Goal: Task Accomplishment & Management: Use online tool/utility

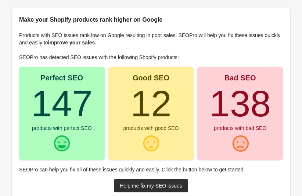
scroll to position [34, 0]
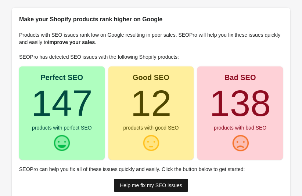
click at [153, 183] on div "Help me fix my SEO issues" at bounding box center [151, 186] width 63 height 6
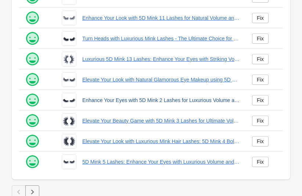
scroll to position [223, 0]
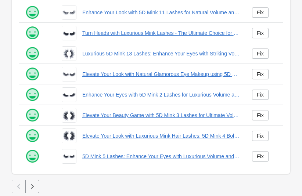
click at [35, 184] on icon "button" at bounding box center [32, 186] width 7 height 7
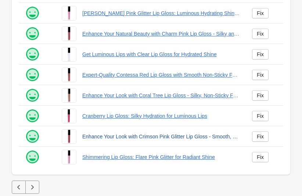
scroll to position [223, 0]
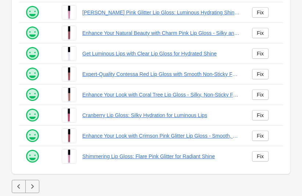
click at [29, 186] on icon "button" at bounding box center [32, 186] width 7 height 7
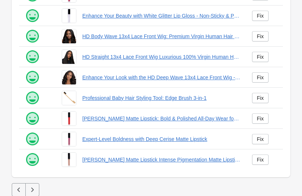
scroll to position [223, 0]
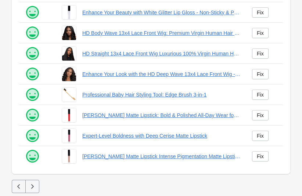
click at [35, 185] on icon "button" at bounding box center [32, 186] width 7 height 7
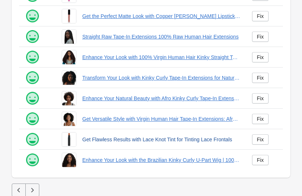
scroll to position [223, 0]
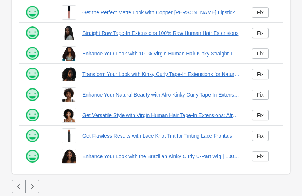
click at [29, 188] on icon "button" at bounding box center [32, 186] width 7 height 7
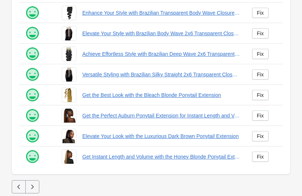
scroll to position [223, 0]
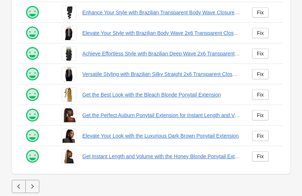
click at [32, 184] on icon "button" at bounding box center [32, 186] width 7 height 7
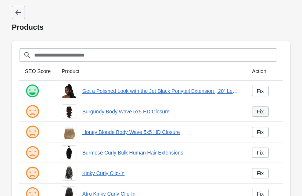
click at [258, 115] on link "Fix" at bounding box center [260, 112] width 17 height 10
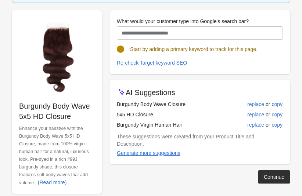
scroll to position [104, 0]
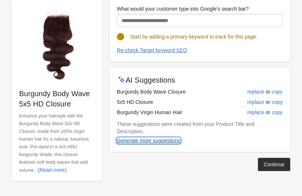
click at [171, 138] on div "Generate more suggestions" at bounding box center [149, 141] width 64 height 6
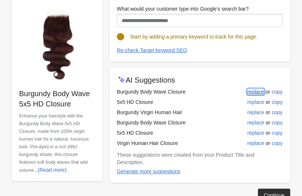
click at [255, 93] on div "replace" at bounding box center [256, 92] width 17 height 6
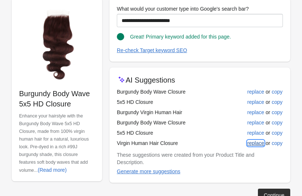
click at [253, 143] on div "replace" at bounding box center [256, 144] width 17 height 6
type input "**********"
click at [265, 193] on div "Continue" at bounding box center [274, 196] width 21 height 6
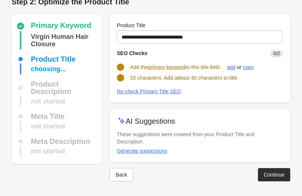
scroll to position [3, 0]
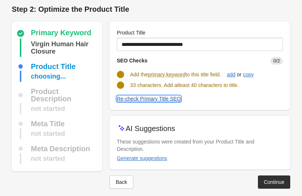
click at [163, 100] on div "Re-check Primary Title SEO" at bounding box center [149, 99] width 64 height 6
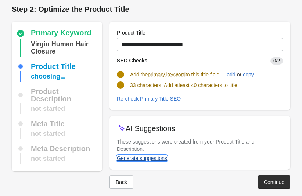
click at [150, 156] on div "Generate suggestions" at bounding box center [142, 159] width 50 height 6
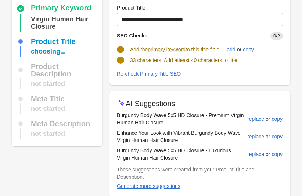
scroll to position [29, 0]
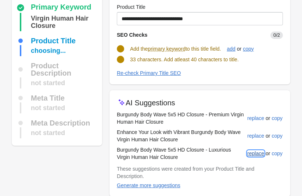
click at [248, 154] on div "replace" at bounding box center [256, 154] width 17 height 6
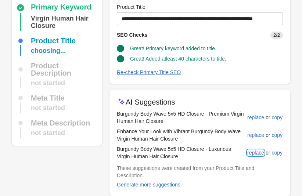
click at [252, 153] on div "replace" at bounding box center [256, 153] width 17 height 6
click at [257, 154] on div "replace" at bounding box center [256, 153] width 17 height 6
click at [253, 153] on div "replace" at bounding box center [256, 153] width 17 height 6
click at [251, 158] on button "replace" at bounding box center [256, 152] width 23 height 13
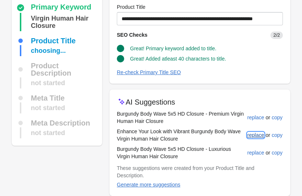
click at [255, 135] on div "replace" at bounding box center [256, 135] width 17 height 6
click at [256, 137] on div "replace" at bounding box center [256, 135] width 17 height 6
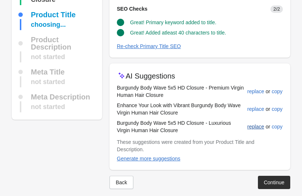
scroll to position [56, 0]
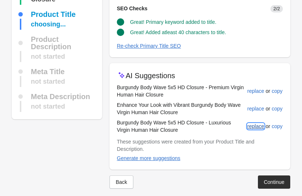
click at [256, 126] on div "replace" at bounding box center [256, 127] width 17 height 6
click at [259, 127] on div "replace" at bounding box center [256, 127] width 17 height 6
drag, startPoint x: 248, startPoint y: 128, endPoint x: 252, endPoint y: 125, distance: 5.2
click at [250, 126] on div "replace" at bounding box center [256, 127] width 17 height 6
click at [254, 111] on div "replace" at bounding box center [256, 109] width 17 height 6
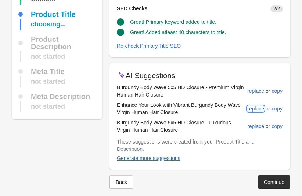
click at [253, 111] on div "replace" at bounding box center [256, 109] width 17 height 6
click at [261, 109] on div "replace" at bounding box center [256, 109] width 17 height 6
click at [250, 125] on div "replace" at bounding box center [256, 127] width 17 height 6
type input "**********"
click at [274, 179] on button "Continue" at bounding box center [274, 182] width 32 height 13
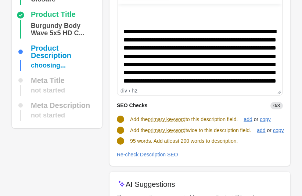
scroll to position [4, 0]
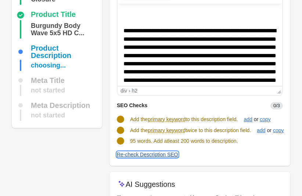
click at [135, 155] on div "Re-check Description SEO" at bounding box center [147, 155] width 61 height 6
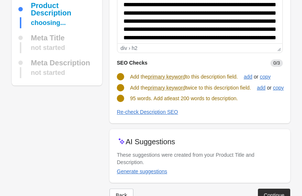
scroll to position [99, 0]
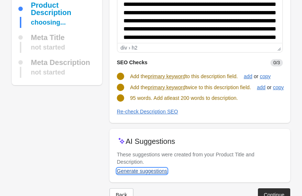
click at [154, 168] on div "Generate suggestions" at bounding box center [142, 171] width 50 height 6
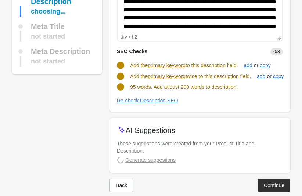
scroll to position [113, 0]
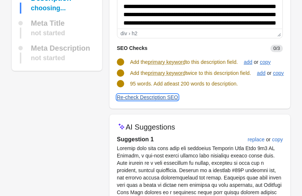
drag, startPoint x: 153, startPoint y: 98, endPoint x: 198, endPoint y: 106, distance: 45.5
click at [198, 106] on div "**********" at bounding box center [200, 10] width 181 height 197
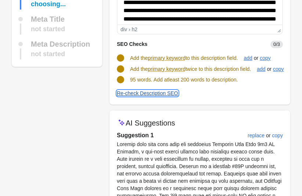
scroll to position [124, 0]
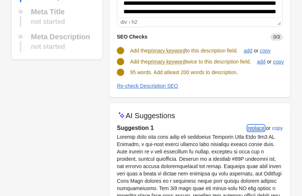
click at [257, 125] on div "replace" at bounding box center [256, 128] width 17 height 6
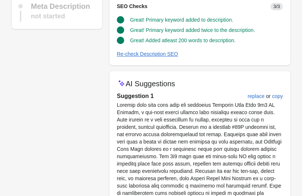
scroll to position [221, 0]
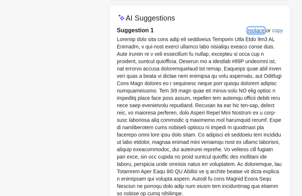
click at [253, 32] on div "replace" at bounding box center [256, 31] width 17 height 6
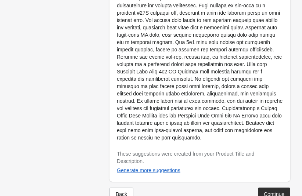
scroll to position [617, 0]
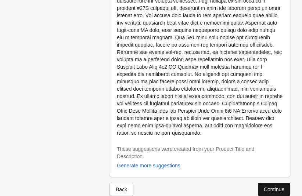
click at [268, 187] on div "Continue" at bounding box center [274, 190] width 21 height 6
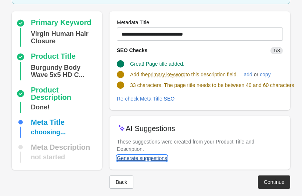
click at [148, 156] on div "Generate suggestions" at bounding box center [142, 159] width 50 height 6
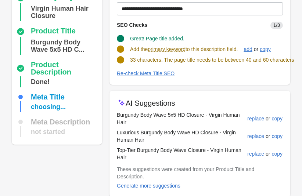
scroll to position [79, 0]
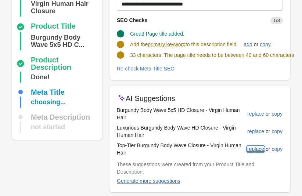
click at [253, 150] on div "replace" at bounding box center [256, 149] width 17 height 6
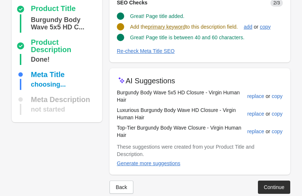
scroll to position [98, 0]
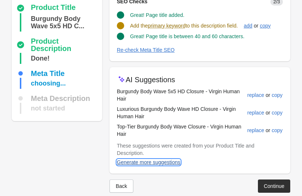
click at [161, 160] on div "Generate more suggestions" at bounding box center [149, 163] width 64 height 6
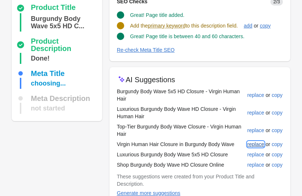
click at [252, 144] on div "replace" at bounding box center [256, 145] width 17 height 6
type input "**********"
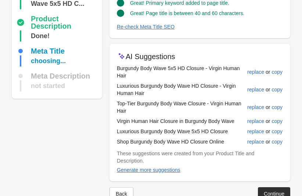
scroll to position [132, 0]
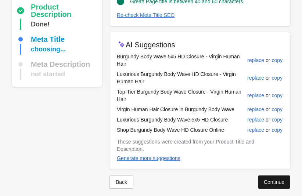
click at [260, 176] on button "Continue" at bounding box center [274, 182] width 32 height 13
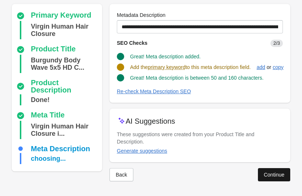
scroll to position [56, 0]
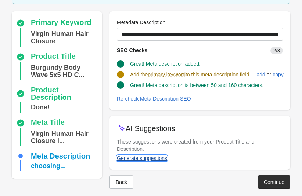
click at [152, 156] on div "Generate suggestions" at bounding box center [142, 159] width 50 height 6
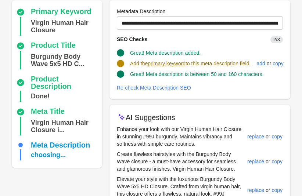
scroll to position [68, 0]
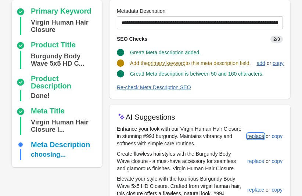
click at [251, 136] on div "replace" at bounding box center [256, 137] width 17 height 6
type input "**********"
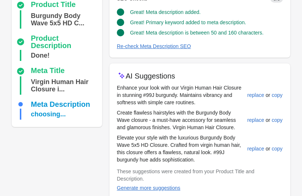
scroll to position [138, 0]
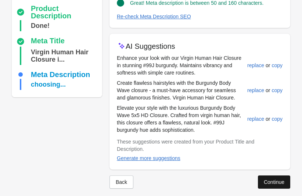
click at [266, 176] on button "Continue" at bounding box center [274, 182] width 32 height 13
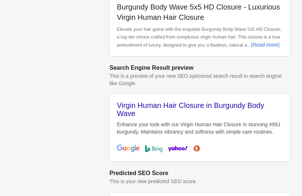
scroll to position [296, 0]
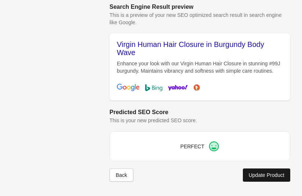
click at [266, 173] on div "Update Product" at bounding box center [267, 176] width 36 height 6
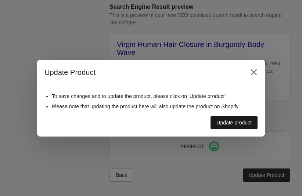
click at [236, 120] on div "Update product" at bounding box center [234, 123] width 35 height 6
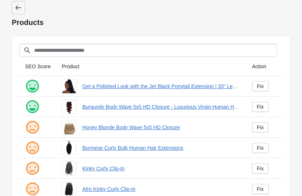
scroll to position [29, 0]
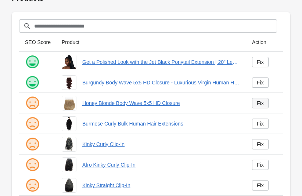
click at [258, 101] on div "Fix" at bounding box center [260, 103] width 7 height 6
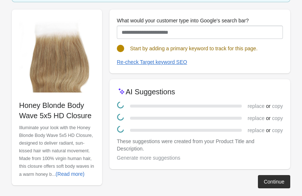
scroll to position [96, 0]
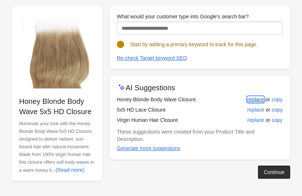
click at [252, 102] on div "replace" at bounding box center [256, 100] width 17 height 6
type input "**********"
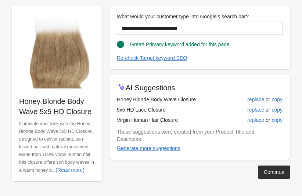
click at [263, 166] on button "Continue" at bounding box center [274, 172] width 32 height 13
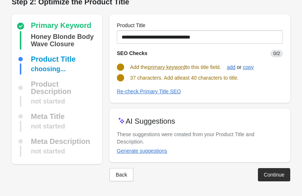
scroll to position [3, 0]
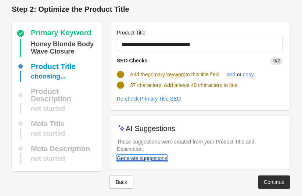
click at [159, 156] on div "Generate suggestions" at bounding box center [142, 159] width 50 height 6
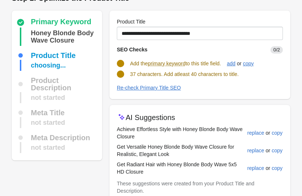
scroll to position [15, 0]
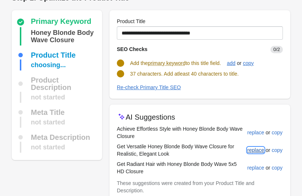
click at [250, 149] on div "replace" at bounding box center [256, 150] width 17 height 6
type input "**********"
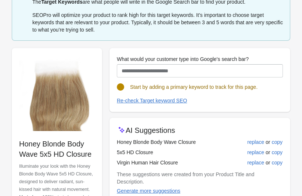
scroll to position [56, 0]
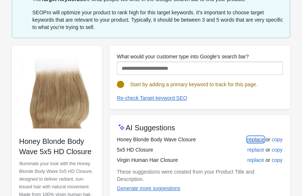
click at [250, 139] on div "replace" at bounding box center [256, 140] width 17 height 6
type input "**********"
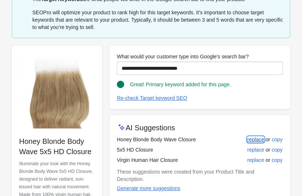
click at [251, 141] on div "replace" at bounding box center [256, 140] width 17 height 6
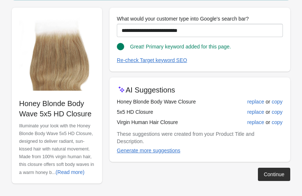
scroll to position [96, 0]
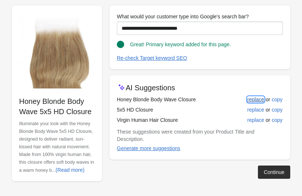
click at [255, 102] on div "replace" at bounding box center [256, 100] width 17 height 6
click at [253, 100] on div "replace" at bounding box center [256, 100] width 17 height 6
click at [269, 166] on button "Continue" at bounding box center [274, 172] width 32 height 13
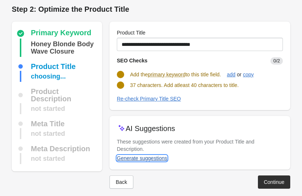
click at [139, 156] on div "Generate suggestions" at bounding box center [142, 159] width 50 height 6
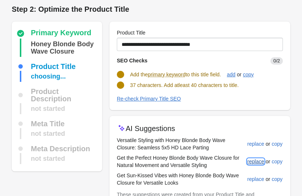
click at [251, 161] on div "replace" at bounding box center [256, 162] width 17 height 6
type input "**********"
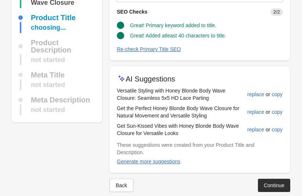
scroll to position [56, 0]
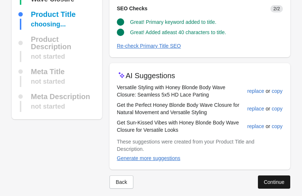
click at [267, 179] on div "Continue" at bounding box center [274, 182] width 21 height 6
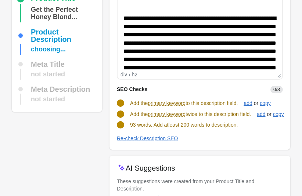
scroll to position [111, 0]
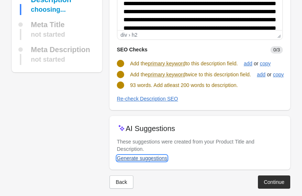
click at [154, 156] on div "Generate suggestions" at bounding box center [142, 159] width 50 height 6
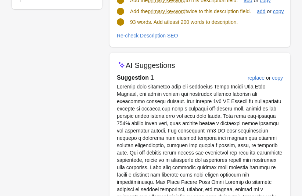
scroll to position [175, 0]
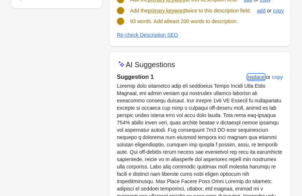
click at [256, 78] on div "replace" at bounding box center [256, 77] width 17 height 6
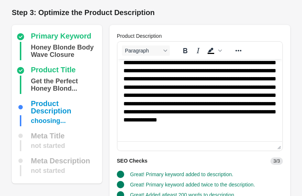
scroll to position [135, 0]
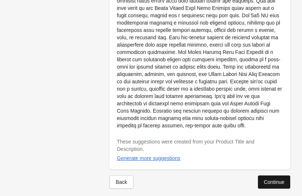
click at [268, 179] on div "Continue" at bounding box center [274, 182] width 21 height 6
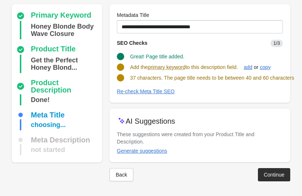
scroll to position [49, 0]
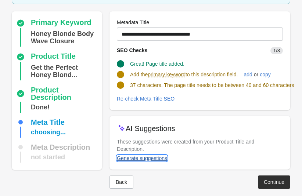
click at [159, 156] on div "Generate suggestions" at bounding box center [142, 159] width 50 height 6
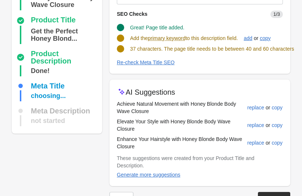
scroll to position [86, 0]
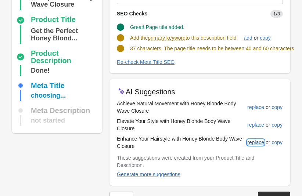
click at [251, 143] on div "replace" at bounding box center [256, 143] width 17 height 6
type input "**********"
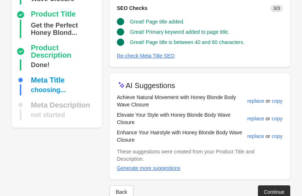
scroll to position [101, 0]
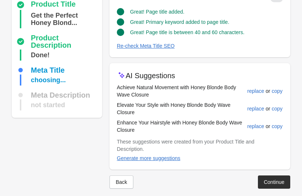
click at [264, 170] on div "Back Continue" at bounding box center [197, 179] width 187 height 19
click at [264, 179] on div "Continue" at bounding box center [274, 182] width 21 height 6
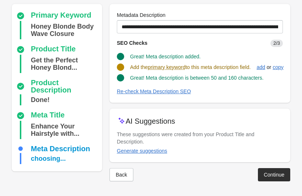
scroll to position [56, 0]
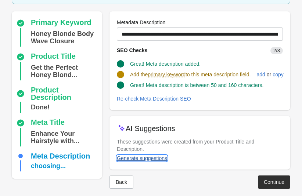
click at [155, 156] on div "Generate suggestions" at bounding box center [142, 159] width 50 height 6
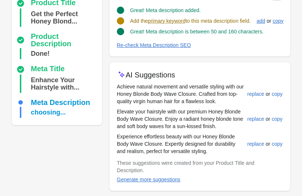
scroll to position [131, 0]
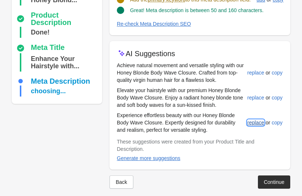
click at [255, 123] on div "replace" at bounding box center [256, 123] width 17 height 6
type input "**********"
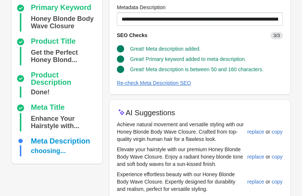
scroll to position [128, 0]
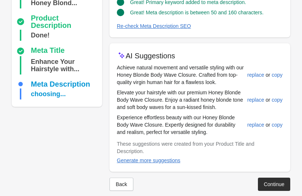
click at [264, 182] on div "Continue" at bounding box center [274, 185] width 21 height 6
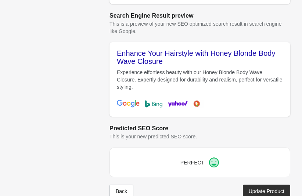
scroll to position [305, 0]
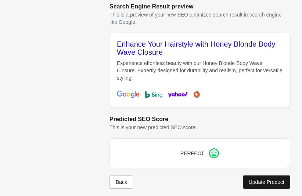
click at [252, 179] on div "Update Product" at bounding box center [267, 182] width 36 height 6
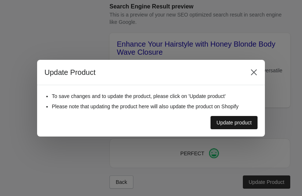
click at [228, 125] on button "Update product" at bounding box center [234, 122] width 47 height 13
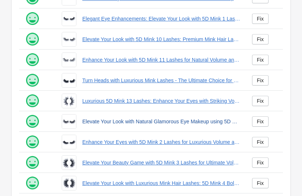
scroll to position [223, 0]
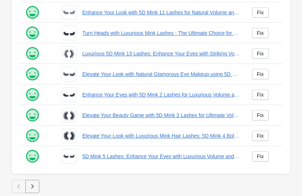
click at [38, 189] on button "button" at bounding box center [32, 186] width 14 height 13
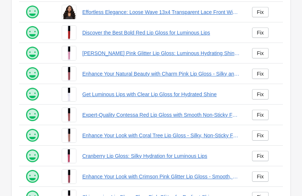
scroll to position [223, 0]
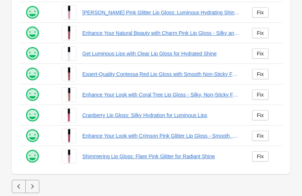
click at [35, 183] on icon "button" at bounding box center [32, 186] width 7 height 7
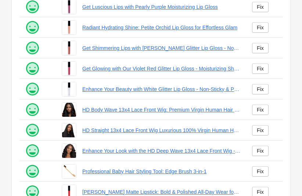
scroll to position [223, 0]
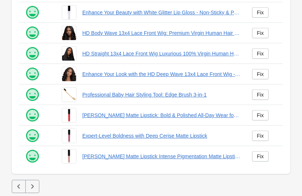
click at [36, 189] on icon "button" at bounding box center [32, 186] width 7 height 7
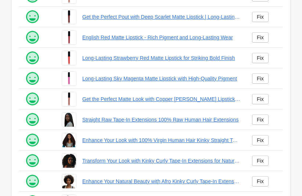
scroll to position [223, 0]
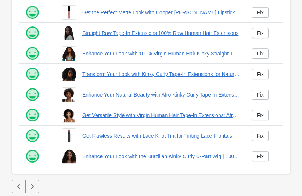
click at [29, 190] on icon "button" at bounding box center [32, 186] width 7 height 7
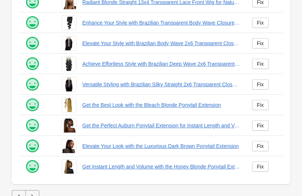
scroll to position [223, 0]
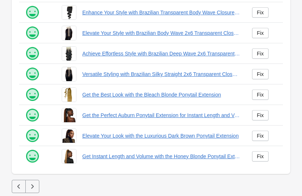
click at [32, 185] on icon "button" at bounding box center [32, 186] width 7 height 7
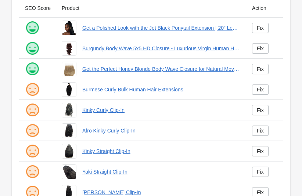
scroll to position [68, 0]
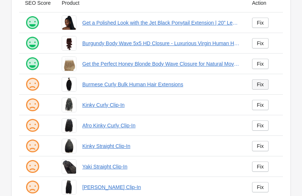
click at [257, 85] on link "Fix" at bounding box center [260, 84] width 17 height 10
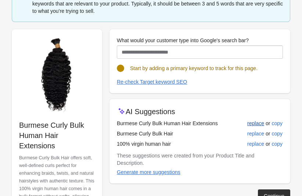
scroll to position [78, 0]
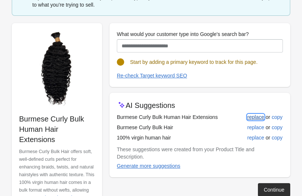
click at [252, 116] on div "replace" at bounding box center [256, 117] width 17 height 6
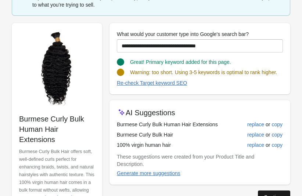
click at [273, 193] on button "Continue" at bounding box center [274, 197] width 32 height 13
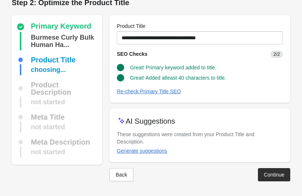
scroll to position [3, 0]
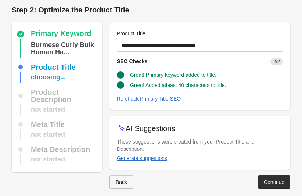
click at [122, 179] on button "Back" at bounding box center [122, 182] width 24 height 13
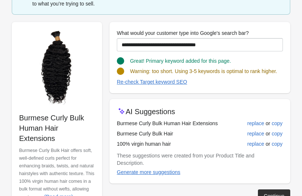
scroll to position [89, 0]
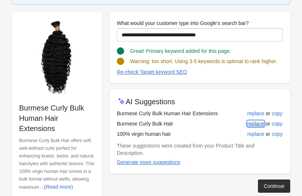
click at [253, 122] on div "replace" at bounding box center [256, 124] width 17 height 6
type input "**********"
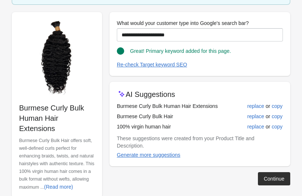
click at [269, 176] on div "Continue" at bounding box center [274, 179] width 21 height 6
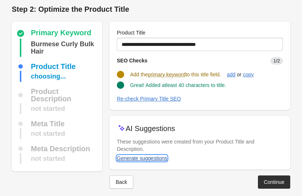
click at [151, 156] on div "Generate suggestions" at bounding box center [142, 159] width 50 height 6
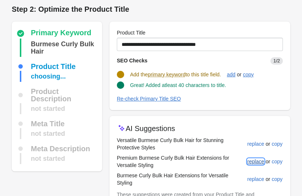
click at [258, 160] on div "replace" at bounding box center [256, 162] width 17 height 6
type input "**********"
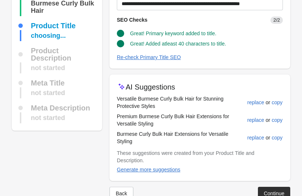
scroll to position [48, 0]
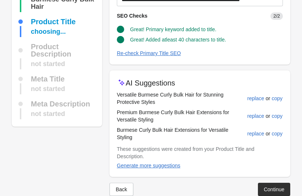
drag, startPoint x: 273, startPoint y: 175, endPoint x: 271, endPoint y: 171, distance: 4.8
click at [273, 187] on div "Continue" at bounding box center [274, 190] width 21 height 6
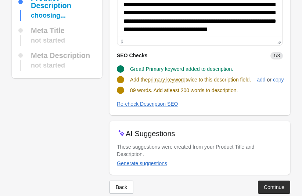
scroll to position [111, 0]
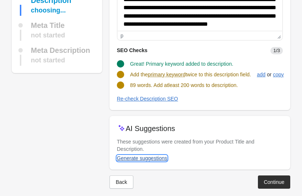
click at [160, 156] on div "Generate suggestions" at bounding box center [142, 159] width 50 height 6
click at [153, 156] on div "Generate suggestions" at bounding box center [142, 159] width 50 height 6
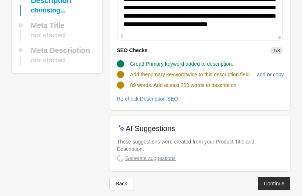
scroll to position [112, 0]
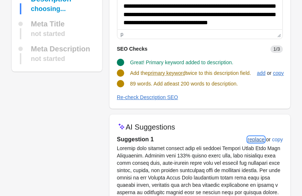
click at [251, 139] on div "replace" at bounding box center [256, 140] width 17 height 6
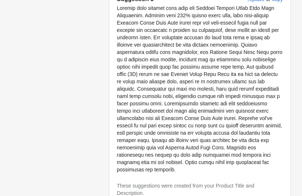
scroll to position [602, 0]
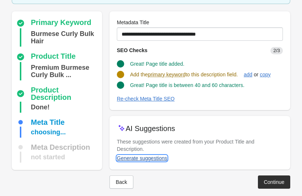
click at [150, 156] on div "Generate suggestions" at bounding box center [142, 159] width 50 height 6
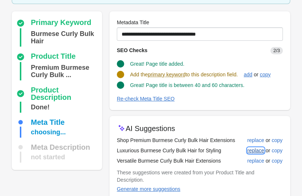
click at [261, 152] on div "replace" at bounding box center [256, 151] width 17 height 6
type input "**********"
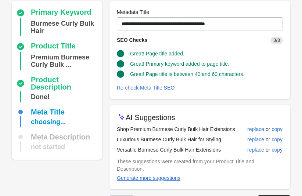
scroll to position [79, 0]
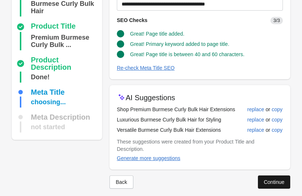
click at [274, 179] on div "Continue" at bounding box center [274, 182] width 21 height 6
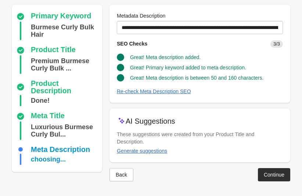
scroll to position [56, 0]
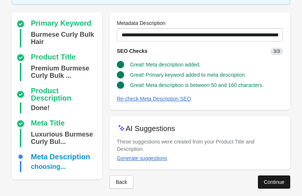
click at [271, 179] on div "Continue" at bounding box center [274, 182] width 21 height 6
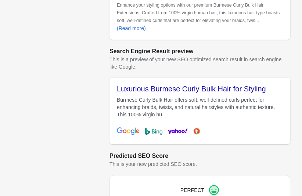
scroll to position [304, 0]
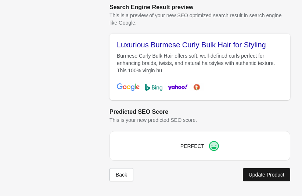
click at [262, 177] on div "Update Product" at bounding box center [267, 175] width 36 height 6
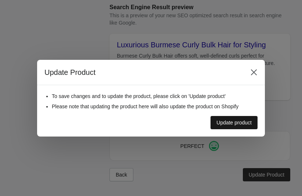
click at [245, 126] on button "Update product" at bounding box center [234, 122] width 47 height 13
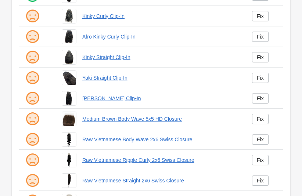
scroll to position [142, 0]
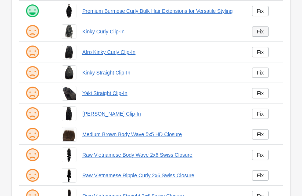
click at [256, 35] on link "Fix" at bounding box center [260, 31] width 17 height 10
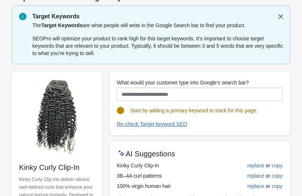
scroll to position [86, 0]
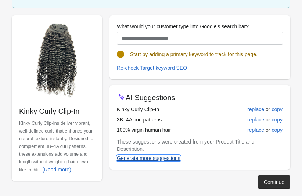
click at [168, 156] on div "Generate more suggestions" at bounding box center [149, 159] width 64 height 6
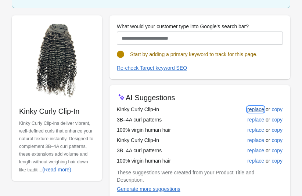
click at [256, 110] on div "replace" at bounding box center [256, 110] width 17 height 6
type input "**********"
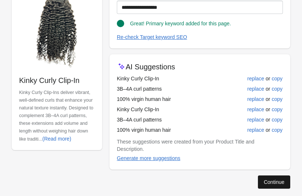
click at [274, 179] on div "Continue" at bounding box center [274, 182] width 21 height 6
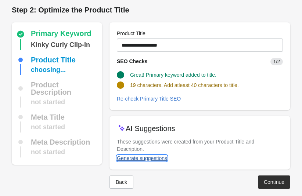
click at [154, 154] on button "Generate suggestions" at bounding box center [142, 158] width 56 height 13
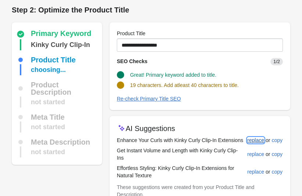
click at [253, 142] on div "replace" at bounding box center [256, 141] width 17 height 6
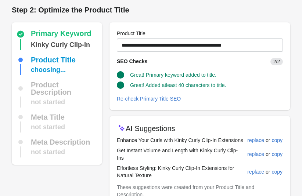
scroll to position [41, 0]
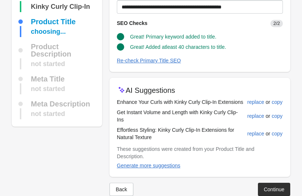
drag, startPoint x: 267, startPoint y: 175, endPoint x: 224, endPoint y: 127, distance: 64.9
click at [224, 127] on div "**********" at bounding box center [200, 90] width 181 height 212
click at [253, 117] on button "replace" at bounding box center [256, 116] width 23 height 13
type input "**********"
click at [267, 187] on div "Continue" at bounding box center [274, 190] width 21 height 6
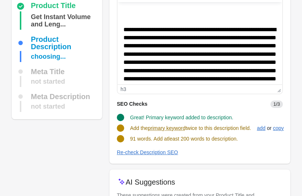
scroll to position [67, 0]
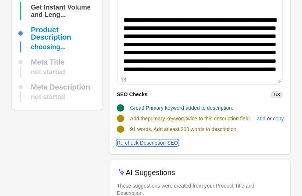
click at [161, 144] on div "Re-check Description SEO" at bounding box center [147, 143] width 61 height 6
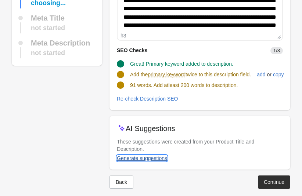
click at [151, 156] on div "Generate suggestions" at bounding box center [142, 159] width 50 height 6
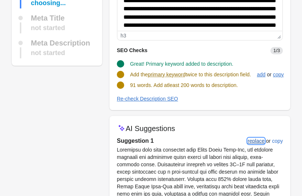
click at [264, 138] on button "replace" at bounding box center [256, 141] width 23 height 13
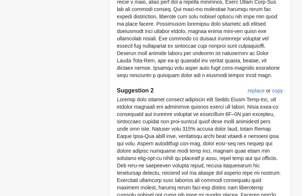
scroll to position [595, 0]
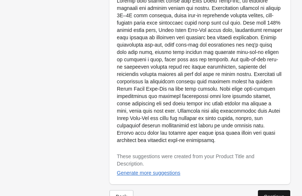
click at [267, 194] on div "Continue" at bounding box center [274, 197] width 21 height 6
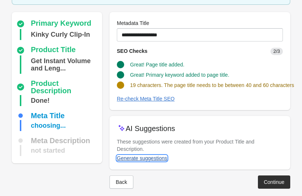
click at [160, 156] on div "Generate suggestions" at bounding box center [142, 159] width 50 height 6
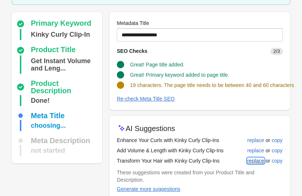
click at [258, 161] on div "replace" at bounding box center [256, 161] width 17 height 6
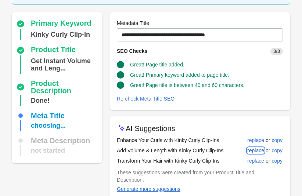
click at [255, 152] on div "replace" at bounding box center [256, 151] width 17 height 6
type input "**********"
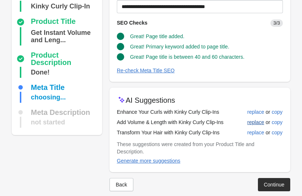
scroll to position [79, 0]
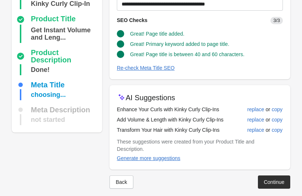
click at [270, 170] on div "Back Continue" at bounding box center [197, 179] width 187 height 19
click at [270, 179] on div "Continue" at bounding box center [274, 182] width 21 height 6
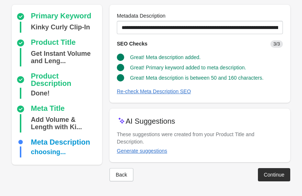
scroll to position [56, 0]
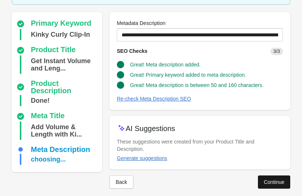
click at [268, 179] on div "Continue" at bounding box center [274, 182] width 21 height 6
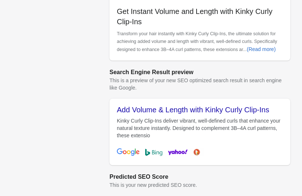
scroll to position [296, 0]
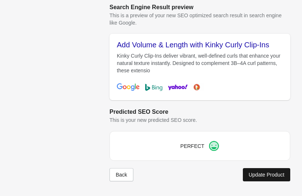
click at [263, 172] on div "Update Product" at bounding box center [267, 175] width 36 height 6
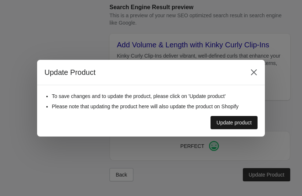
click at [244, 121] on div "Update product" at bounding box center [234, 123] width 35 height 6
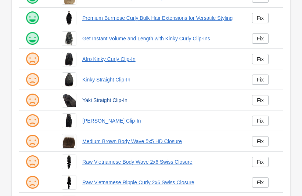
scroll to position [135, 0]
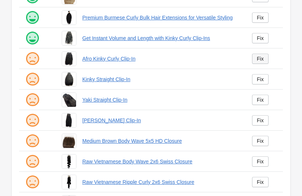
click at [262, 59] on div "Fix" at bounding box center [260, 59] width 7 height 6
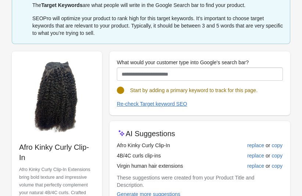
scroll to position [86, 0]
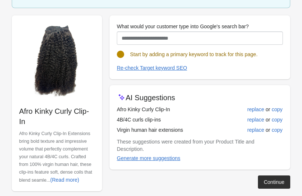
click at [171, 126] on td "Virgin human hair extensions" at bounding box center [171, 130] width 109 height 10
click at [181, 130] on td "Virgin human hair extensions" at bounding box center [171, 130] width 109 height 10
click at [255, 110] on div "replace" at bounding box center [256, 110] width 17 height 6
type input "**********"
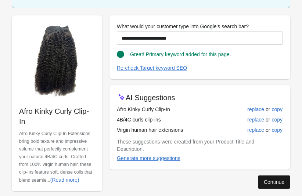
click at [269, 179] on div "Continue" at bounding box center [274, 182] width 21 height 6
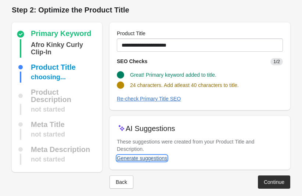
click at [163, 156] on div "Generate suggestions" at bounding box center [142, 159] width 50 height 6
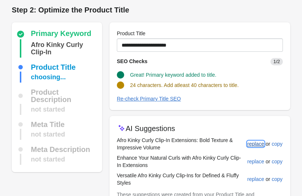
click at [252, 142] on div "replace" at bounding box center [256, 144] width 17 height 6
type input "**********"
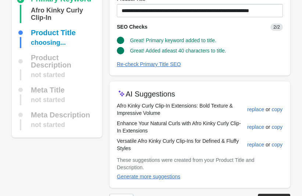
scroll to position [56, 0]
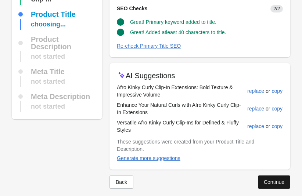
click at [281, 176] on button "Continue" at bounding box center [274, 182] width 32 height 13
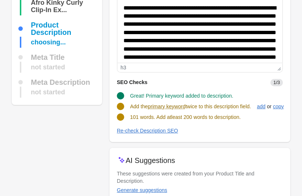
scroll to position [111, 0]
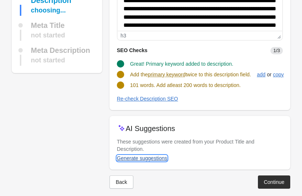
click at [163, 156] on div "Generate suggestions" at bounding box center [142, 159] width 50 height 6
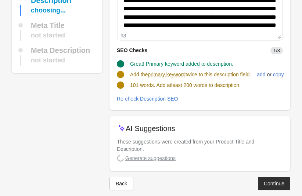
scroll to position [112, 0]
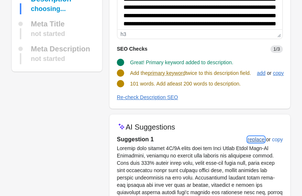
click at [258, 141] on div "replace" at bounding box center [256, 140] width 17 height 6
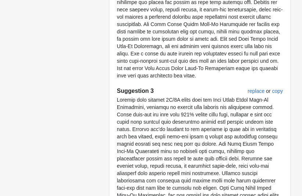
scroll to position [558, 0]
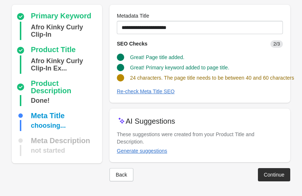
scroll to position [48, 0]
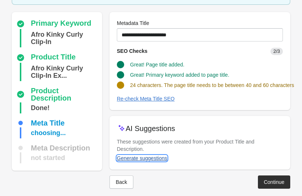
click at [157, 156] on div "Generate suggestions" at bounding box center [142, 159] width 50 height 6
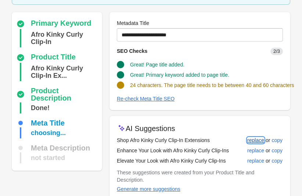
click at [254, 141] on div "replace" at bounding box center [256, 141] width 17 height 6
type input "**********"
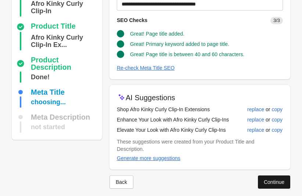
click at [272, 176] on button "Continue" at bounding box center [274, 182] width 32 height 13
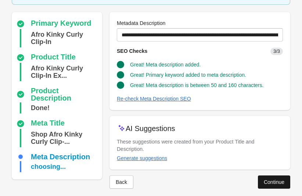
click at [274, 179] on div "Continue" at bounding box center [274, 182] width 21 height 6
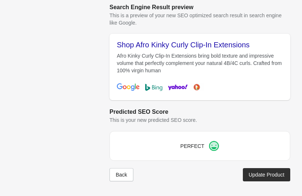
scroll to position [304, 0]
click at [260, 172] on div "Update Product" at bounding box center [267, 175] width 36 height 6
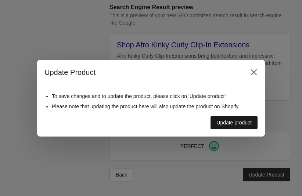
click at [240, 127] on button "Update product" at bounding box center [234, 122] width 47 height 13
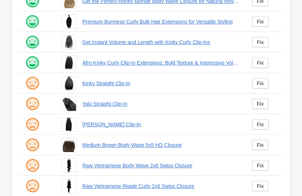
scroll to position [160, 0]
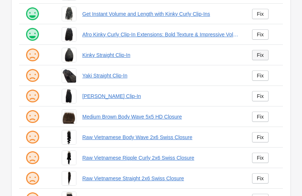
click at [254, 57] on link "Fix" at bounding box center [260, 55] width 17 height 10
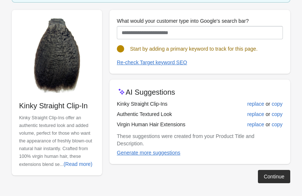
scroll to position [86, 0]
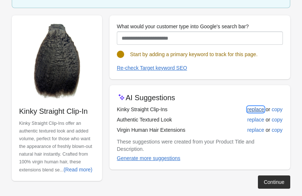
click at [252, 111] on div "replace" at bounding box center [256, 110] width 17 height 6
type input "**********"
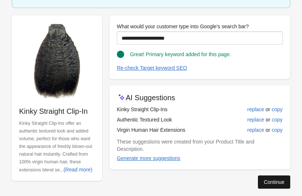
click at [270, 179] on div "Continue" at bounding box center [274, 182] width 21 height 6
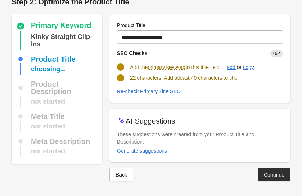
scroll to position [3, 0]
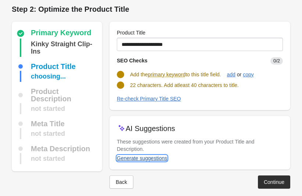
click at [159, 156] on div "Generate suggestions" at bounding box center [142, 159] width 50 height 6
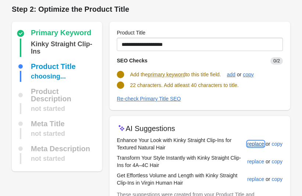
click at [249, 146] on div "replace" at bounding box center [256, 144] width 17 height 6
type input "**********"
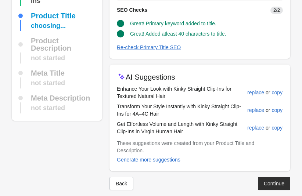
scroll to position [56, 0]
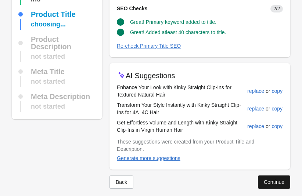
click at [276, 179] on div "Continue" at bounding box center [274, 182] width 21 height 6
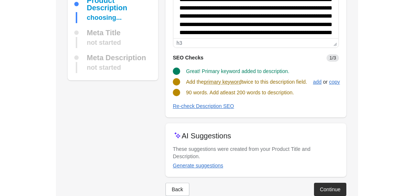
scroll to position [111, 0]
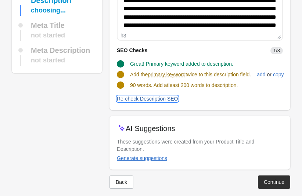
click at [168, 101] on div "Re-check Description SEO" at bounding box center [147, 99] width 61 height 6
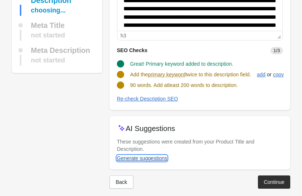
click at [157, 156] on div "Generate suggestions" at bounding box center [142, 159] width 50 height 6
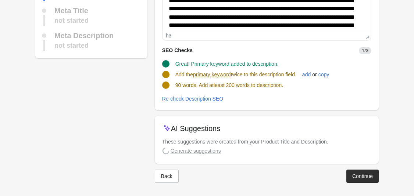
click at [210, 153] on turbo-frame "Generate suggestions" at bounding box center [191, 153] width 59 height 6
click at [204, 148] on div "AI Suggestions These suggestions were created from your Product Title and Descr…" at bounding box center [267, 140] width 224 height 48
click at [202, 152] on turbo-frame "Generate suggestions" at bounding box center [191, 153] width 59 height 6
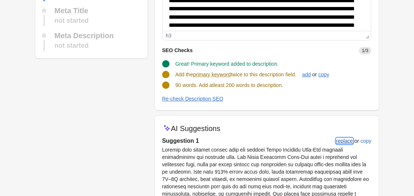
click at [302, 141] on div "replace" at bounding box center [344, 141] width 17 height 6
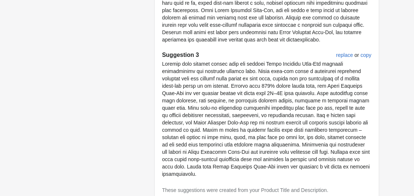
scroll to position [506, 0]
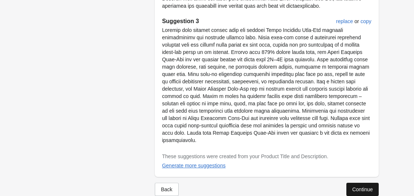
click at [302, 187] on div "Continue" at bounding box center [362, 190] width 21 height 6
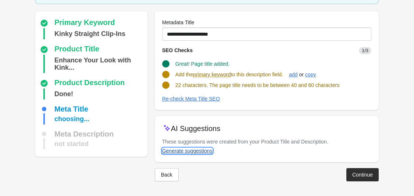
click at [207, 152] on div "Generate suggestions" at bounding box center [187, 151] width 50 height 6
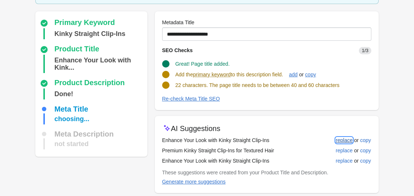
click at [302, 139] on div "replace" at bounding box center [344, 141] width 17 height 6
type input "**********"
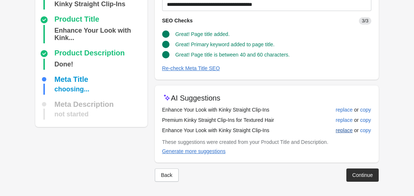
scroll to position [79, 0]
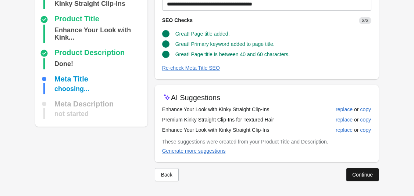
click at [302, 174] on div "Continue" at bounding box center [362, 175] width 21 height 6
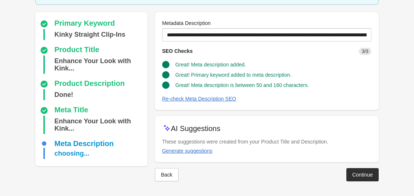
scroll to position [56, 0]
click at [302, 173] on div "Continue" at bounding box center [362, 175] width 21 height 6
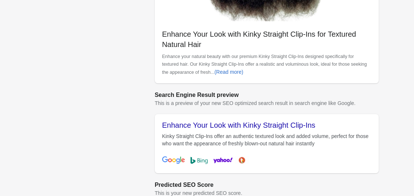
scroll to position [317, 0]
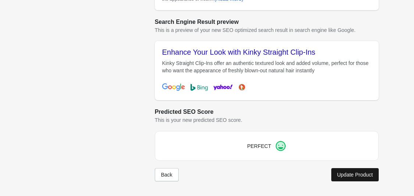
click at [302, 175] on div "Update Product" at bounding box center [355, 175] width 36 height 6
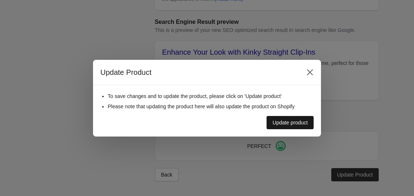
click at [295, 126] on button "Update product" at bounding box center [290, 122] width 47 height 13
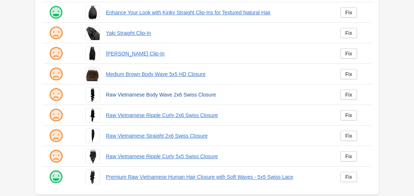
scroll to position [210, 0]
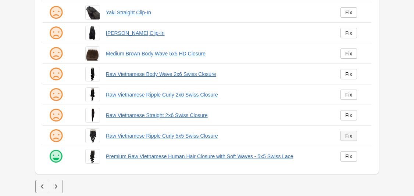
click at [302, 134] on div "Fix" at bounding box center [348, 136] width 7 height 6
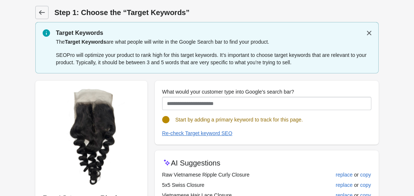
scroll to position [89, 0]
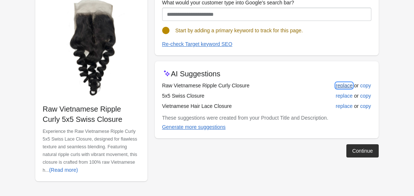
click at [302, 85] on button "replace" at bounding box center [344, 85] width 23 height 13
type input "**********"
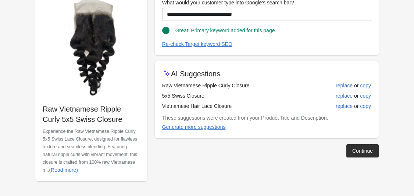
click at [302, 150] on div "Continue" at bounding box center [362, 151] width 21 height 6
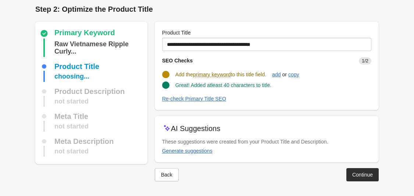
scroll to position [3, 0]
click at [205, 153] on div "Generate suggestions" at bounding box center [187, 151] width 50 height 6
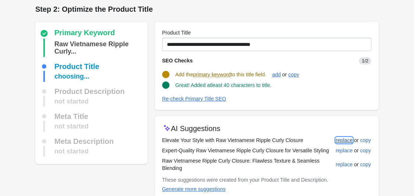
click at [302, 141] on div "replace" at bounding box center [344, 141] width 17 height 6
type input "**********"
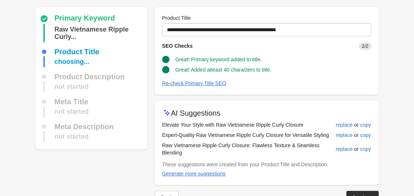
scroll to position [41, 0]
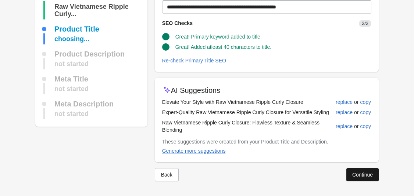
click at [302, 175] on div "Continue" at bounding box center [362, 175] width 21 height 6
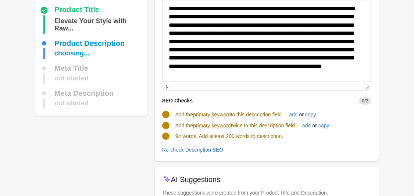
scroll to position [111, 0]
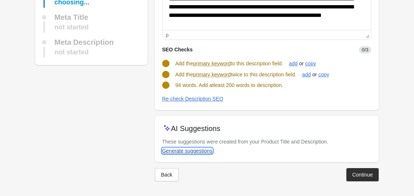
click at [189, 156] on button "Generate suggestions" at bounding box center [187, 151] width 56 height 13
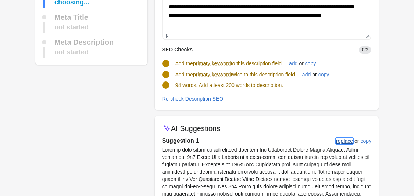
click at [302, 140] on div "replace" at bounding box center [344, 141] width 17 height 6
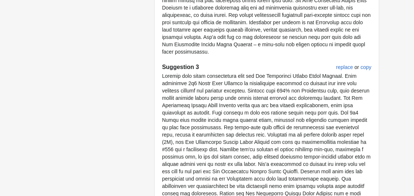
scroll to position [529, 0]
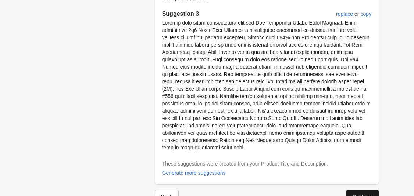
click at [302, 194] on div "Continue" at bounding box center [362, 197] width 21 height 6
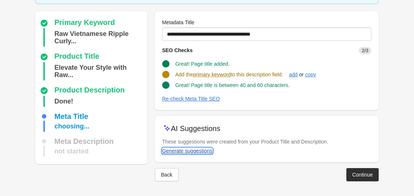
click at [202, 152] on div "Generate suggestions" at bounding box center [187, 151] width 50 height 6
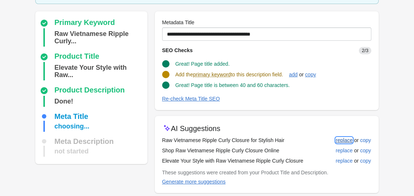
click at [302, 141] on div "replace" at bounding box center [344, 141] width 17 height 6
type input "**********"
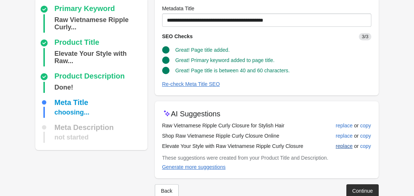
scroll to position [79, 0]
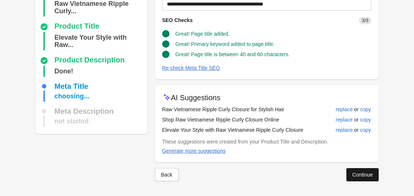
click at [302, 170] on button "Continue" at bounding box center [362, 174] width 32 height 13
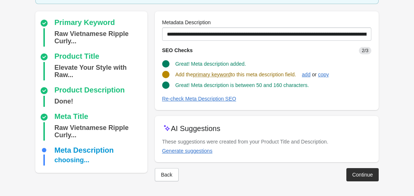
scroll to position [56, 0]
click at [200, 152] on div "Generate suggestions" at bounding box center [187, 151] width 50 height 6
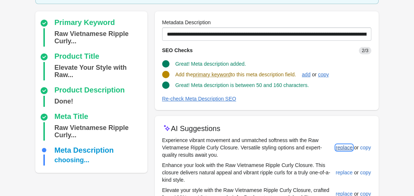
click at [302, 147] on div "replace" at bounding box center [344, 148] width 17 height 6
type input "**********"
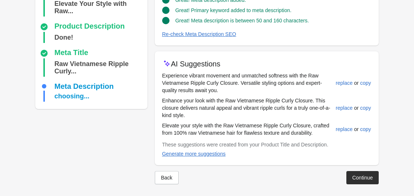
scroll to position [123, 0]
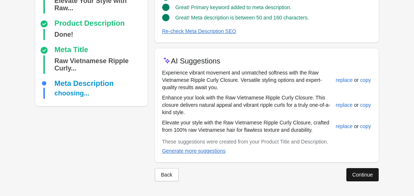
click at [302, 172] on button "Continue" at bounding box center [362, 174] width 32 height 13
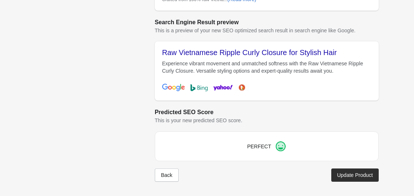
scroll to position [307, 0]
click at [302, 173] on div "Update Product" at bounding box center [355, 175] width 36 height 6
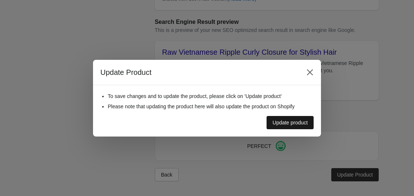
click at [290, 124] on div "Update product" at bounding box center [290, 123] width 35 height 6
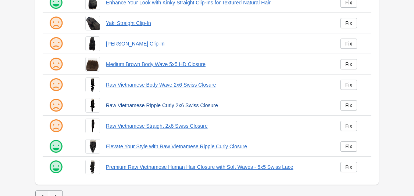
scroll to position [199, 0]
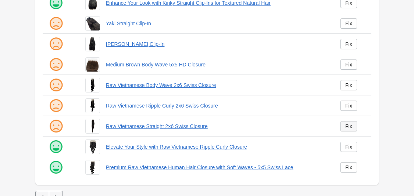
click at [302, 126] on div "Fix" at bounding box center [348, 127] width 7 height 6
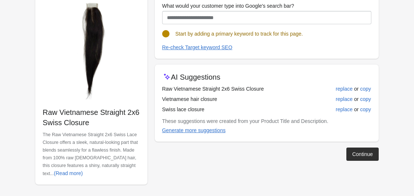
scroll to position [89, 0]
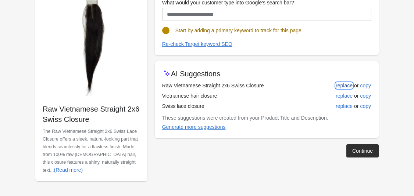
click at [302, 85] on div "replace" at bounding box center [344, 86] width 17 height 6
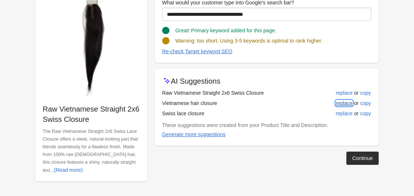
click at [302, 106] on div "replace" at bounding box center [344, 103] width 17 height 6
type input "**********"
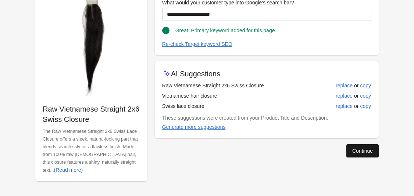
click at [302, 151] on div "Continue" at bounding box center [362, 151] width 21 height 6
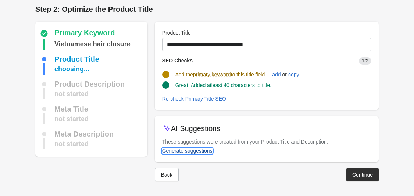
click at [201, 154] on button "Generate suggestions" at bounding box center [187, 151] width 56 height 13
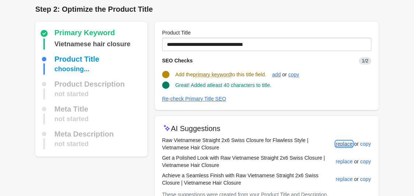
click at [302, 143] on div "replace" at bounding box center [344, 144] width 17 height 6
type input "**********"
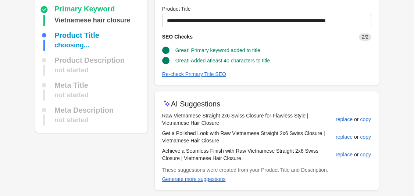
scroll to position [56, 0]
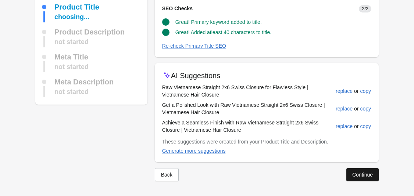
click at [302, 174] on div "Continue" at bounding box center [362, 175] width 21 height 6
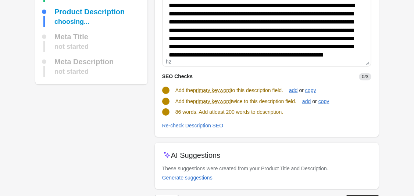
scroll to position [89, 0]
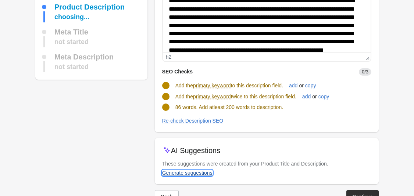
click at [204, 171] on div "Generate suggestions" at bounding box center [187, 173] width 50 height 6
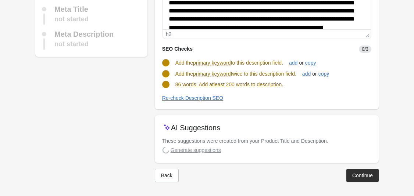
scroll to position [113, 0]
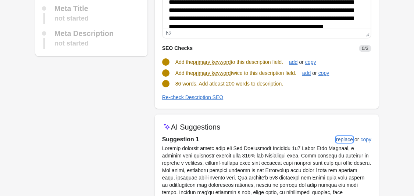
click at [302, 140] on div "replace" at bounding box center [344, 140] width 17 height 6
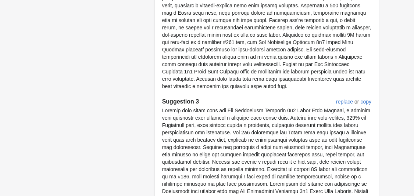
scroll to position [499, 0]
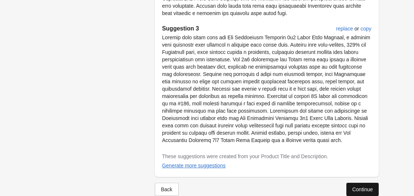
click at [302, 183] on button "Continue" at bounding box center [362, 189] width 32 height 13
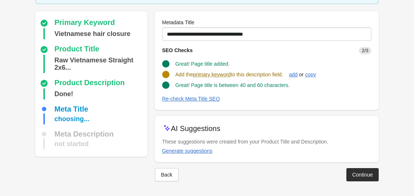
scroll to position [49, 0]
click at [198, 148] on div "Generate suggestions" at bounding box center [187, 151] width 50 height 6
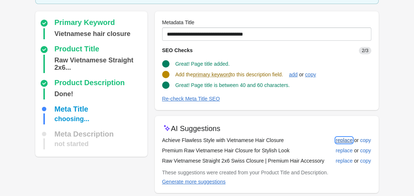
click at [302, 141] on div "replace" at bounding box center [344, 141] width 17 height 6
type input "**********"
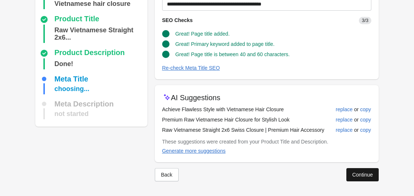
click at [302, 174] on div "Continue" at bounding box center [362, 175] width 21 height 6
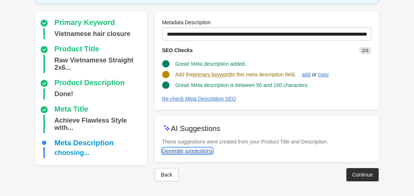
click at [199, 149] on div "Generate suggestions" at bounding box center [187, 151] width 50 height 6
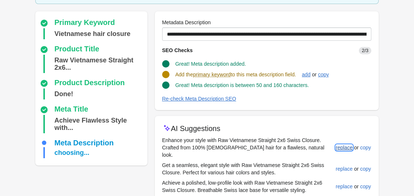
click at [302, 145] on div "replace" at bounding box center [344, 148] width 17 height 6
click at [302, 166] on div "replace" at bounding box center [344, 169] width 17 height 6
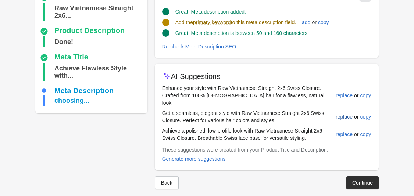
scroll to position [109, 0]
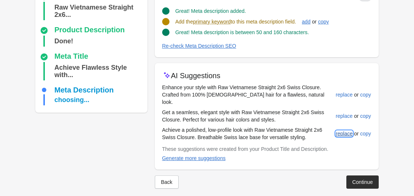
click at [302, 131] on div "replace" at bounding box center [344, 134] width 17 height 6
click at [205, 156] on div "Generate more suggestions" at bounding box center [194, 159] width 64 height 6
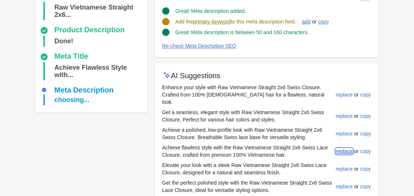
click at [302, 149] on div "replace" at bounding box center [344, 152] width 17 height 6
click at [302, 166] on div "replace" at bounding box center [344, 169] width 17 height 6
click at [302, 183] on button "replace" at bounding box center [344, 186] width 23 height 13
click at [302, 22] on div "add" at bounding box center [306, 22] width 8 height 6
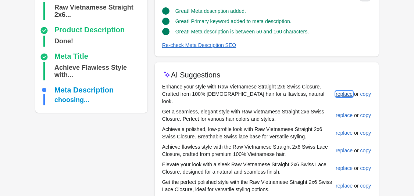
click at [302, 93] on div "replace" at bounding box center [344, 94] width 17 height 6
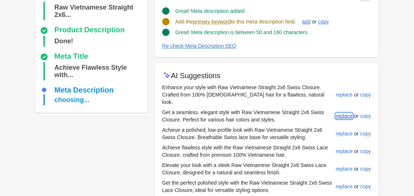
click at [302, 112] on button "replace" at bounding box center [344, 116] width 23 height 13
click at [302, 131] on div "replace" at bounding box center [344, 134] width 17 height 6
click at [302, 184] on div "replace" at bounding box center [344, 187] width 17 height 6
click at [302, 167] on button "replace" at bounding box center [344, 169] width 23 height 13
click at [302, 149] on div "replace" at bounding box center [344, 152] width 17 height 6
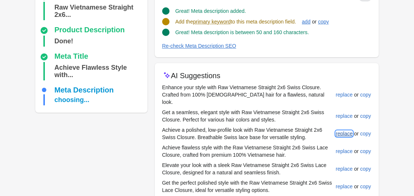
click at [302, 129] on button "replace" at bounding box center [344, 133] width 23 height 13
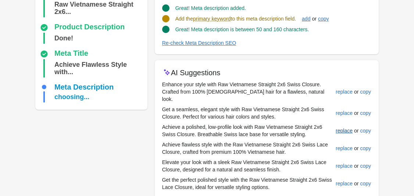
scroll to position [113, 0]
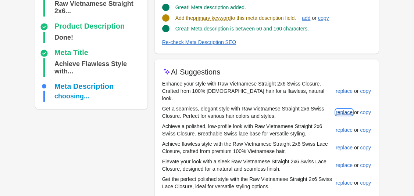
click at [302, 106] on button "replace" at bounding box center [344, 112] width 23 height 13
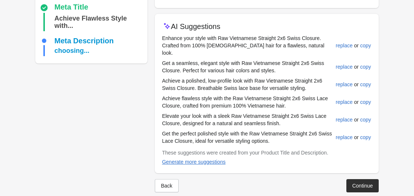
scroll to position [162, 0]
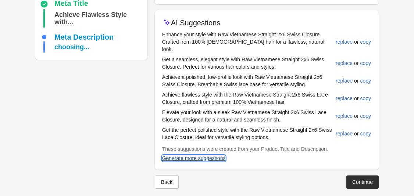
click at [220, 156] on div "Generate more suggestions" at bounding box center [194, 159] width 64 height 6
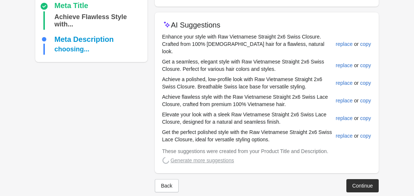
scroll to position [164, 0]
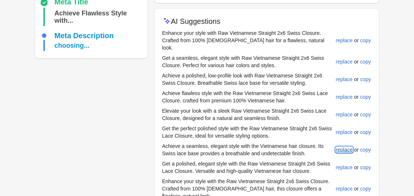
click at [302, 147] on div "replace" at bounding box center [344, 150] width 17 height 6
type input "**********"
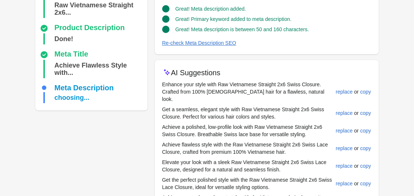
scroll to position [222, 0]
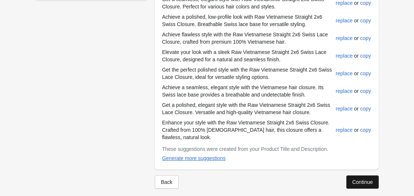
click at [302, 179] on div "Continue" at bounding box center [362, 182] width 21 height 6
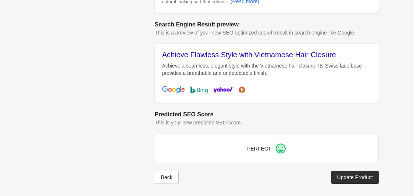
scroll to position [317, 0]
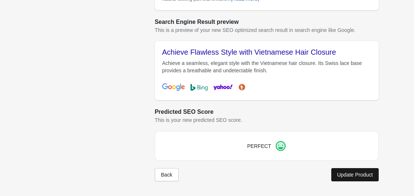
click at [302, 171] on button "Update Product" at bounding box center [354, 174] width 47 height 13
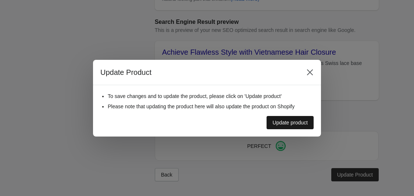
click at [300, 127] on button "Update product" at bounding box center [290, 122] width 47 height 13
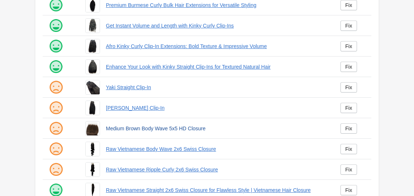
scroll to position [139, 0]
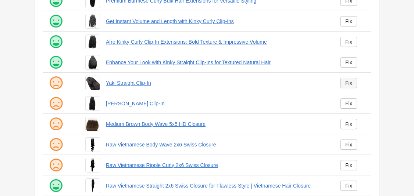
click at [302, 84] on link "Fix" at bounding box center [349, 83] width 17 height 10
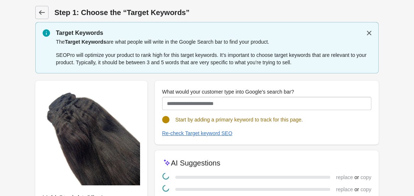
scroll to position [79, 0]
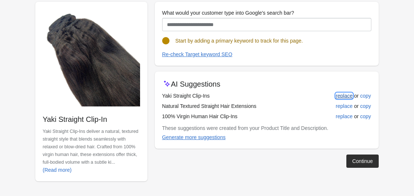
click at [302, 95] on div "replace" at bounding box center [344, 96] width 17 height 6
type input "**********"
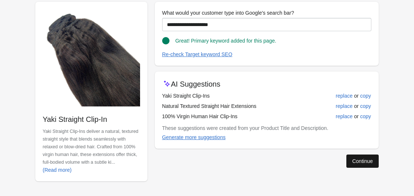
click at [302, 162] on div "Continue" at bounding box center [362, 162] width 21 height 6
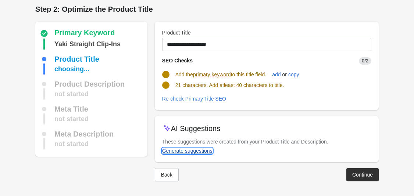
click at [202, 150] on div "Generate suggestions" at bounding box center [187, 151] width 50 height 6
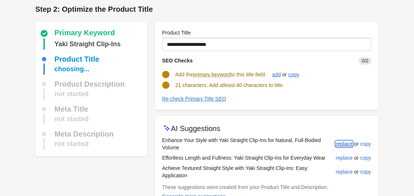
click at [302, 142] on div "replace" at bounding box center [344, 144] width 17 height 6
type input "**********"
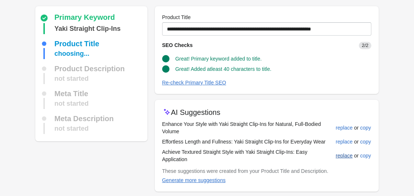
scroll to position [41, 0]
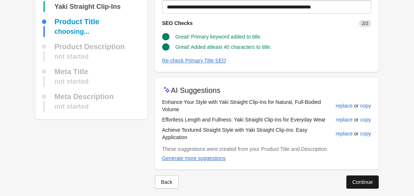
click at [302, 179] on div "Continue" at bounding box center [362, 182] width 21 height 6
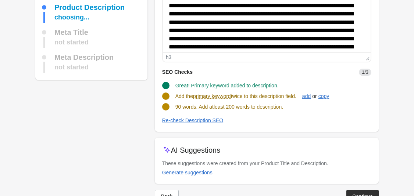
scroll to position [111, 0]
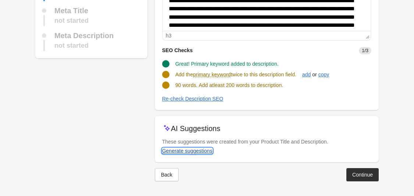
click at [204, 152] on div "Generate suggestions" at bounding box center [187, 151] width 50 height 6
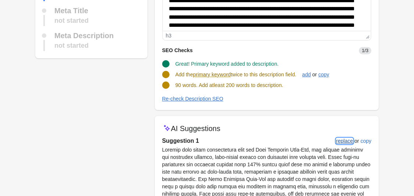
click at [302, 142] on div "replace" at bounding box center [344, 141] width 17 height 6
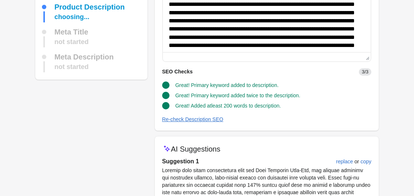
scroll to position [179, 0]
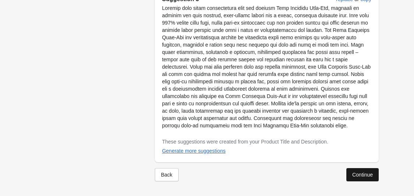
click at [302, 172] on div "Continue" at bounding box center [362, 175] width 21 height 6
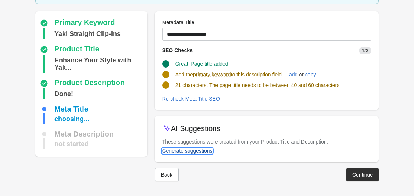
click at [195, 152] on div "Generate suggestions" at bounding box center [187, 151] width 50 height 6
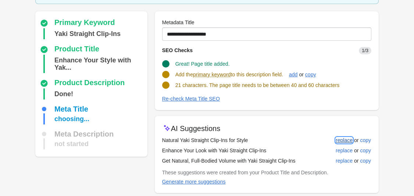
click at [302, 136] on button "replace" at bounding box center [344, 140] width 23 height 13
type input "**********"
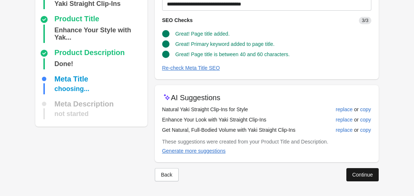
click at [302, 178] on button "Continue" at bounding box center [362, 174] width 32 height 13
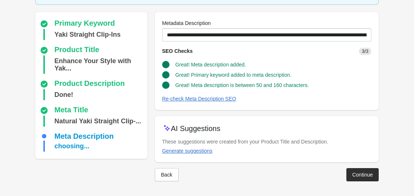
scroll to position [56, 0]
click at [302, 172] on div "Continue" at bounding box center [362, 175] width 21 height 6
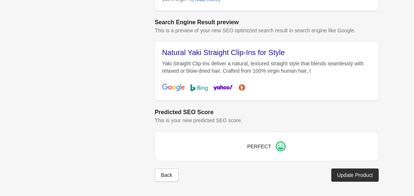
scroll to position [317, 0]
click at [302, 179] on button "Update Product" at bounding box center [354, 174] width 47 height 13
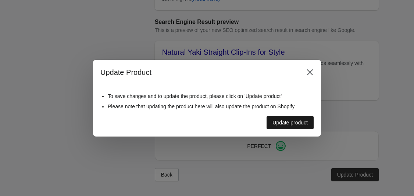
click at [296, 124] on div "Update product" at bounding box center [290, 123] width 35 height 6
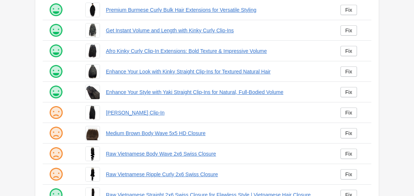
scroll to position [153, 0]
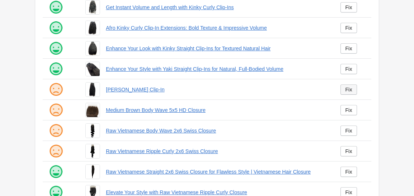
click at [302, 89] on div "Fix" at bounding box center [348, 90] width 7 height 6
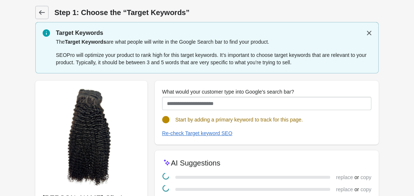
scroll to position [79, 0]
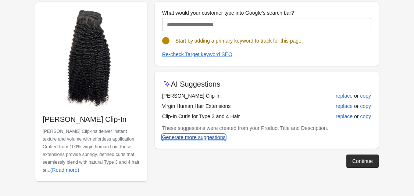
drag, startPoint x: 212, startPoint y: 135, endPoint x: 255, endPoint y: 104, distance: 53.1
click at [253, 107] on div "AI Suggestions Jerry Curl Clip-In replace or copy Virgin Human Hair Extensions …" at bounding box center [267, 110] width 224 height 77
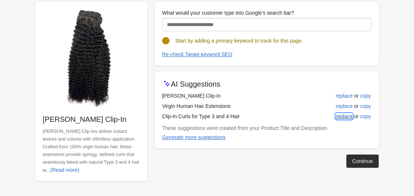
click at [302, 118] on div "replace" at bounding box center [344, 117] width 17 height 6
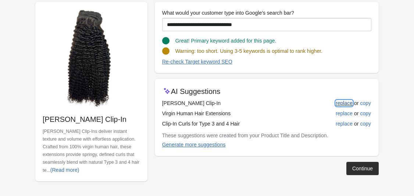
click at [302, 103] on div "replace" at bounding box center [344, 103] width 17 height 6
type input "**********"
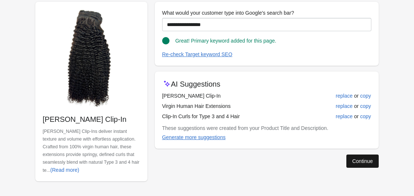
click at [302, 156] on button "Continue" at bounding box center [362, 161] width 32 height 13
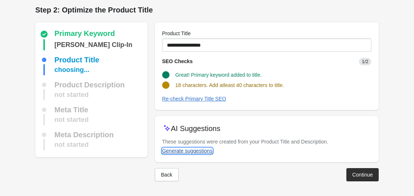
click at [206, 153] on div "Generate suggestions" at bounding box center [187, 151] width 50 height 6
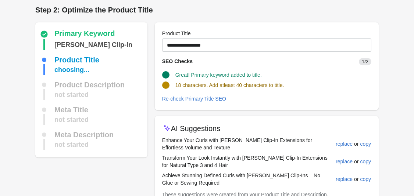
click at [231, 138] on td "Enhance Your Curls with Jerry Curl Clip-In Extensions for Effortless Volume and…" at bounding box center [248, 144] width 173 height 18
click at [302, 144] on div "replace" at bounding box center [344, 144] width 17 height 6
type input "**********"
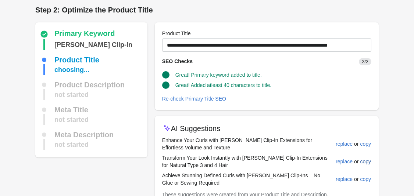
scroll to position [56, 0]
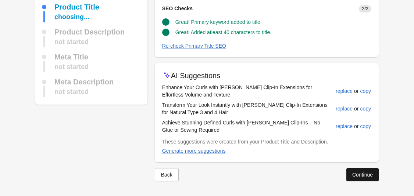
click at [302, 173] on div "Continue" at bounding box center [362, 175] width 21 height 6
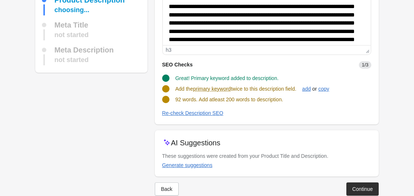
scroll to position [110, 0]
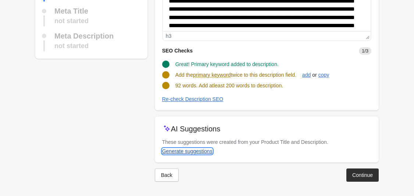
click at [202, 152] on div "Generate suggestions" at bounding box center [187, 152] width 50 height 6
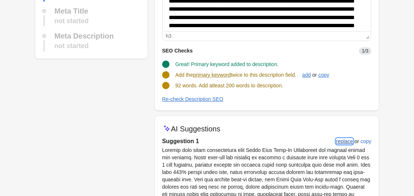
click at [302, 144] on div "replace" at bounding box center [344, 142] width 17 height 6
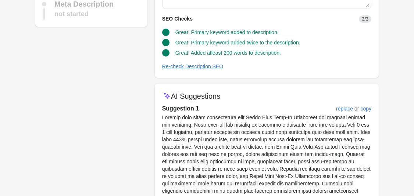
scroll to position [143, 0]
click at [302, 108] on button "replace" at bounding box center [344, 108] width 23 height 13
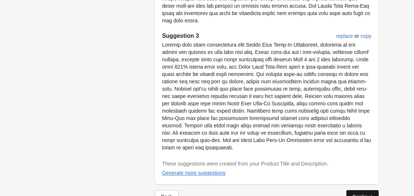
click at [302, 194] on div "Continue" at bounding box center [362, 197] width 21 height 6
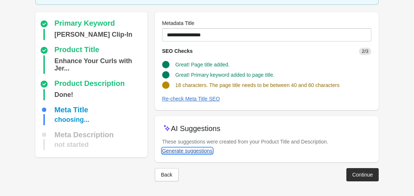
click at [199, 152] on div "Generate suggestions" at bounding box center [187, 151] width 50 height 6
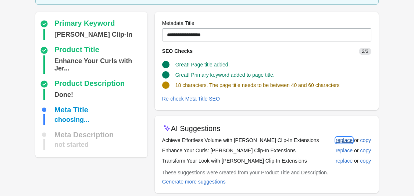
click at [302, 142] on div "replace" at bounding box center [344, 141] width 17 height 6
type input "**********"
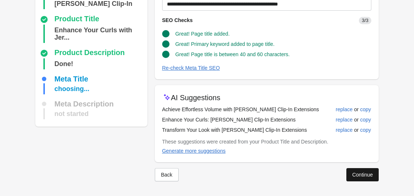
click at [302, 169] on button "Continue" at bounding box center [362, 174] width 32 height 13
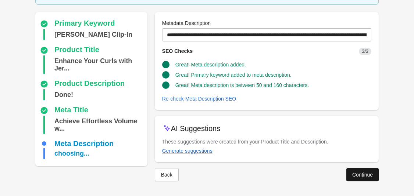
click at [302, 173] on div "Continue" at bounding box center [362, 175] width 21 height 6
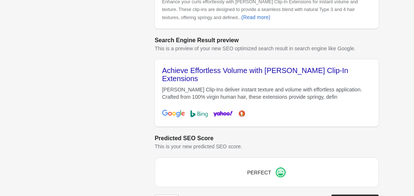
scroll to position [317, 0]
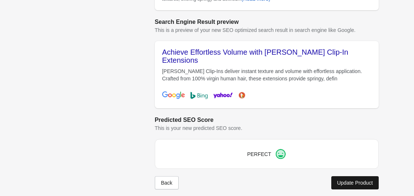
click at [302, 179] on button "Update Product" at bounding box center [354, 183] width 47 height 13
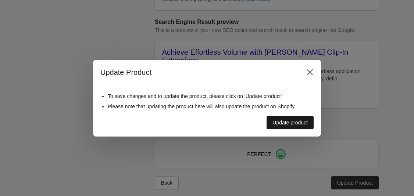
click at [285, 128] on button "Update product" at bounding box center [290, 122] width 47 height 13
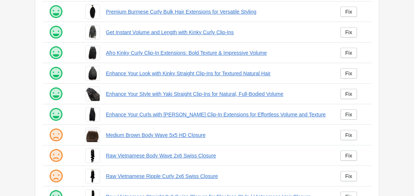
scroll to position [129, 0]
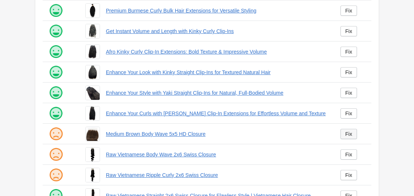
click at [302, 136] on link "Fix" at bounding box center [349, 134] width 17 height 10
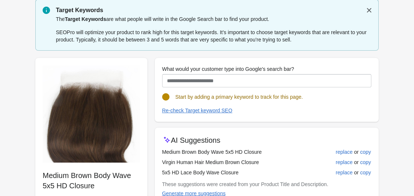
scroll to position [89, 0]
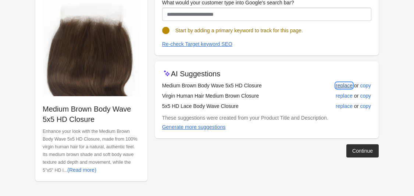
click at [302, 88] on div "replace" at bounding box center [344, 86] width 17 height 6
type input "**********"
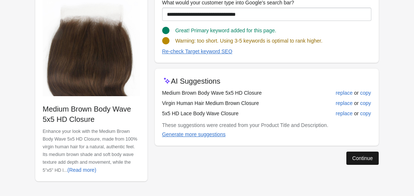
click at [302, 159] on div "Continue" at bounding box center [362, 159] width 21 height 6
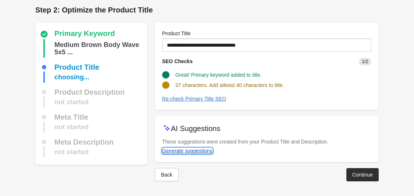
click at [197, 152] on div "Generate suggestions" at bounding box center [187, 151] width 50 height 6
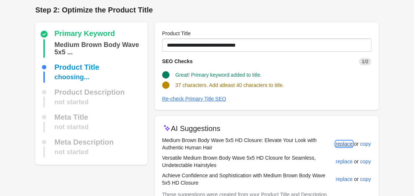
click at [302, 140] on button "replace" at bounding box center [344, 144] width 23 height 13
type input "**********"
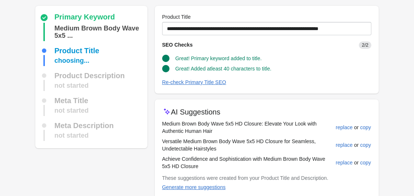
scroll to position [56, 0]
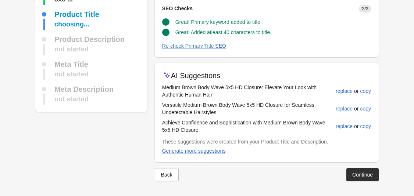
click at [302, 164] on div "Back Continue" at bounding box center [264, 172] width 230 height 19
click at [302, 172] on button "Continue" at bounding box center [362, 174] width 32 height 13
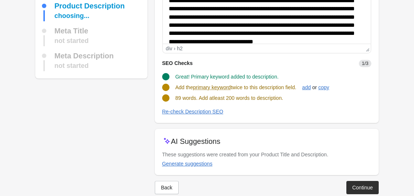
scroll to position [111, 0]
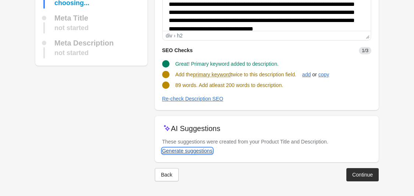
click at [198, 151] on div "Generate suggestions" at bounding box center [187, 151] width 50 height 6
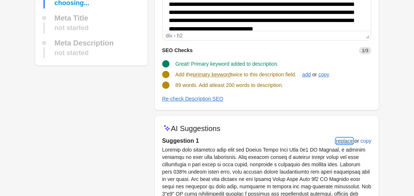
click at [302, 145] on button "replace" at bounding box center [344, 141] width 23 height 13
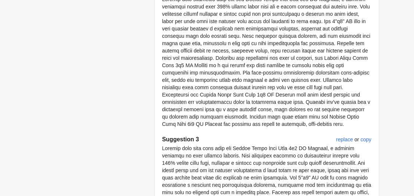
scroll to position [521, 0]
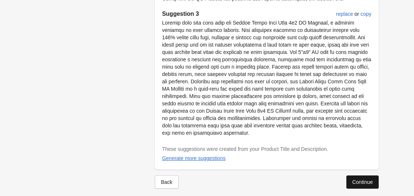
click at [302, 179] on div "Continue" at bounding box center [362, 182] width 21 height 6
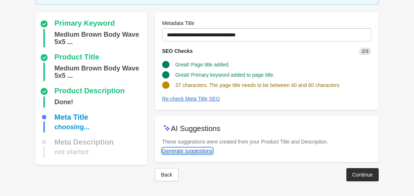
click at [193, 153] on div "Generate suggestions" at bounding box center [187, 151] width 50 height 6
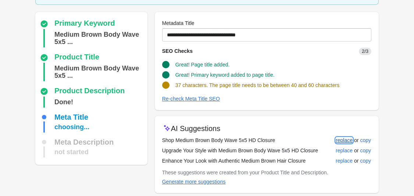
click at [302, 141] on div "replace" at bounding box center [344, 141] width 17 height 6
type input "**********"
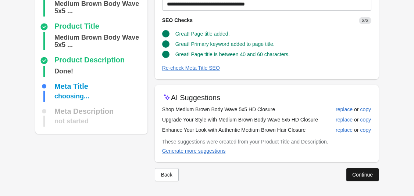
click at [302, 179] on button "Continue" at bounding box center [362, 174] width 32 height 13
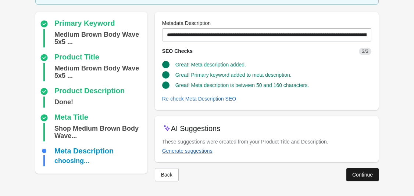
click at [302, 175] on div "Continue" at bounding box center [362, 175] width 21 height 6
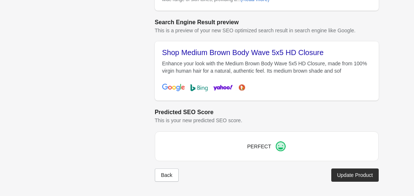
scroll to position [317, 0]
click at [302, 173] on div "Update Product" at bounding box center [355, 175] width 36 height 6
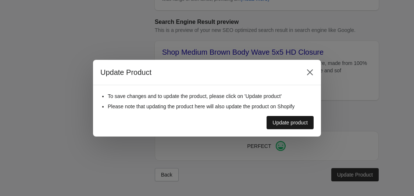
click at [299, 125] on div "Update product" at bounding box center [290, 123] width 35 height 6
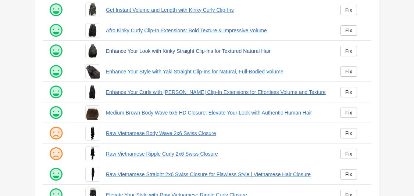
scroll to position [152, 0]
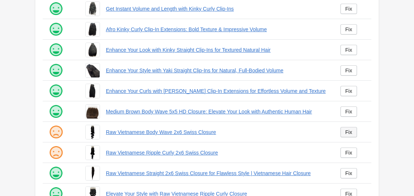
click at [302, 129] on link "Fix" at bounding box center [349, 132] width 17 height 10
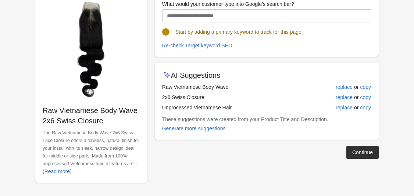
scroll to position [89, 0]
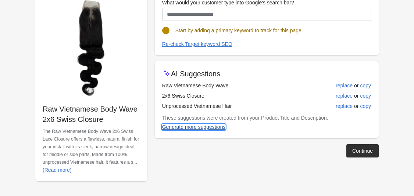
click at [221, 128] on div "Generate more suggestions" at bounding box center [194, 127] width 64 height 6
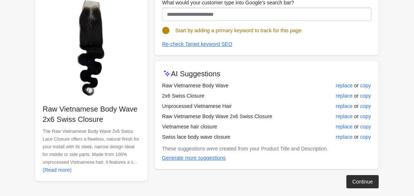
click at [224, 116] on td "Raw Vietnamese Body Wave 2x6 Swiss Closure" at bounding box center [241, 116] width 159 height 10
click at [302, 116] on div "replace" at bounding box center [344, 117] width 17 height 6
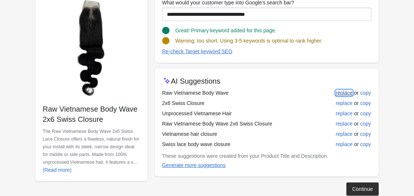
click at [302, 94] on div "replace" at bounding box center [344, 93] width 17 height 6
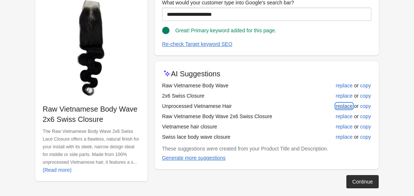
click at [302, 104] on div "replace" at bounding box center [344, 106] width 17 height 6
type input "**********"
click at [302, 177] on button "Continue" at bounding box center [362, 181] width 32 height 13
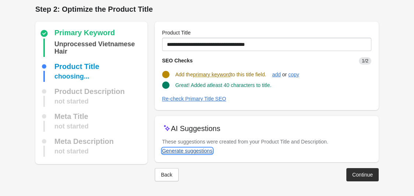
click at [202, 152] on div "Generate suggestions" at bounding box center [187, 151] width 50 height 6
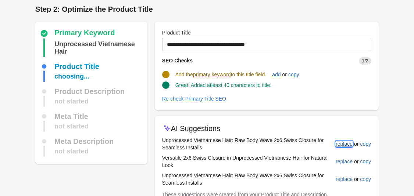
click at [302, 142] on div "replace" at bounding box center [344, 144] width 17 height 6
type input "**********"
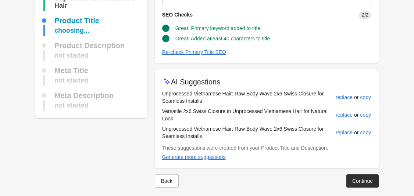
scroll to position [56, 0]
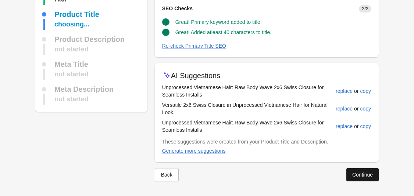
click at [302, 174] on div "Continue" at bounding box center [362, 175] width 21 height 6
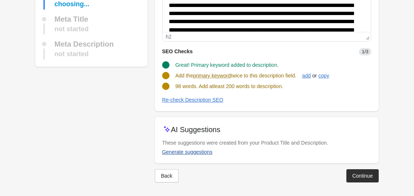
scroll to position [111, 0]
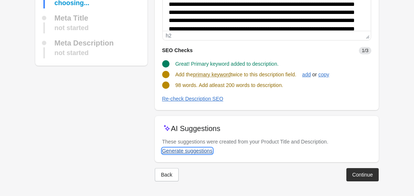
click at [193, 151] on div "Generate suggestions" at bounding box center [187, 151] width 50 height 6
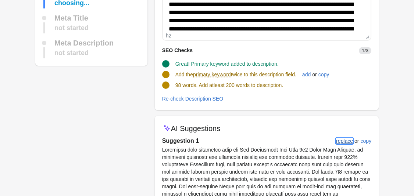
click at [302, 143] on div "replace" at bounding box center [344, 141] width 17 height 6
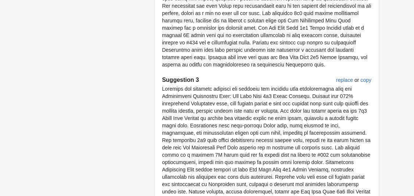
scroll to position [536, 0]
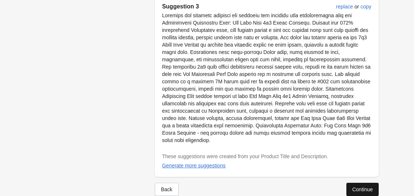
click at [302, 183] on button "Continue" at bounding box center [362, 189] width 32 height 13
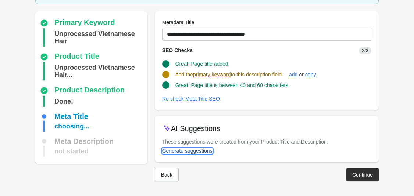
click at [196, 149] on div "Generate suggestions" at bounding box center [187, 151] width 50 height 6
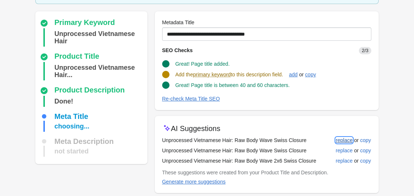
click at [302, 139] on div "replace" at bounding box center [344, 141] width 17 height 6
type input "**********"
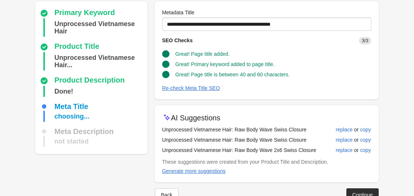
scroll to position [79, 0]
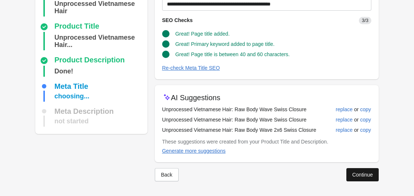
click at [302, 172] on div "Continue" at bounding box center [362, 175] width 21 height 6
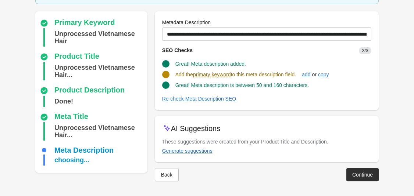
scroll to position [56, 0]
click at [199, 154] on div "Generate suggestions" at bounding box center [187, 151] width 50 height 6
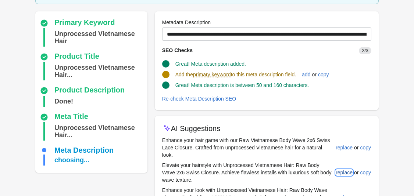
click at [302, 172] on div "replace" at bounding box center [344, 173] width 17 height 6
type input "**********"
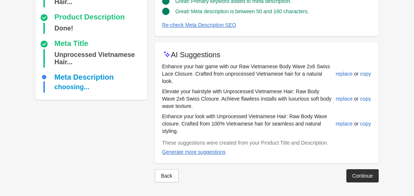
scroll to position [131, 0]
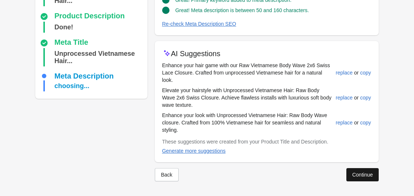
click at [302, 175] on div "Continue" at bounding box center [362, 175] width 21 height 6
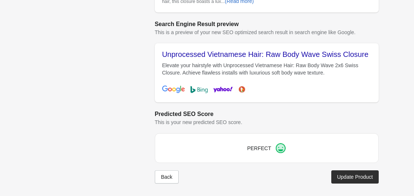
scroll to position [317, 0]
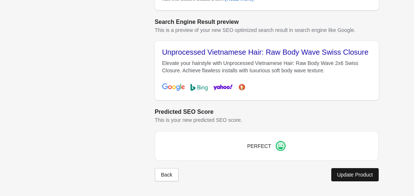
click at [302, 177] on div "Update Product" at bounding box center [355, 175] width 36 height 6
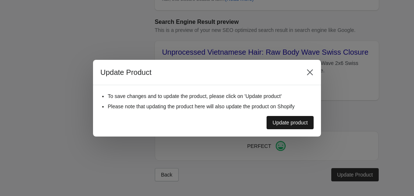
click at [300, 120] on div "Update product" at bounding box center [290, 123] width 35 height 6
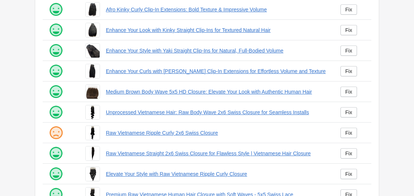
scroll to position [173, 0]
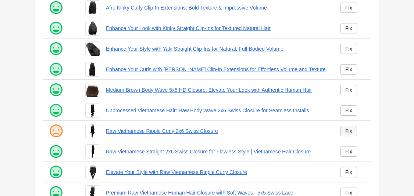
click at [302, 131] on div "Fix" at bounding box center [348, 131] width 7 height 6
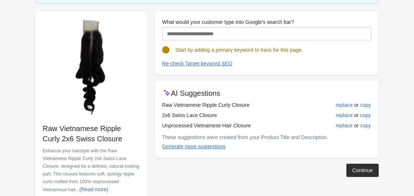
scroll to position [75, 0]
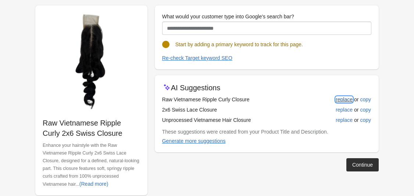
click at [302, 98] on button "replace" at bounding box center [344, 99] width 23 height 13
type input "**********"
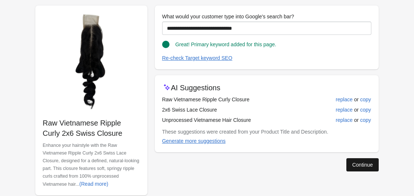
click at [302, 165] on div "Continue" at bounding box center [362, 165] width 21 height 6
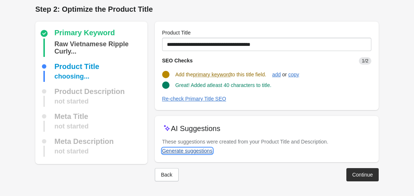
click at [206, 152] on div "Generate suggestions" at bounding box center [187, 151] width 50 height 6
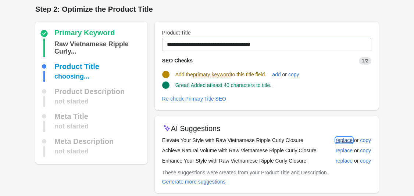
click at [302, 142] on div "replace" at bounding box center [344, 141] width 17 height 6
type input "**********"
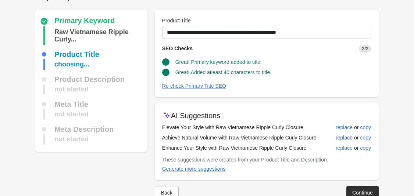
scroll to position [33, 0]
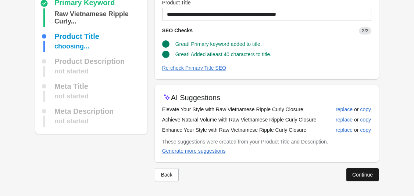
click at [302, 177] on div "Continue" at bounding box center [362, 175] width 21 height 6
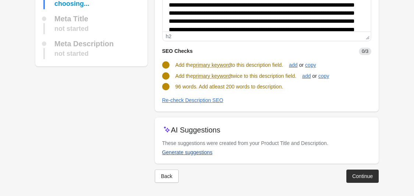
scroll to position [111, 0]
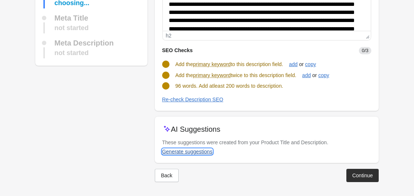
click at [199, 155] on button "Generate suggestions" at bounding box center [187, 151] width 56 height 13
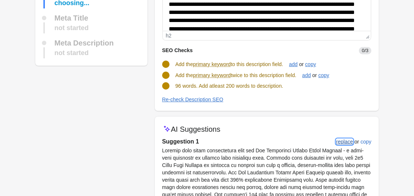
click at [302, 141] on div "replace" at bounding box center [344, 142] width 17 height 6
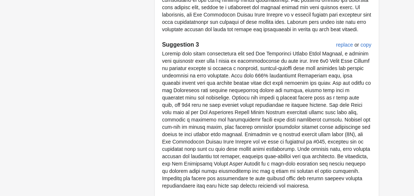
scroll to position [536, 0]
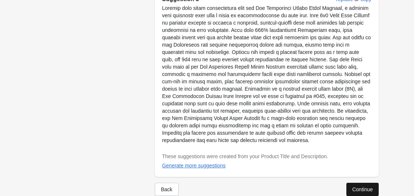
click at [302, 183] on button "Continue" at bounding box center [362, 189] width 32 height 13
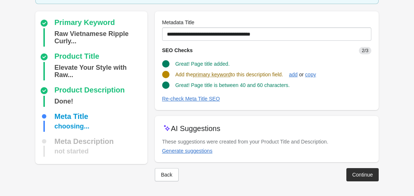
scroll to position [49, 0]
click at [199, 150] on div "Generate suggestions" at bounding box center [187, 151] width 50 height 6
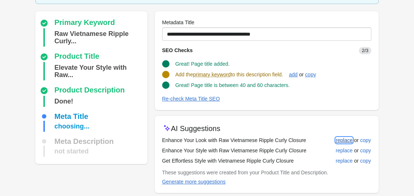
click at [302, 138] on div "replace" at bounding box center [344, 141] width 17 height 6
type input "**********"
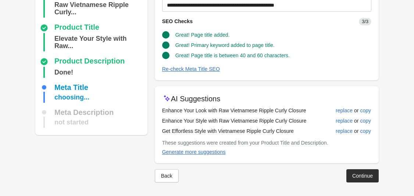
scroll to position [79, 0]
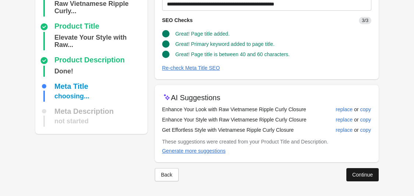
click at [302, 172] on div "Continue" at bounding box center [362, 175] width 21 height 6
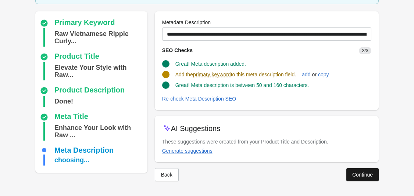
scroll to position [56, 0]
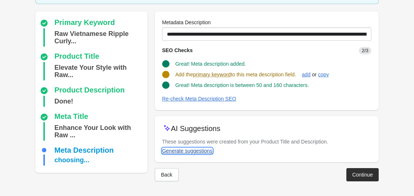
click at [197, 155] on button "Generate suggestions" at bounding box center [187, 151] width 56 height 13
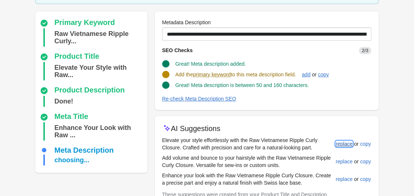
click at [302, 145] on div "replace" at bounding box center [344, 144] width 17 height 6
type input "**********"
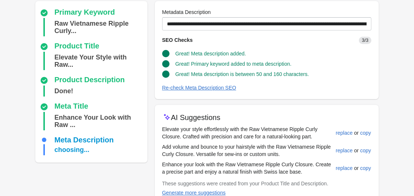
scroll to position [109, 0]
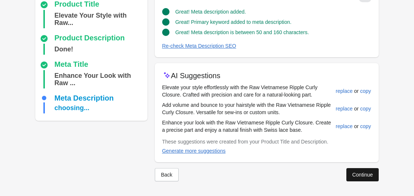
click at [302, 174] on div "Continue" at bounding box center [362, 175] width 21 height 6
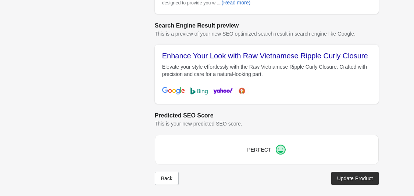
scroll to position [303, 0]
click at [302, 174] on button "Update Product" at bounding box center [354, 178] width 47 height 13
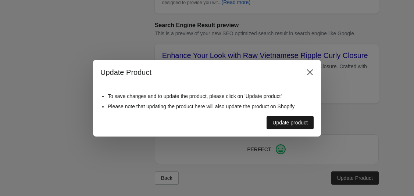
click at [299, 125] on div "Update product" at bounding box center [290, 123] width 35 height 6
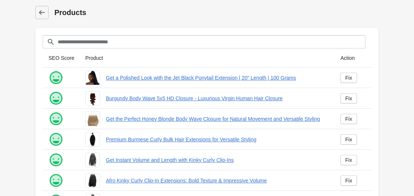
scroll to position [210, 0]
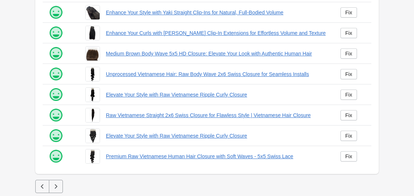
click at [51, 187] on button "button" at bounding box center [56, 186] width 14 height 13
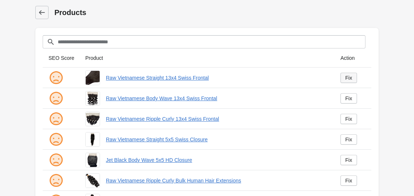
click at [302, 76] on div "Fix" at bounding box center [348, 78] width 7 height 6
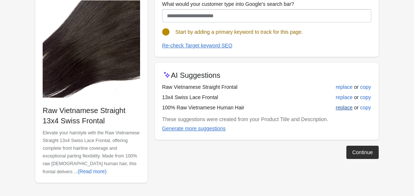
scroll to position [89, 0]
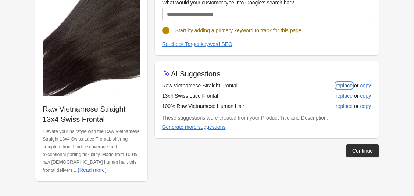
click at [302, 83] on div "replace" at bounding box center [344, 86] width 17 height 6
type input "**********"
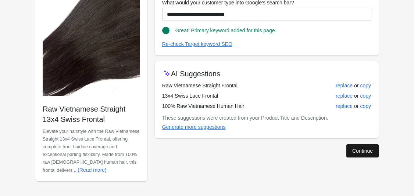
click at [302, 150] on div "Continue" at bounding box center [362, 151] width 21 height 6
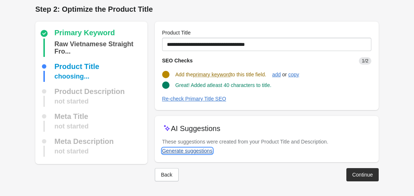
click at [197, 152] on div "Generate suggestions" at bounding box center [187, 151] width 50 height 6
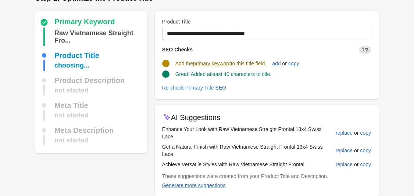
scroll to position [15, 0]
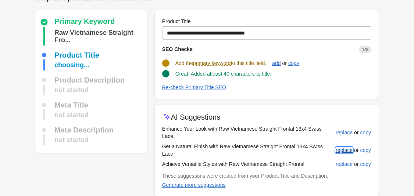
click at [302, 147] on button "replace" at bounding box center [344, 150] width 23 height 13
type input "**********"
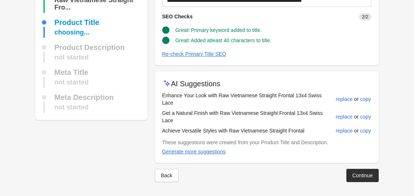
scroll to position [48, 0]
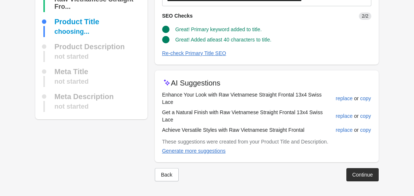
click at [302, 173] on div "Continue" at bounding box center [362, 175] width 21 height 6
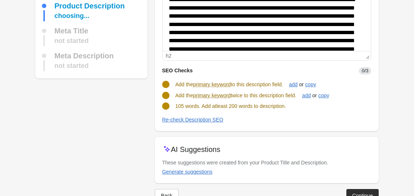
scroll to position [111, 0]
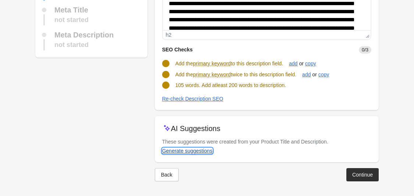
click at [192, 149] on div "Generate suggestions" at bounding box center [187, 151] width 50 height 6
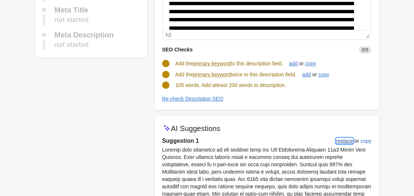
click at [302, 141] on div "replace" at bounding box center [344, 141] width 17 height 6
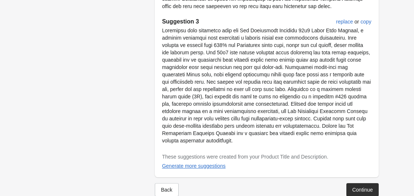
scroll to position [521, 0]
click at [302, 187] on div "Continue" at bounding box center [362, 190] width 21 height 6
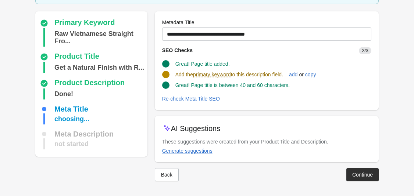
scroll to position [49, 0]
click at [203, 151] on div "Generate suggestions" at bounding box center [187, 151] width 50 height 6
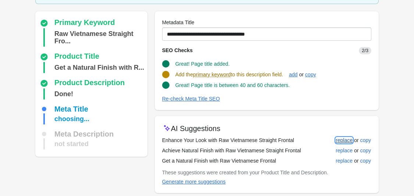
click at [302, 143] on div "replace" at bounding box center [344, 141] width 17 height 6
type input "**********"
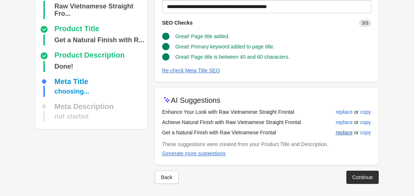
scroll to position [79, 0]
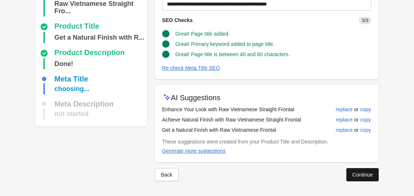
click at [302, 173] on div "Continue" at bounding box center [362, 175] width 21 height 6
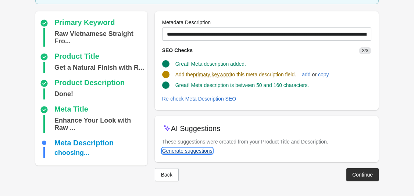
click at [200, 152] on div "Generate suggestions" at bounding box center [187, 151] width 50 height 6
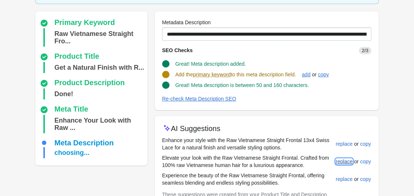
click at [302, 163] on div "replace" at bounding box center [344, 162] width 17 height 6
type input "**********"
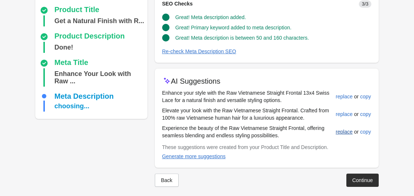
scroll to position [109, 0]
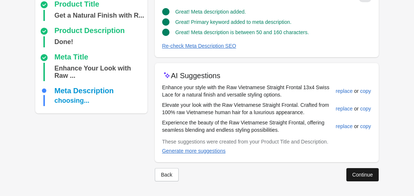
click at [302, 170] on button "Continue" at bounding box center [362, 174] width 32 height 13
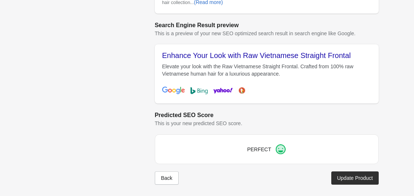
scroll to position [317, 0]
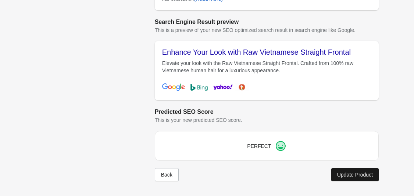
click at [302, 177] on div "Update Product" at bounding box center [355, 175] width 36 height 6
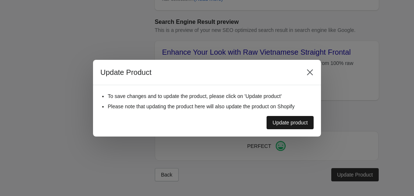
click at [302, 126] on button "Update product" at bounding box center [290, 122] width 47 height 13
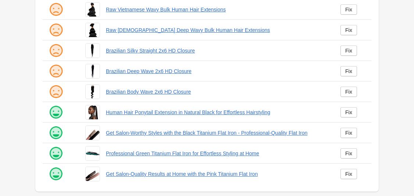
scroll to position [210, 0]
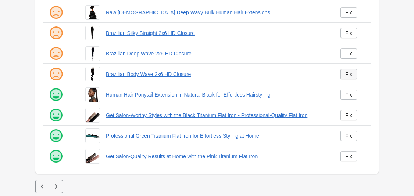
click at [302, 75] on div "Fix" at bounding box center [348, 74] width 7 height 6
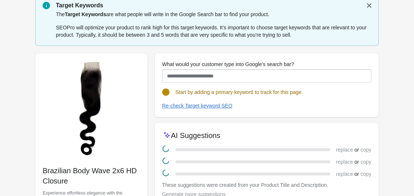
scroll to position [89, 0]
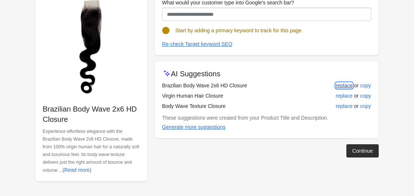
click at [302, 83] on div "replace" at bounding box center [344, 86] width 17 height 6
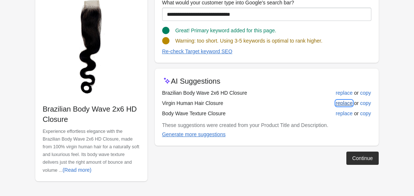
click at [302, 105] on div "replace" at bounding box center [344, 103] width 17 height 6
type input "**********"
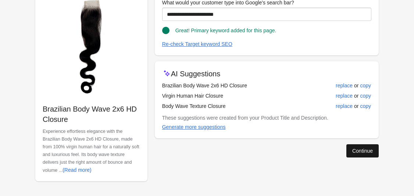
click at [302, 153] on div "Continue" at bounding box center [362, 151] width 21 height 6
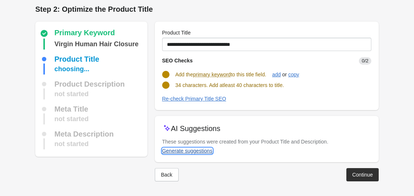
click at [204, 153] on div "Generate suggestions" at bounding box center [187, 151] width 50 height 6
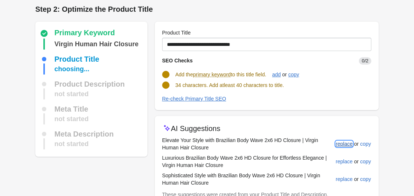
click at [302, 144] on div "replace" at bounding box center [344, 144] width 17 height 6
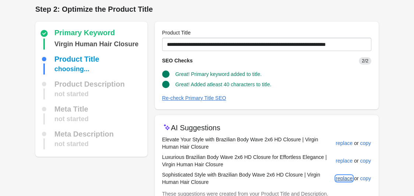
click at [302, 179] on button "replace" at bounding box center [344, 178] width 23 height 13
type input "**********"
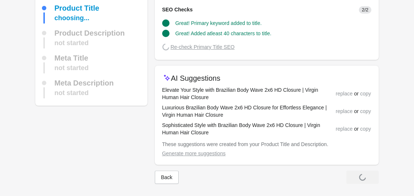
scroll to position [56, 0]
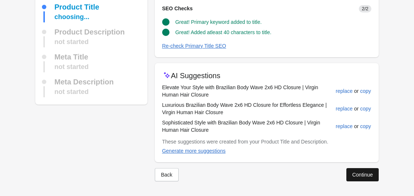
click at [302, 177] on button "Continue" at bounding box center [362, 174] width 32 height 13
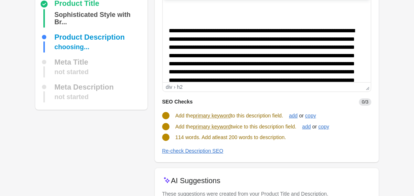
scroll to position [97, 0]
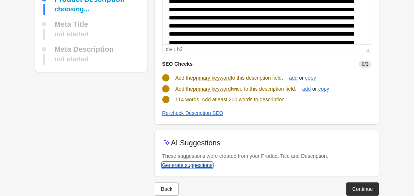
click at [210, 170] on button "Generate suggestions" at bounding box center [187, 165] width 56 height 13
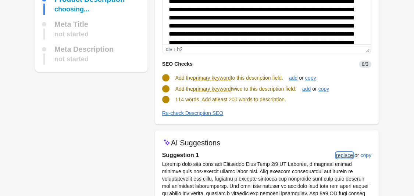
click at [302, 154] on div "replace" at bounding box center [344, 156] width 17 height 6
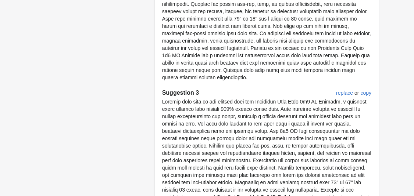
scroll to position [521, 0]
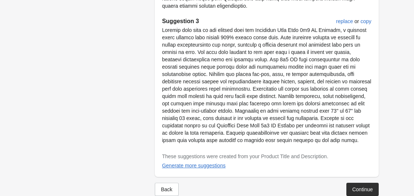
click at [302, 187] on div "Continue" at bounding box center [362, 190] width 21 height 6
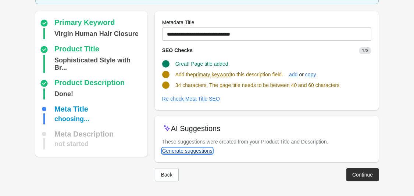
click at [205, 152] on div "Generate suggestions" at bounding box center [187, 151] width 50 height 6
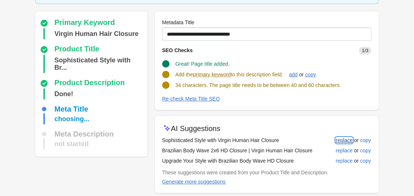
click at [302, 141] on div "replace" at bounding box center [344, 141] width 17 height 6
type input "**********"
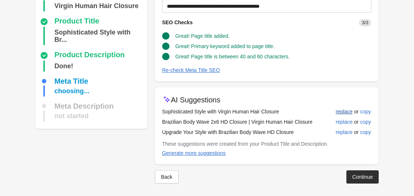
scroll to position [79, 0]
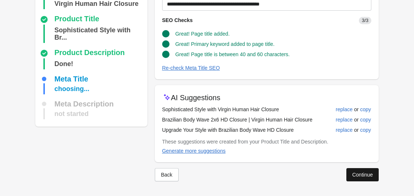
click at [302, 169] on button "Continue" at bounding box center [362, 174] width 32 height 13
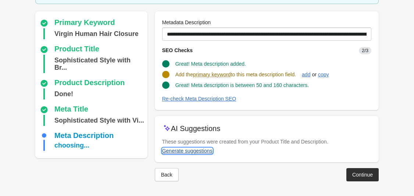
click at [201, 152] on div "Generate suggestions" at bounding box center [187, 151] width 50 height 6
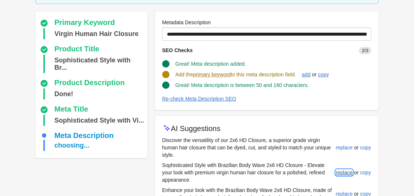
click at [302, 173] on div "replace" at bounding box center [344, 173] width 17 height 6
type input "**********"
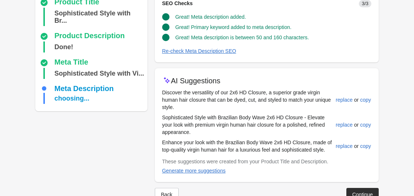
scroll to position [123, 0]
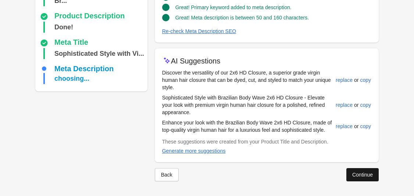
click at [302, 172] on div "Continue" at bounding box center [362, 175] width 21 height 6
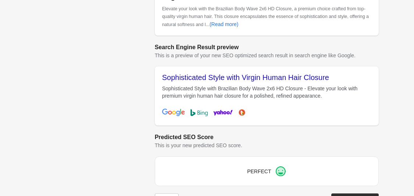
scroll to position [317, 0]
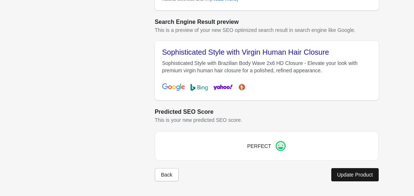
click at [302, 175] on div "Update Product" at bounding box center [355, 175] width 36 height 6
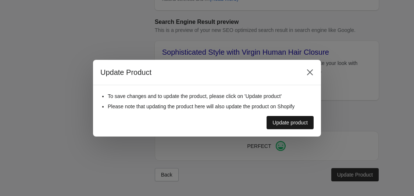
click at [286, 124] on div "Update product" at bounding box center [290, 123] width 35 height 6
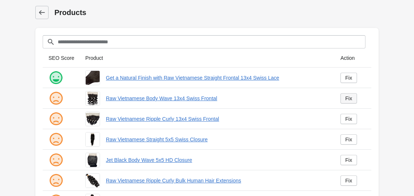
click at [302, 97] on div "Fix" at bounding box center [348, 99] width 7 height 6
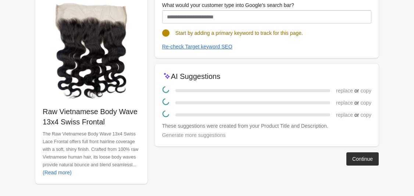
scroll to position [89, 0]
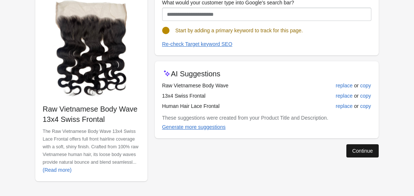
click at [302, 151] on div "Continue" at bounding box center [362, 151] width 21 height 6
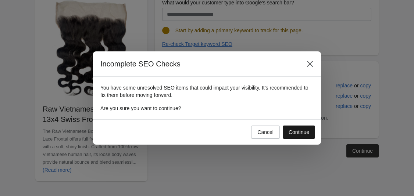
click at [298, 136] on button "Continue" at bounding box center [299, 132] width 32 height 13
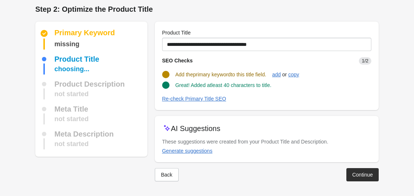
scroll to position [3, 0]
click at [193, 153] on div "Generate suggestions" at bounding box center [187, 151] width 50 height 6
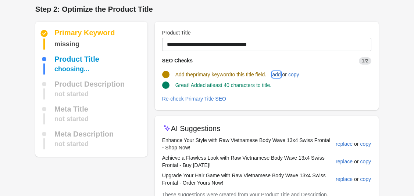
click at [281, 74] on div "add" at bounding box center [276, 75] width 8 height 6
click at [279, 75] on div "add" at bounding box center [276, 75] width 8 height 6
click at [302, 145] on div "replace" at bounding box center [344, 144] width 17 height 6
click at [302, 161] on div "replace" at bounding box center [344, 162] width 17 height 6
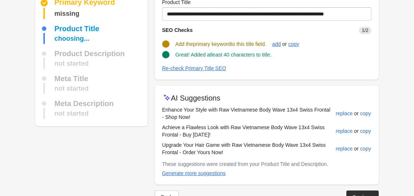
scroll to position [51, 0]
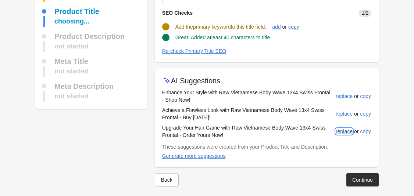
click at [302, 129] on div "replace" at bounding box center [344, 132] width 17 height 6
type input "**********"
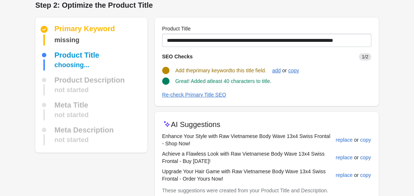
scroll to position [0, 0]
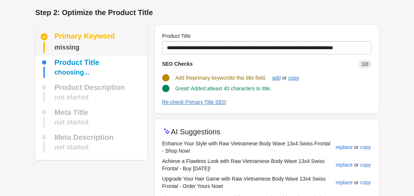
click at [79, 39] on div "Primary Keyword" at bounding box center [84, 36] width 61 height 9
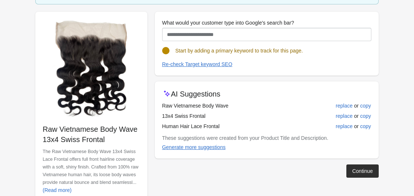
scroll to position [77, 0]
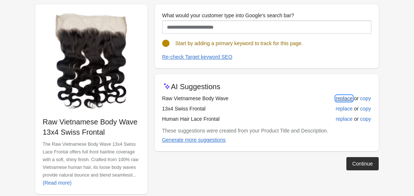
click at [302, 100] on div "replace" at bounding box center [344, 99] width 17 height 6
type input "**********"
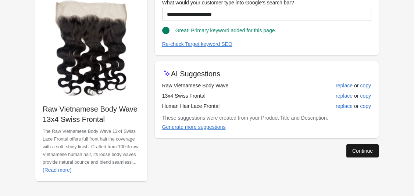
click at [302, 154] on div "Continue" at bounding box center [362, 151] width 21 height 6
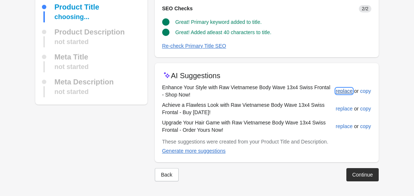
click at [302, 92] on div "replace" at bounding box center [344, 91] width 17 height 6
type input "**********"
click at [302, 176] on div "Continue" at bounding box center [362, 175] width 21 height 6
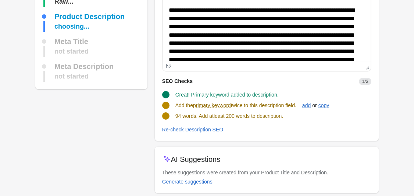
scroll to position [85, 0]
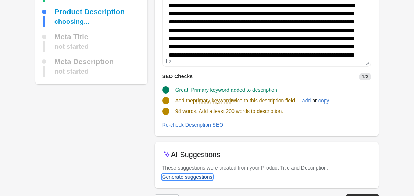
click at [208, 181] on button "Generate suggestions" at bounding box center [187, 177] width 56 height 13
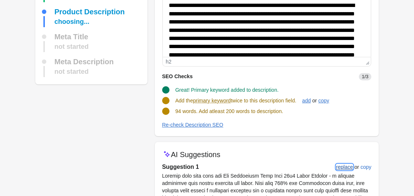
click at [302, 166] on div "replace" at bounding box center [344, 167] width 17 height 6
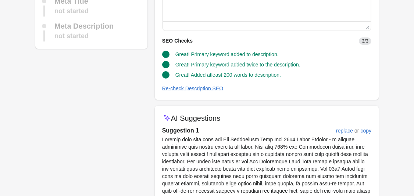
scroll to position [121, 0]
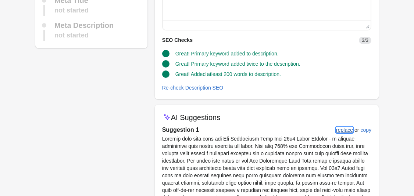
click at [302, 135] on button "replace" at bounding box center [344, 130] width 23 height 13
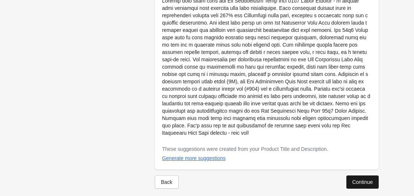
click at [302, 179] on div "Continue" at bounding box center [362, 182] width 21 height 6
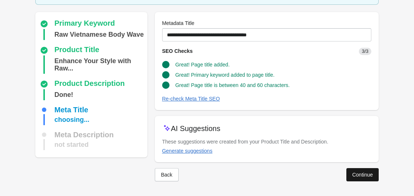
click at [302, 177] on button "Continue" at bounding box center [362, 174] width 32 height 13
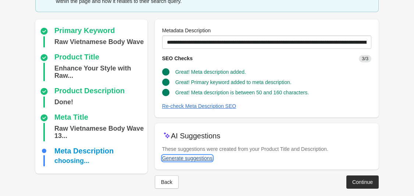
click at [201, 157] on div "Generate suggestions" at bounding box center [187, 159] width 50 height 6
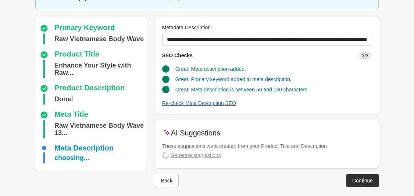
scroll to position [52, 0]
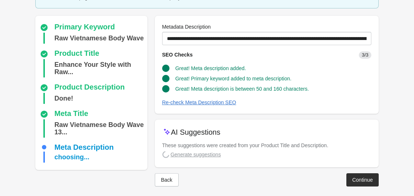
click at [302, 184] on button "Continue" at bounding box center [362, 180] width 32 height 13
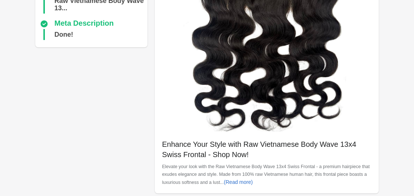
scroll to position [316, 0]
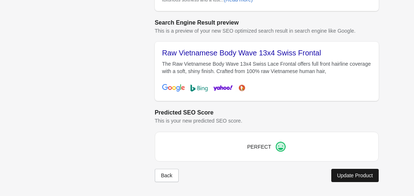
click at [302, 179] on button "Update Product" at bounding box center [354, 175] width 47 height 13
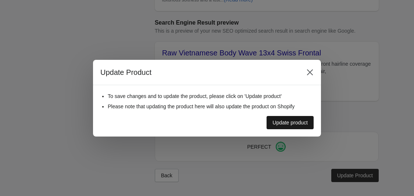
click at [302, 125] on button "Update product" at bounding box center [290, 122] width 47 height 13
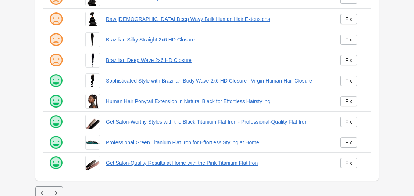
scroll to position [210, 0]
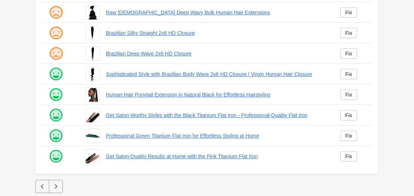
click at [40, 186] on icon "button" at bounding box center [42, 186] width 7 height 7
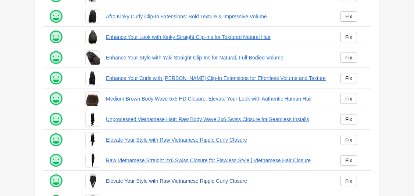
scroll to position [210, 0]
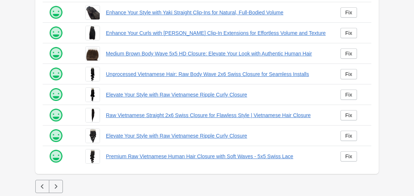
click at [52, 190] on icon "button" at bounding box center [55, 186] width 7 height 7
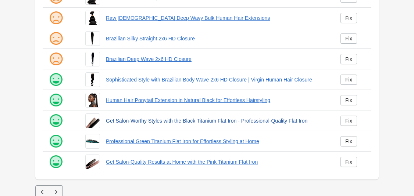
scroll to position [199, 0]
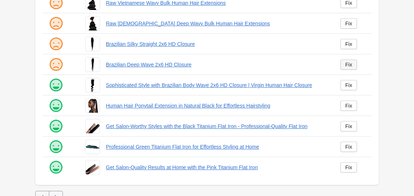
click at [302, 64] on div "Fix" at bounding box center [348, 65] width 7 height 6
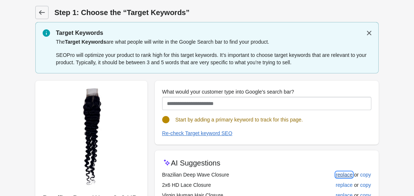
click at [302, 176] on div "replace" at bounding box center [344, 175] width 17 height 6
type input "**********"
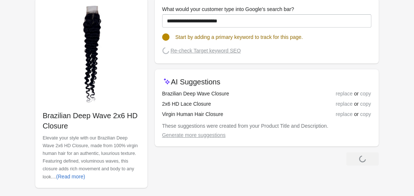
scroll to position [89, 0]
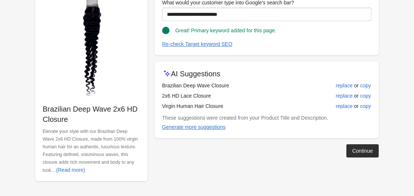
drag, startPoint x: 198, startPoint y: 111, endPoint x: 224, endPoint y: 109, distance: 26.2
click at [224, 109] on div "AI Suggestions Brazilian Deep Wave Closure replace or copy 2x6 HD Lace Closure …" at bounding box center [267, 99] width 224 height 77
click at [302, 147] on button "Continue" at bounding box center [362, 151] width 32 height 13
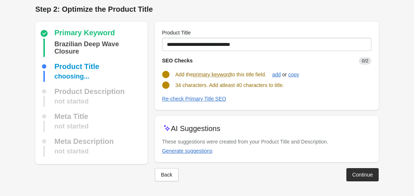
scroll to position [3, 0]
click at [197, 150] on div "Generate suggestions" at bounding box center [187, 151] width 50 height 6
click at [193, 152] on div "Generate suggestions" at bounding box center [187, 151] width 50 height 6
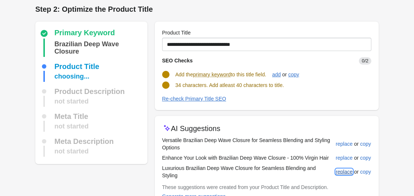
click at [302, 170] on div "replace" at bounding box center [344, 172] width 17 height 6
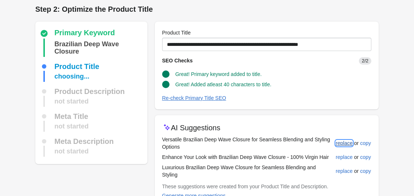
click at [302, 146] on div "replace" at bounding box center [344, 144] width 17 height 6
type input "**********"
click at [302, 144] on div "replace" at bounding box center [344, 144] width 17 height 6
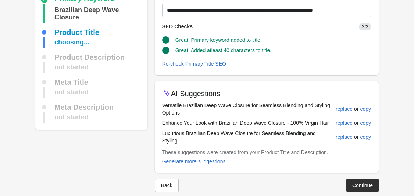
scroll to position [41, 0]
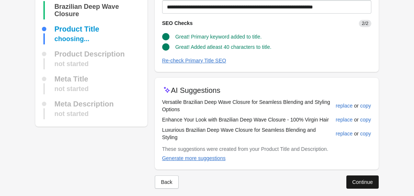
click at [302, 179] on div "Continue" at bounding box center [362, 182] width 21 height 6
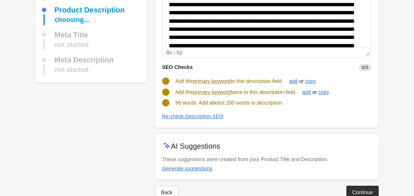
scroll to position [98, 0]
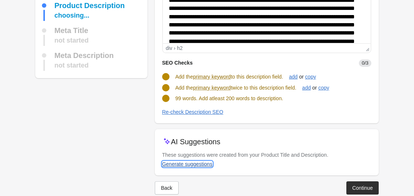
click at [184, 164] on div "Generate suggestions" at bounding box center [187, 164] width 50 height 6
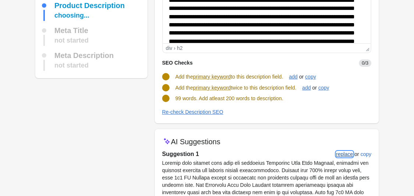
click at [302, 153] on button "replace" at bounding box center [344, 154] width 23 height 13
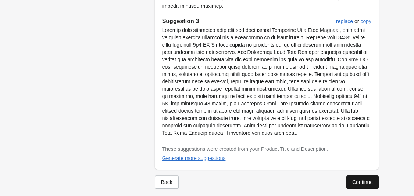
click at [302, 179] on div "Continue" at bounding box center [362, 182] width 21 height 6
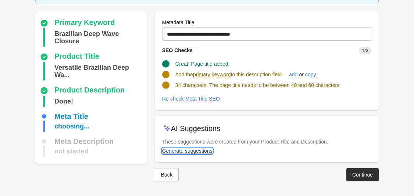
click at [203, 151] on div "Generate suggestions" at bounding box center [187, 151] width 50 height 6
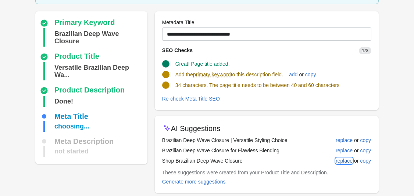
click at [302, 156] on button "replace" at bounding box center [344, 160] width 23 height 13
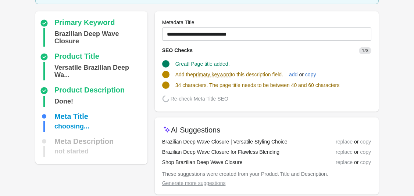
click at [302, 149] on div "replace or copy" at bounding box center [348, 152] width 45 height 8
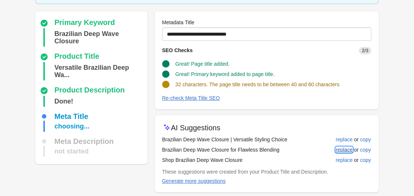
click at [302, 151] on div "replace" at bounding box center [344, 150] width 17 height 6
type input "**********"
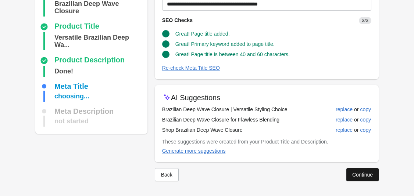
click at [302, 177] on div "Continue" at bounding box center [362, 175] width 21 height 6
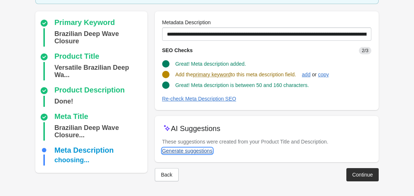
click at [204, 150] on div "Generate suggestions" at bounding box center [187, 151] width 50 height 6
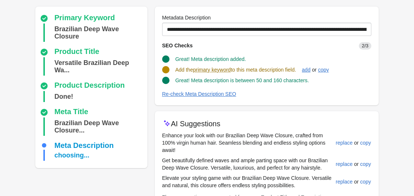
scroll to position [68, 0]
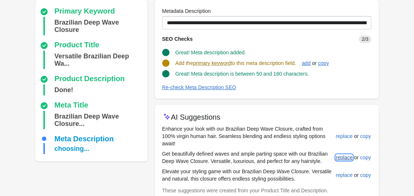
click at [302, 157] on div "replace" at bounding box center [344, 158] width 17 height 6
type input "**********"
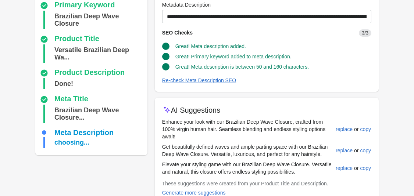
scroll to position [116, 0]
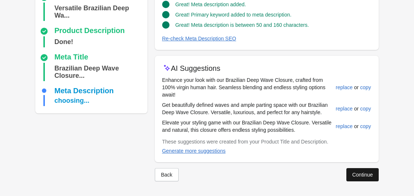
click at [302, 173] on div "Continue" at bounding box center [362, 175] width 21 height 6
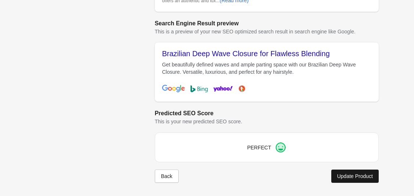
scroll to position [317, 0]
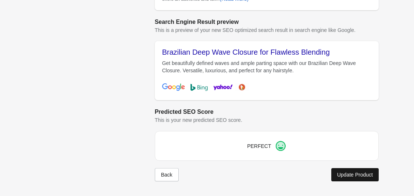
click at [302, 174] on div "Update Product" at bounding box center [355, 175] width 36 height 6
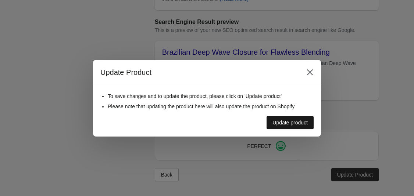
click at [282, 118] on button "Update product" at bounding box center [290, 122] width 47 height 13
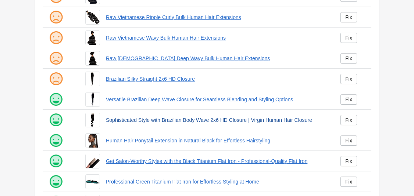
scroll to position [164, 0]
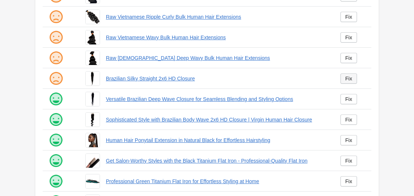
click at [302, 79] on div "Fix" at bounding box center [348, 79] width 7 height 6
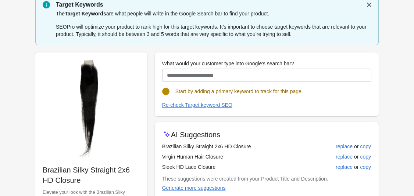
scroll to position [29, 0]
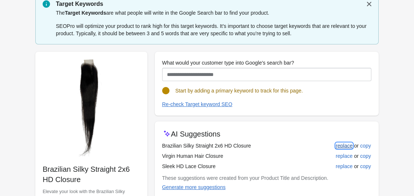
click at [302, 147] on div "replace" at bounding box center [344, 146] width 17 height 6
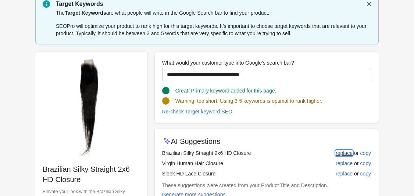
click at [302, 153] on div "replace" at bounding box center [344, 153] width 17 height 6
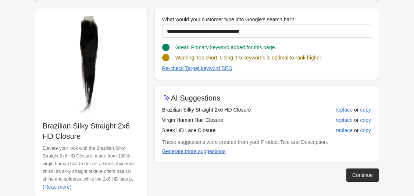
scroll to position [74, 0]
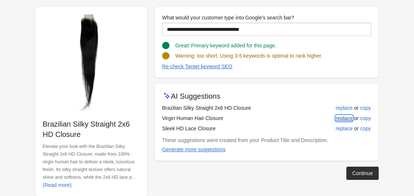
click at [302, 116] on div "replace" at bounding box center [344, 118] width 17 height 6
type input "**********"
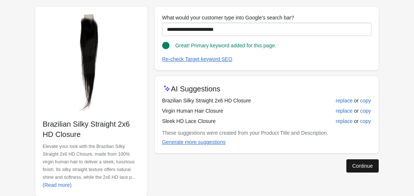
click at [302, 163] on div "Continue" at bounding box center [362, 166] width 21 height 6
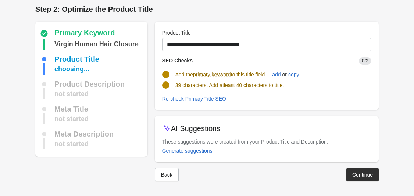
scroll to position [3, 0]
click at [210, 153] on div "Generate suggestions" at bounding box center [187, 151] width 50 height 6
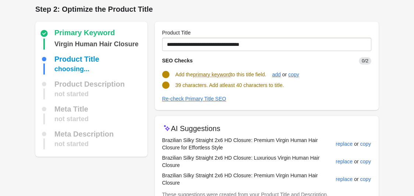
scroll to position [15, 0]
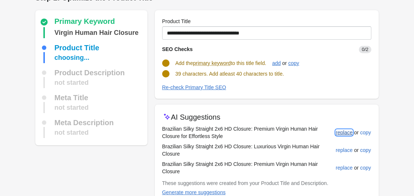
click at [302, 131] on div "replace" at bounding box center [344, 133] width 17 height 6
type input "**********"
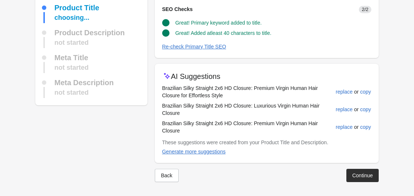
scroll to position [56, 0]
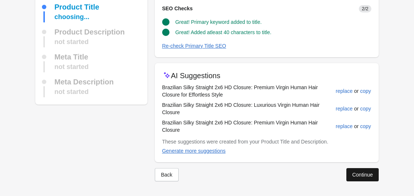
click at [302, 178] on button "Continue" at bounding box center [362, 174] width 32 height 13
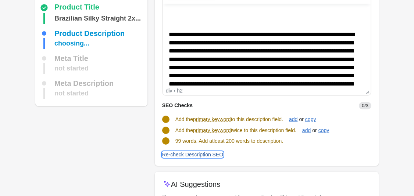
click at [215, 156] on div "Re-check Description SEO" at bounding box center [192, 155] width 61 height 6
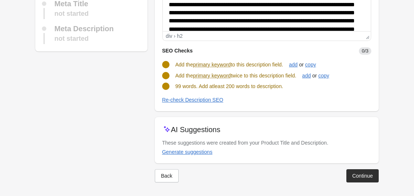
scroll to position [111, 0]
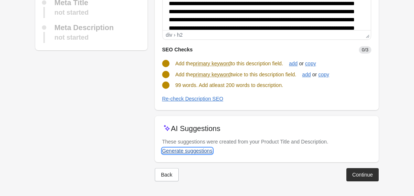
click at [204, 151] on div "Generate suggestions" at bounding box center [187, 151] width 50 height 6
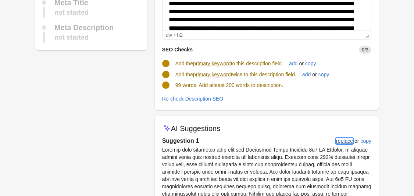
click at [302, 143] on div "replace" at bounding box center [344, 141] width 17 height 6
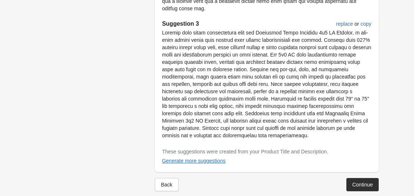
scroll to position [514, 0]
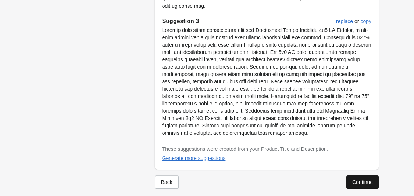
click at [302, 176] on button "Continue" at bounding box center [362, 182] width 32 height 13
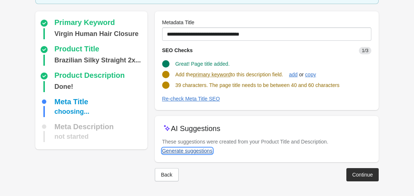
click at [196, 150] on div "Generate suggestions" at bounding box center [187, 151] width 50 height 6
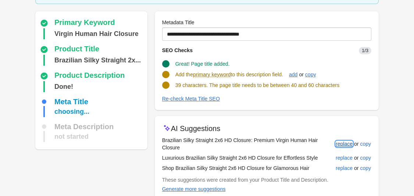
click at [302, 144] on div "replace" at bounding box center [344, 144] width 17 height 6
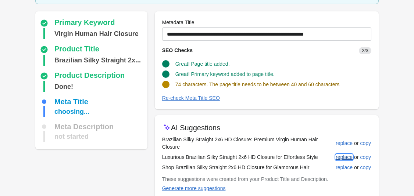
click at [302, 157] on div "replace" at bounding box center [344, 157] width 17 height 6
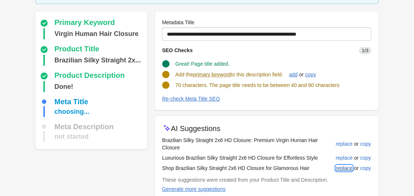
click at [302, 169] on div "replace" at bounding box center [344, 169] width 17 height 6
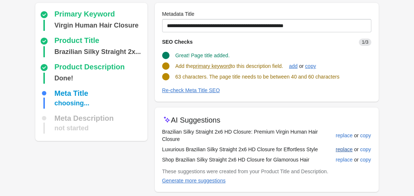
scroll to position [60, 0]
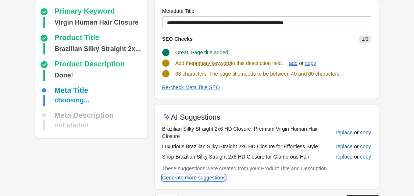
click at [218, 180] on div "Generate more suggestions" at bounding box center [194, 178] width 64 height 6
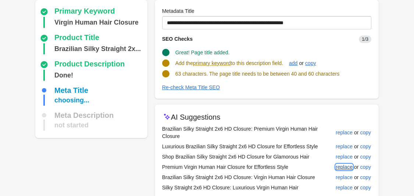
click at [302, 166] on div "replace" at bounding box center [344, 167] width 17 height 6
type input "**********"
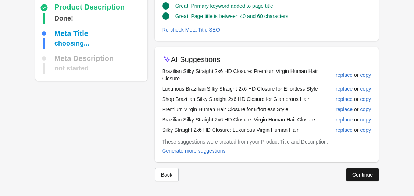
click at [302, 173] on div "Continue" at bounding box center [362, 175] width 21 height 6
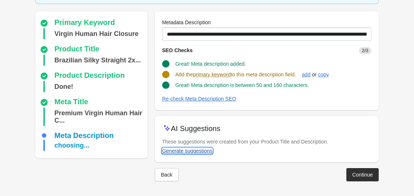
click at [202, 151] on div "Generate suggestions" at bounding box center [187, 151] width 50 height 6
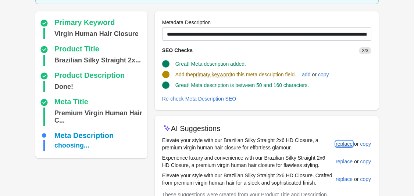
click at [302, 144] on span "replace" at bounding box center [344, 144] width 17 height 6
type input "**********"
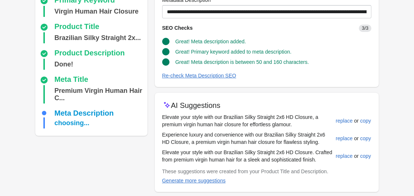
scroll to position [109, 0]
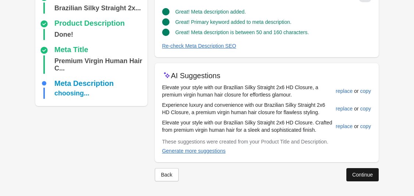
click at [302, 172] on div "Continue" at bounding box center [362, 175] width 21 height 6
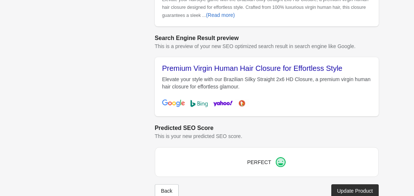
scroll to position [317, 0]
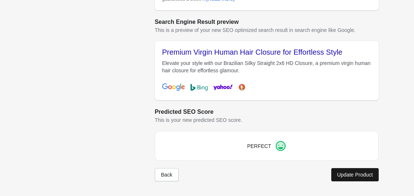
click at [302, 176] on div "Update Product" at bounding box center [355, 175] width 36 height 6
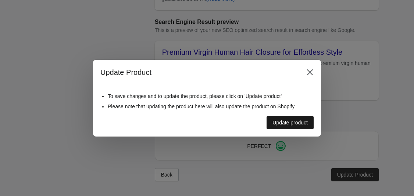
click at [294, 126] on button "Update product" at bounding box center [290, 122] width 47 height 13
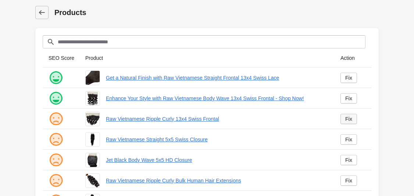
click at [302, 118] on div "Fix" at bounding box center [348, 119] width 7 height 6
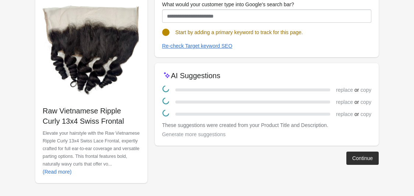
scroll to position [89, 0]
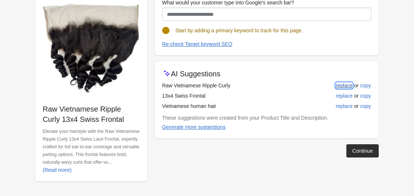
click at [302, 86] on div "replace" at bounding box center [344, 86] width 17 height 6
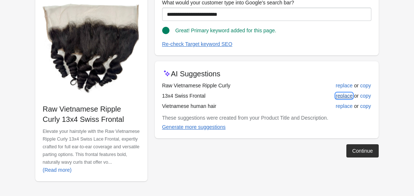
click at [302, 90] on button "replace" at bounding box center [344, 95] width 23 height 13
click at [302, 84] on div "replace or copy" at bounding box center [337, 86] width 70 height 8
click at [302, 86] on div "replace" at bounding box center [344, 86] width 17 height 6
type input "**********"
click at [302, 86] on div "replace" at bounding box center [344, 86] width 17 height 6
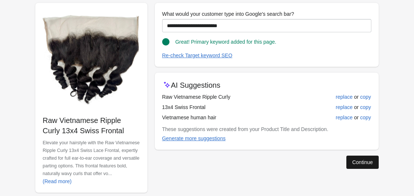
click at [302, 161] on div "Continue" at bounding box center [362, 163] width 21 height 6
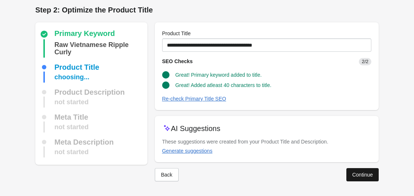
click at [302, 178] on div "Continue" at bounding box center [362, 175] width 21 height 6
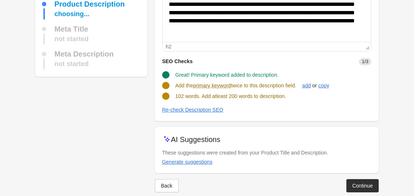
scroll to position [101, 0]
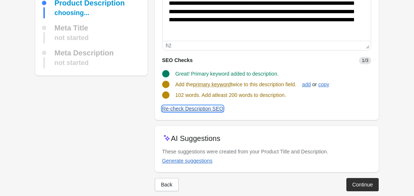
click at [199, 112] on span "Re-check Description SEO" at bounding box center [192, 109] width 61 height 6
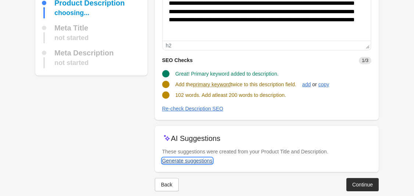
click at [193, 160] on div "Generate suggestions" at bounding box center [187, 161] width 50 height 6
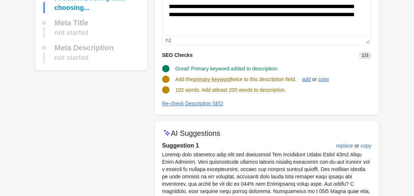
scroll to position [112, 0]
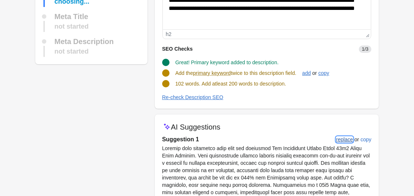
click at [302, 138] on div "replace" at bounding box center [344, 140] width 17 height 6
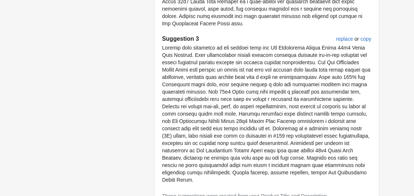
scroll to position [543, 0]
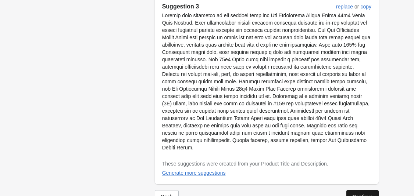
click at [302, 191] on button "Continue" at bounding box center [362, 197] width 32 height 13
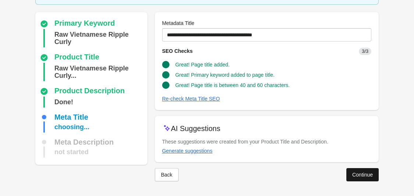
click at [302, 174] on div "Continue" at bounding box center [362, 175] width 21 height 6
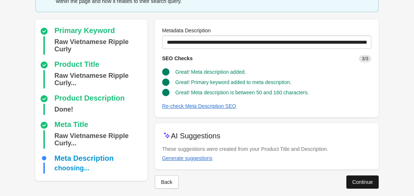
click at [302, 182] on div "Continue" at bounding box center [362, 182] width 21 height 6
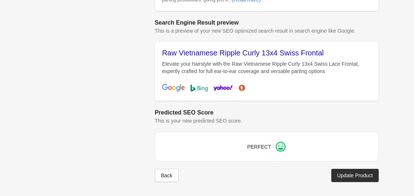
scroll to position [307, 0]
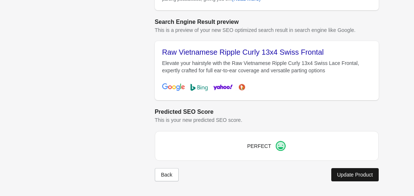
click at [302, 177] on div "Update Product" at bounding box center [355, 175] width 36 height 6
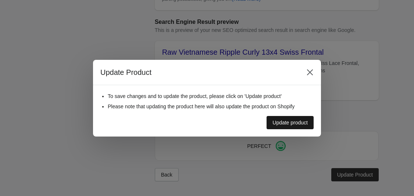
click at [297, 121] on div "Update product" at bounding box center [290, 123] width 35 height 6
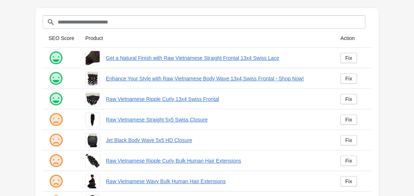
scroll to position [25, 0]
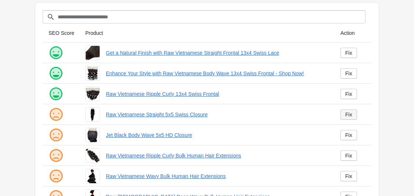
click at [302, 113] on div "Fix" at bounding box center [348, 115] width 7 height 6
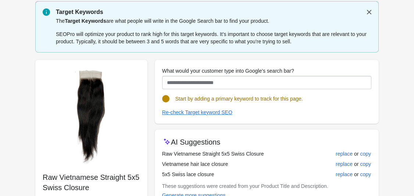
scroll to position [89, 0]
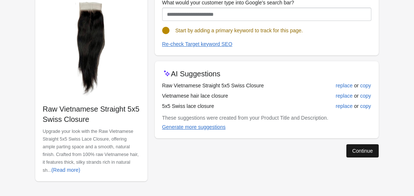
click at [302, 152] on div "Continue" at bounding box center [362, 151] width 21 height 6
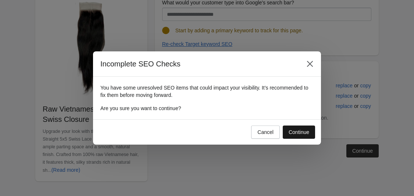
click at [294, 136] on button "Continue" at bounding box center [299, 132] width 32 height 13
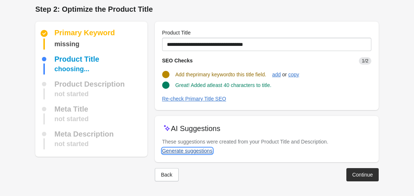
click at [207, 152] on div "Generate suggestions" at bounding box center [187, 151] width 50 height 6
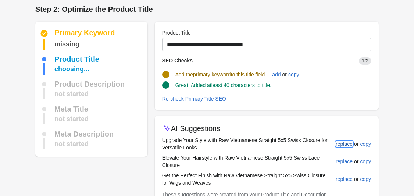
click at [302, 144] on div "replace" at bounding box center [344, 144] width 17 height 6
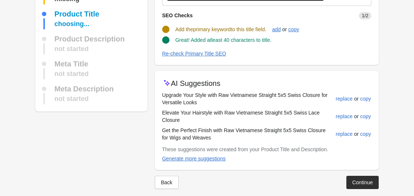
scroll to position [56, 0]
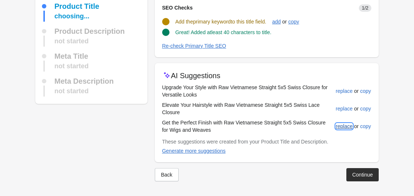
click at [302, 128] on div "replace" at bounding box center [344, 127] width 17 height 6
click at [302, 89] on div "replace" at bounding box center [344, 91] width 17 height 6
click at [302, 120] on button "replace" at bounding box center [344, 126] width 23 height 13
click at [302, 110] on div "replace" at bounding box center [344, 109] width 17 height 6
type input "**********"
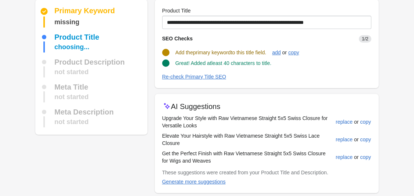
scroll to position [0, 0]
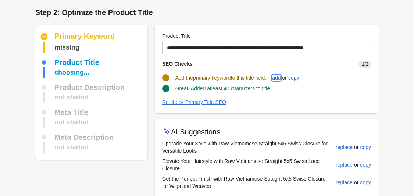
click at [281, 77] on div "add" at bounding box center [276, 78] width 8 height 6
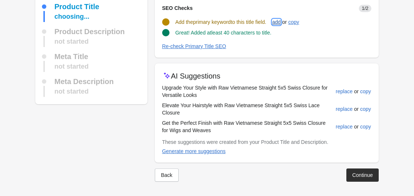
scroll to position [56, 0]
click at [168, 180] on button "Back" at bounding box center [167, 174] width 24 height 13
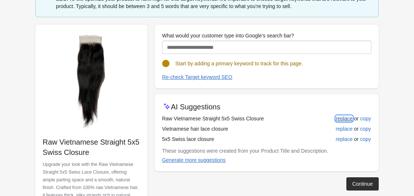
click at [302, 118] on div "replace" at bounding box center [344, 119] width 17 height 6
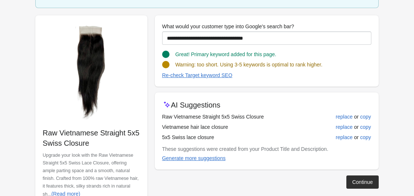
scroll to position [68, 0]
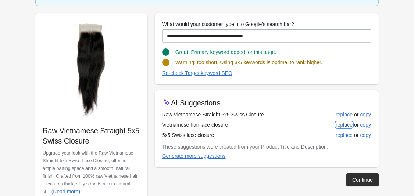
click at [302, 122] on div "replace" at bounding box center [344, 125] width 17 height 6
type input "**********"
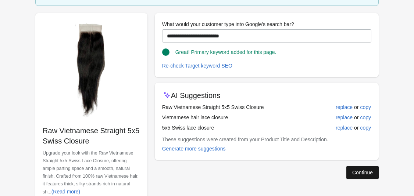
click at [302, 168] on button "Continue" at bounding box center [362, 172] width 32 height 13
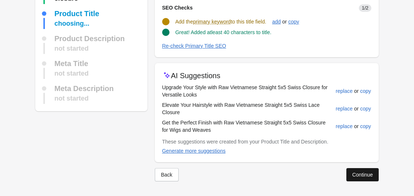
scroll to position [56, 0]
click at [302, 126] on div "replace" at bounding box center [344, 127] width 17 height 6
click at [302, 109] on div "replace" at bounding box center [344, 109] width 17 height 6
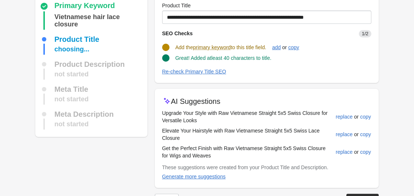
scroll to position [32, 0]
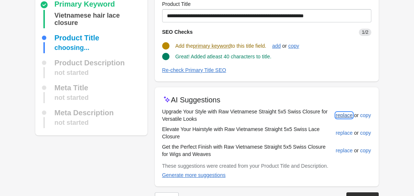
click at [302, 117] on div "replace" at bounding box center [344, 116] width 17 height 6
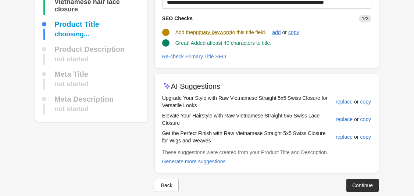
scroll to position [56, 0]
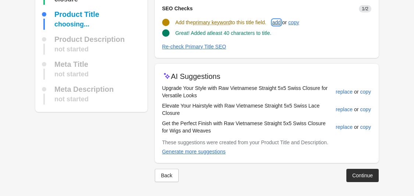
click at [274, 25] on button "add" at bounding box center [276, 22] width 14 height 13
type input "**********"
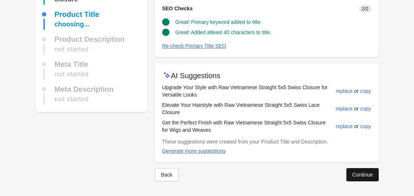
click at [302, 171] on button "Continue" at bounding box center [362, 174] width 32 height 13
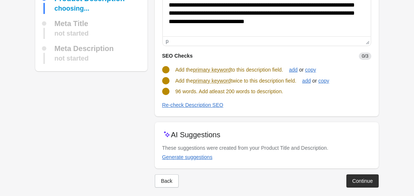
scroll to position [111, 0]
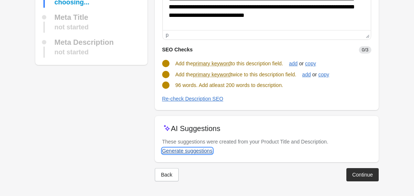
click at [202, 152] on div "Generate suggestions" at bounding box center [187, 151] width 50 height 6
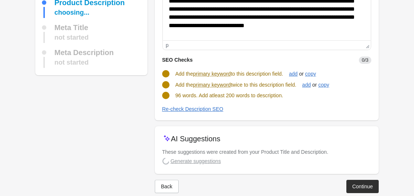
scroll to position [113, 0]
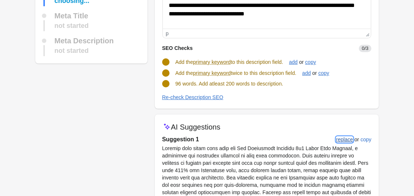
click at [302, 139] on div "replace" at bounding box center [344, 140] width 17 height 6
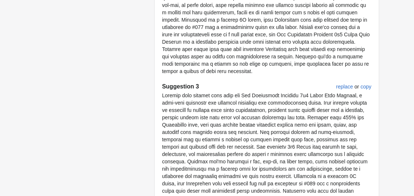
scroll to position [529, 0]
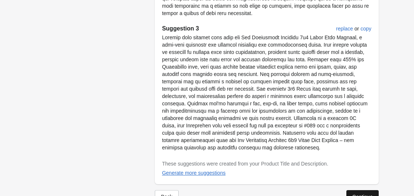
click at [302, 194] on div "Continue" at bounding box center [362, 197] width 21 height 6
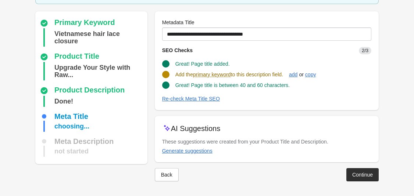
scroll to position [49, 0]
click at [186, 153] on div "Generate suggestions" at bounding box center [187, 151] width 50 height 6
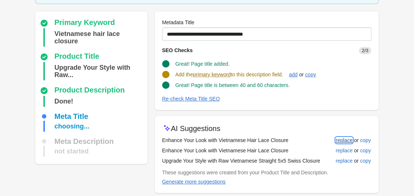
click at [302, 139] on div "replace" at bounding box center [344, 141] width 17 height 6
type input "**********"
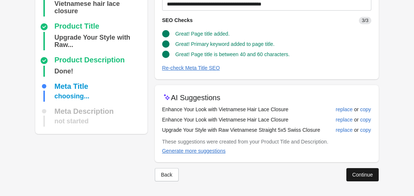
click at [302, 172] on button "Continue" at bounding box center [362, 174] width 32 height 13
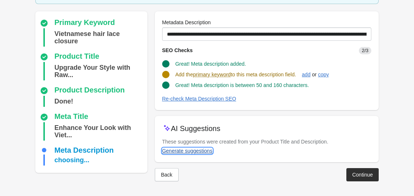
click at [207, 150] on div "Generate suggestions" at bounding box center [187, 151] width 50 height 6
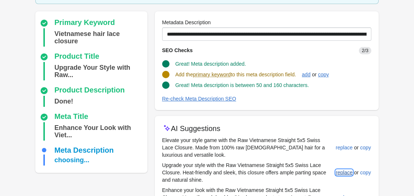
click at [302, 174] on div "replace" at bounding box center [344, 173] width 17 height 6
click at [302, 145] on div "replace" at bounding box center [344, 148] width 17 height 6
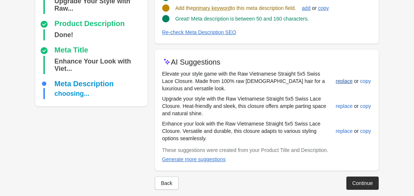
scroll to position [125, 0]
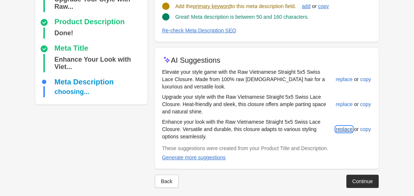
click at [302, 131] on div "replace" at bounding box center [344, 130] width 17 height 6
click at [214, 159] on div "Generate more suggestions" at bounding box center [194, 158] width 64 height 6
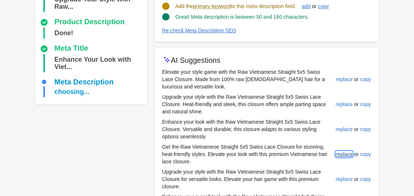
click at [302, 152] on div "replace" at bounding box center [344, 155] width 17 height 6
type input "**********"
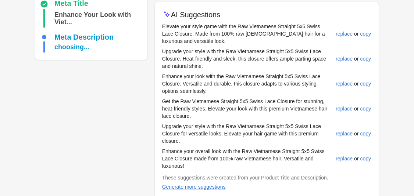
scroll to position [206, 0]
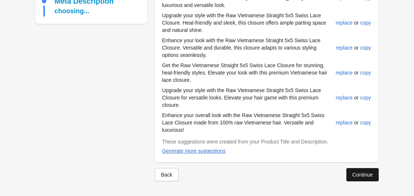
click at [302, 172] on div "Continue" at bounding box center [362, 175] width 21 height 6
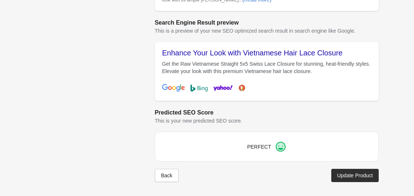
scroll to position [317, 0]
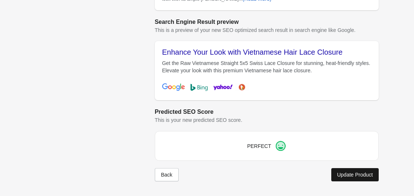
click at [302, 173] on div "Update Product" at bounding box center [355, 175] width 36 height 6
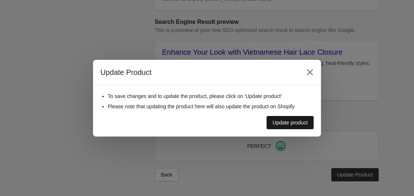
click at [291, 122] on div "Update product" at bounding box center [290, 123] width 35 height 6
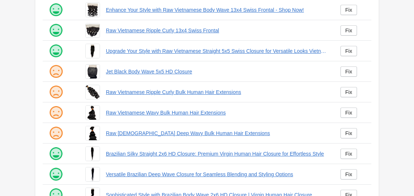
scroll to position [98, 0]
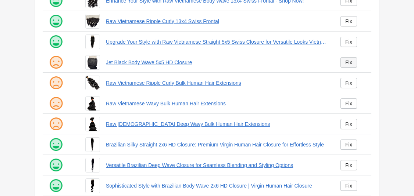
click at [302, 63] on div "Fix" at bounding box center [348, 63] width 7 height 6
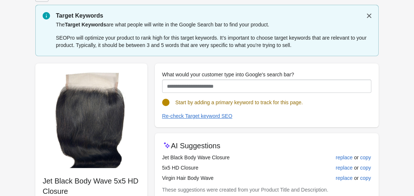
scroll to position [89, 0]
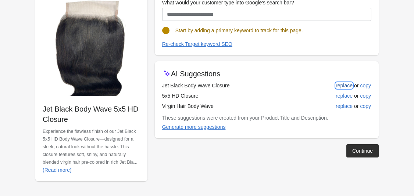
click at [302, 87] on div "replace" at bounding box center [344, 86] width 17 height 6
type input "**********"
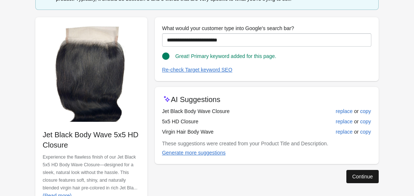
click at [302, 172] on button "Continue" at bounding box center [362, 176] width 32 height 13
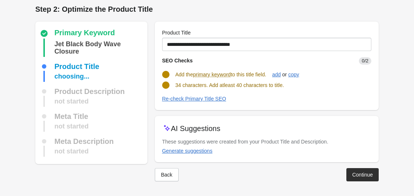
scroll to position [3, 0]
click at [188, 150] on div "Generate suggestions" at bounding box center [187, 151] width 50 height 6
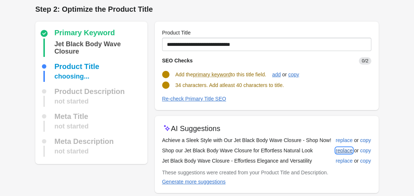
click at [302, 149] on div "replace" at bounding box center [344, 151] width 17 height 6
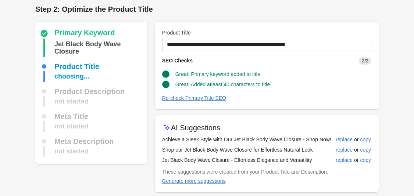
click at [302, 137] on td "Achieve a Sleek Style with Our Jet Black Body Wave Closure - Shop Now!" at bounding box center [248, 140] width 173 height 10
click at [302, 137] on div "replace" at bounding box center [344, 140] width 17 height 6
type input "**********"
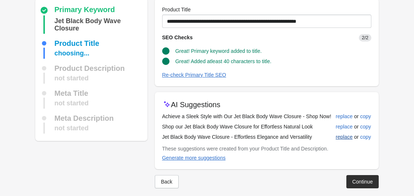
scroll to position [33, 0]
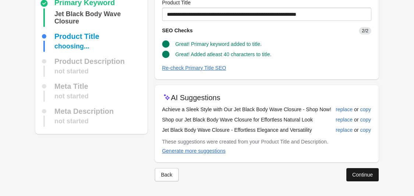
click at [302, 172] on div "Continue" at bounding box center [362, 175] width 21 height 6
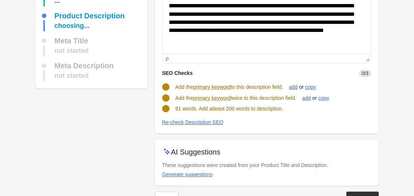
scroll to position [89, 0]
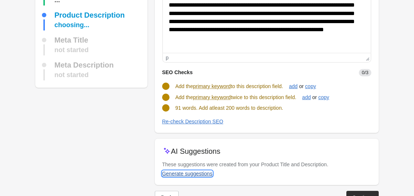
click at [204, 175] on div "Generate suggestions" at bounding box center [187, 174] width 50 height 6
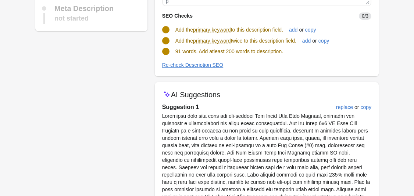
scroll to position [160, 0]
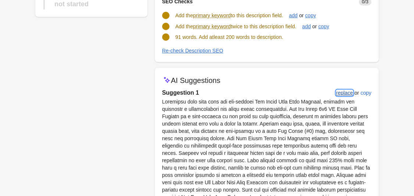
click at [302, 93] on button "replace" at bounding box center [344, 92] width 23 height 13
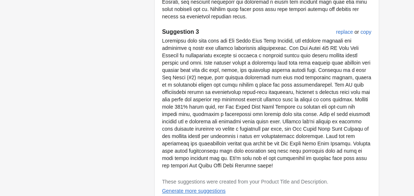
scroll to position [536, 0]
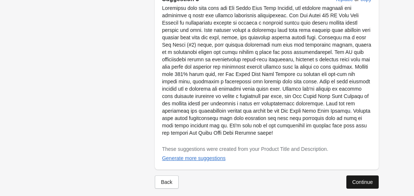
click at [302, 179] on div "Continue" at bounding box center [362, 182] width 21 height 6
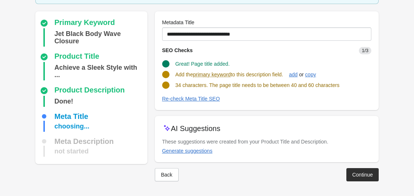
scroll to position [49, 0]
click at [198, 149] on div "Generate suggestions" at bounding box center [187, 151] width 50 height 6
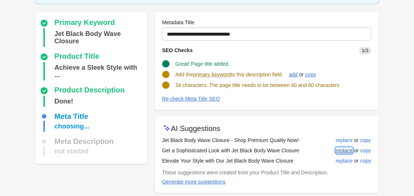
click at [302, 154] on button "replace" at bounding box center [344, 150] width 23 height 13
type input "**********"
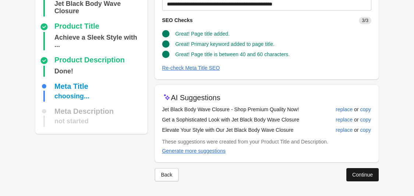
click at [302, 179] on button "Continue" at bounding box center [362, 174] width 32 height 13
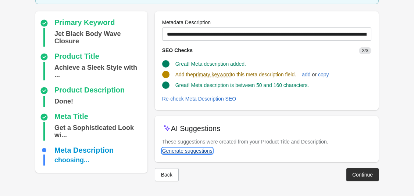
click at [196, 150] on div "Generate suggestions" at bounding box center [187, 151] width 50 height 6
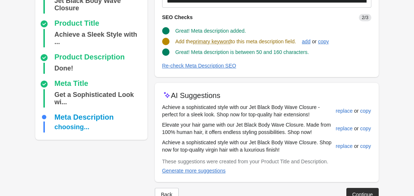
scroll to position [93, 0]
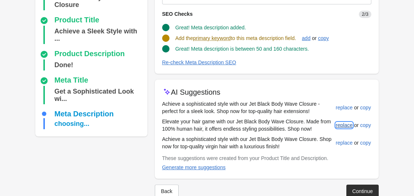
click at [302, 122] on div "replace" at bounding box center [344, 125] width 17 height 6
type input "**********"
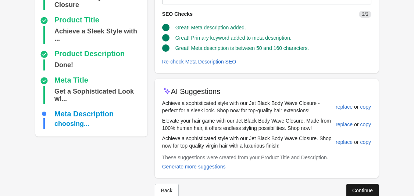
click at [302, 189] on div "Continue" at bounding box center [362, 191] width 21 height 6
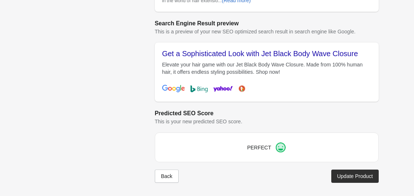
scroll to position [317, 0]
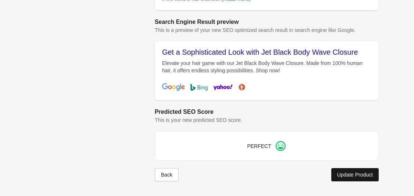
click at [302, 170] on button "Update Product" at bounding box center [354, 174] width 47 height 13
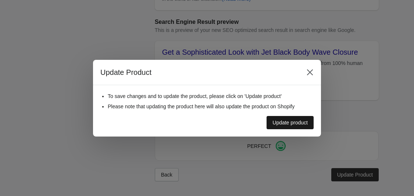
click at [302, 127] on button "Update product" at bounding box center [290, 122] width 47 height 13
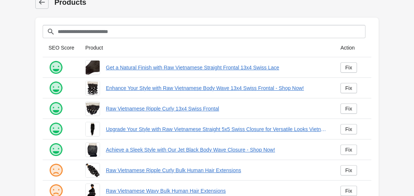
scroll to position [40, 0]
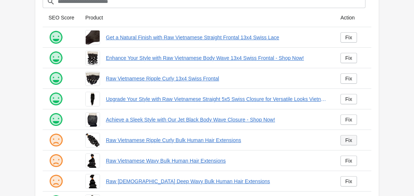
click at [302, 139] on div "Fix" at bounding box center [348, 141] width 7 height 6
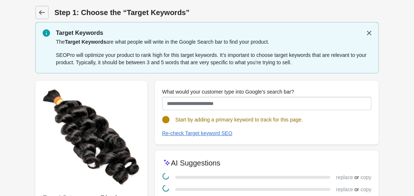
scroll to position [89, 0]
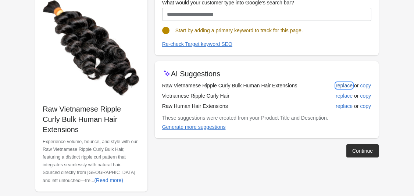
click at [302, 84] on div "replace" at bounding box center [344, 86] width 17 height 6
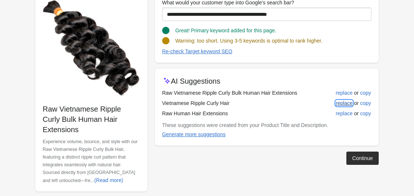
click at [302, 100] on div "replace" at bounding box center [344, 103] width 17 height 6
type input "**********"
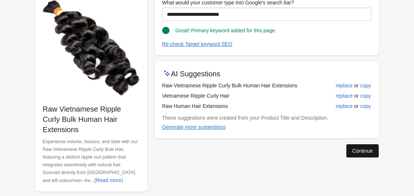
click at [302, 149] on div "Continue" at bounding box center [362, 151] width 21 height 6
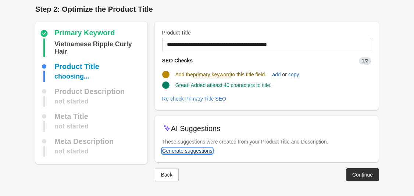
click at [206, 152] on div "Generate suggestions" at bounding box center [187, 151] width 50 height 6
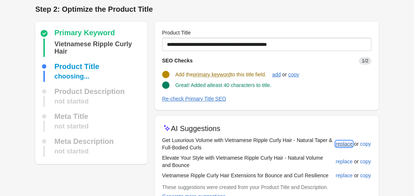
click at [302, 145] on div "replace" at bounding box center [344, 144] width 17 height 6
type input "**********"
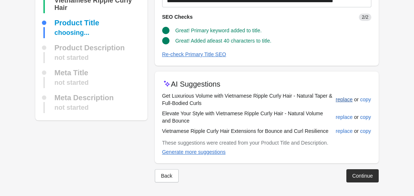
scroll to position [48, 0]
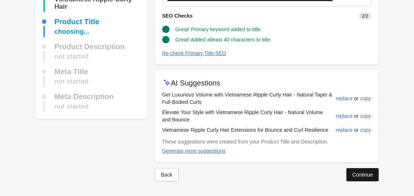
click at [302, 172] on div "Continue" at bounding box center [362, 175] width 21 height 6
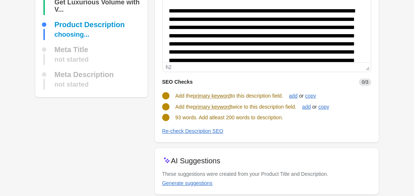
scroll to position [100, 0]
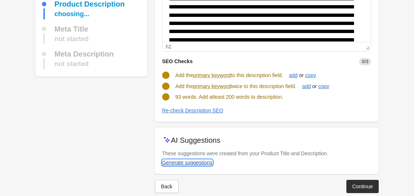
click at [192, 165] on div "Generate suggestions" at bounding box center [187, 163] width 50 height 6
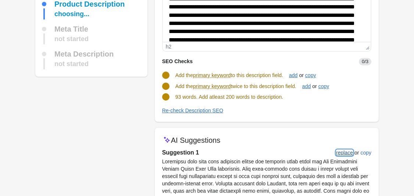
click at [302, 152] on div "replace" at bounding box center [344, 153] width 17 height 6
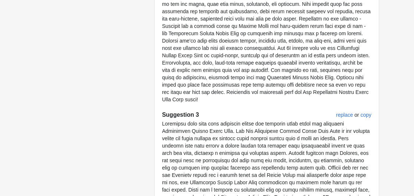
scroll to position [543, 0]
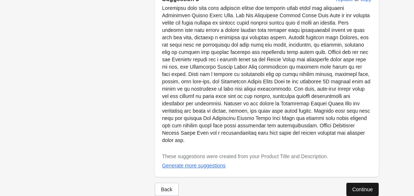
click at [302, 183] on button "Continue" at bounding box center [362, 189] width 32 height 13
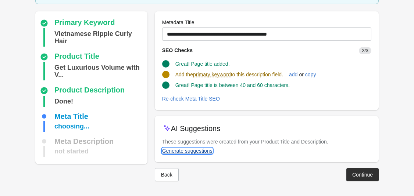
click at [189, 153] on div "Generate suggestions" at bounding box center [187, 151] width 50 height 6
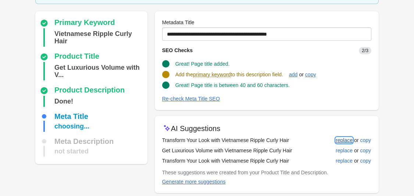
click at [302, 143] on div "replace" at bounding box center [344, 141] width 17 height 6
type input "**********"
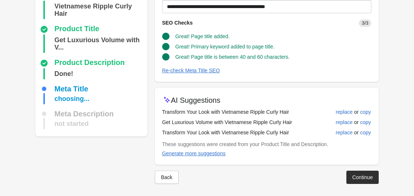
scroll to position [79, 0]
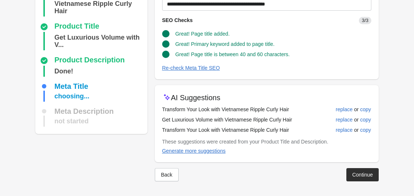
click at [302, 175] on div "Continue" at bounding box center [362, 175] width 21 height 6
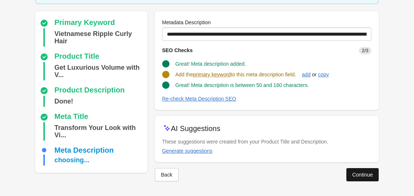
scroll to position [56, 0]
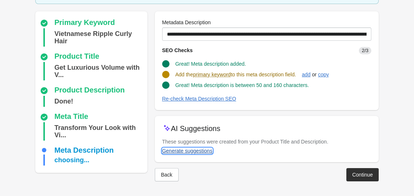
click at [201, 150] on div "Generate suggestions" at bounding box center [187, 151] width 50 height 6
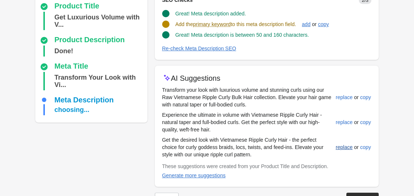
scroll to position [110, 0]
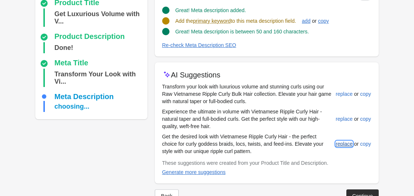
click at [302, 145] on div "replace" at bounding box center [344, 144] width 17 height 6
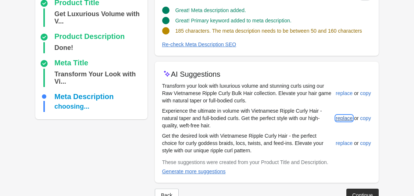
click at [302, 121] on button "replace" at bounding box center [344, 118] width 23 height 13
click at [302, 97] on button "replace" at bounding box center [344, 93] width 23 height 13
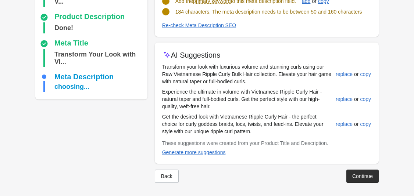
scroll to position [130, 0]
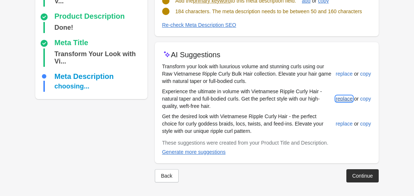
click at [302, 104] on button "replace" at bounding box center [344, 98] width 23 height 13
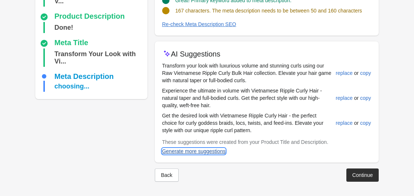
click at [195, 151] on div "Generate more suggestions" at bounding box center [194, 152] width 64 height 6
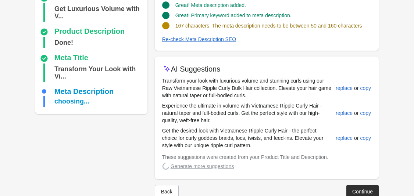
scroll to position [110, 0]
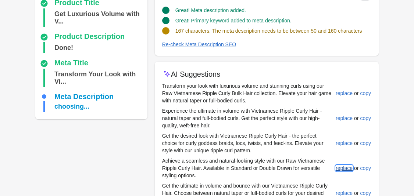
click at [302, 169] on div "replace" at bounding box center [344, 169] width 17 height 6
type input "**********"
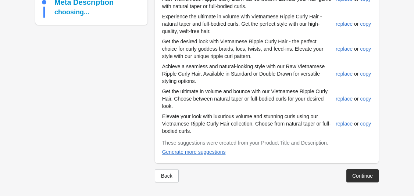
scroll to position [206, 0]
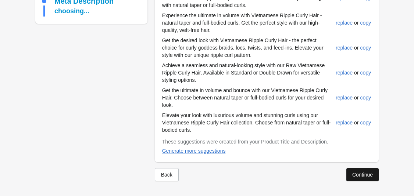
click at [302, 177] on div "Continue" at bounding box center [362, 175] width 21 height 6
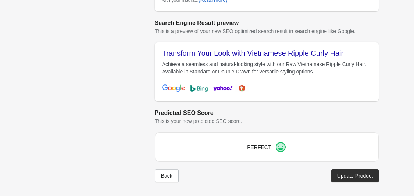
scroll to position [317, 0]
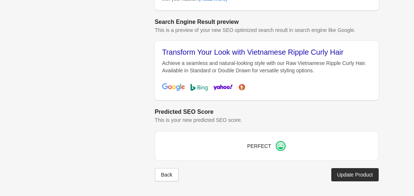
click at [302, 175] on div "Update Product" at bounding box center [355, 175] width 36 height 6
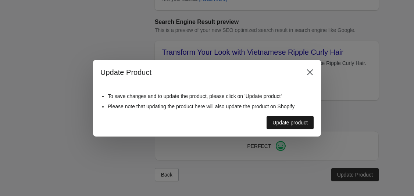
click at [290, 129] on button "Update product" at bounding box center [290, 122] width 47 height 13
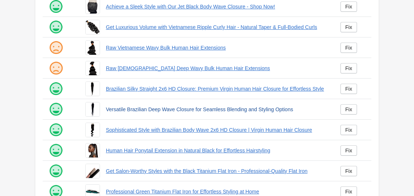
scroll to position [164, 0]
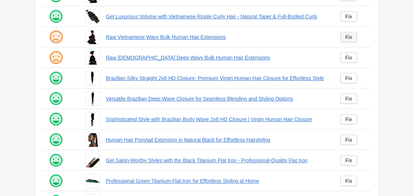
click at [302, 39] on div "Fix" at bounding box center [348, 37] width 7 height 6
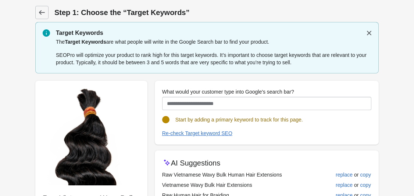
scroll to position [80, 0]
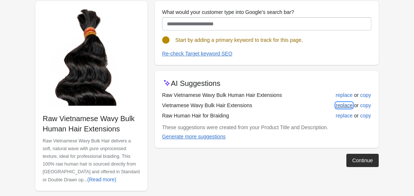
click at [302, 107] on div "replace" at bounding box center [344, 106] width 17 height 6
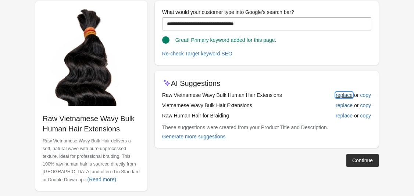
click at [302, 92] on div "replace" at bounding box center [344, 95] width 17 height 6
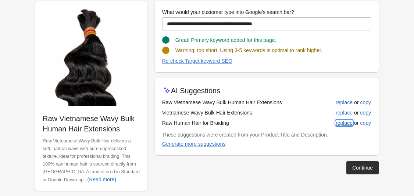
click at [302, 121] on button "replace" at bounding box center [344, 123] width 23 height 13
type input "**********"
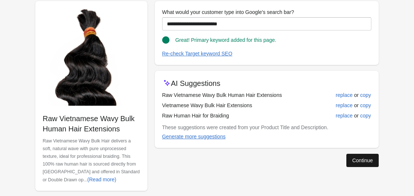
click at [302, 160] on div "Continue" at bounding box center [362, 161] width 21 height 6
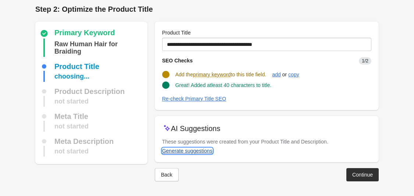
click at [202, 154] on button "Generate suggestions" at bounding box center [187, 151] width 56 height 13
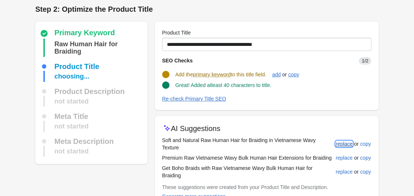
click at [302, 146] on button "replace" at bounding box center [344, 144] width 23 height 13
type input "**********"
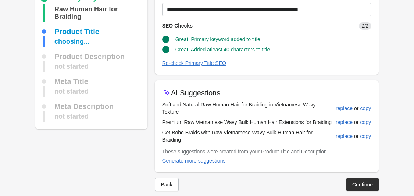
scroll to position [41, 0]
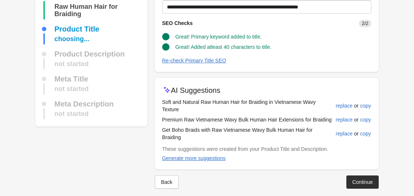
drag, startPoint x: 356, startPoint y: 174, endPoint x: 332, endPoint y: 148, distance: 34.9
click at [302, 179] on div "Continue" at bounding box center [362, 182] width 21 height 6
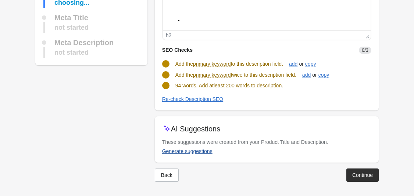
scroll to position [111, 0]
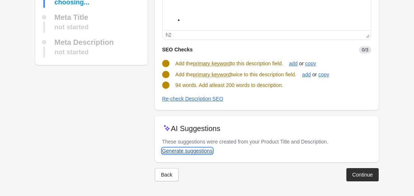
click at [198, 152] on div "Generate suggestions" at bounding box center [187, 151] width 50 height 6
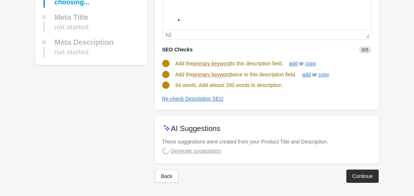
click at [194, 152] on turbo-frame "Generate suggestions" at bounding box center [191, 153] width 59 height 6
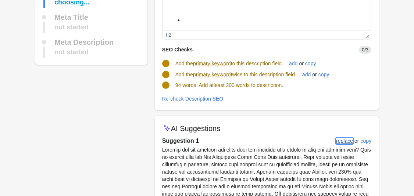
click at [302, 145] on button "replace" at bounding box center [344, 141] width 23 height 13
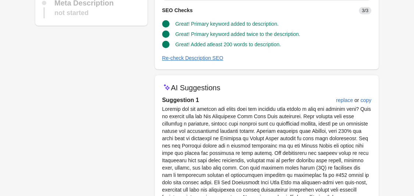
scroll to position [152, 0]
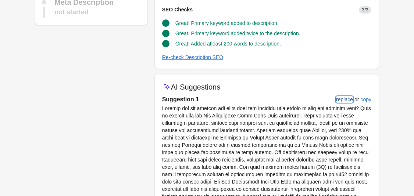
click at [302, 102] on div "replace" at bounding box center [344, 100] width 17 height 6
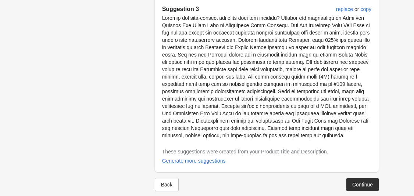
scroll to position [536, 0]
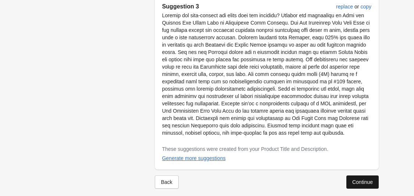
click at [302, 179] on div "Continue" at bounding box center [362, 182] width 21 height 6
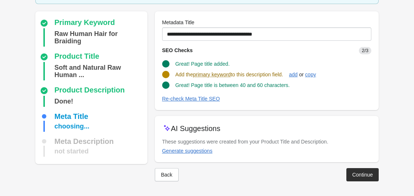
scroll to position [49, 0]
click at [189, 153] on div "Generate suggestions" at bounding box center [187, 151] width 50 height 6
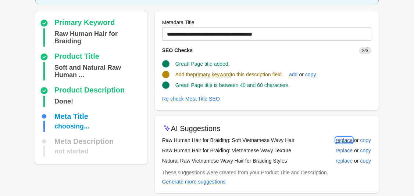
click at [302, 139] on div "replace" at bounding box center [344, 141] width 17 height 6
type input "**********"
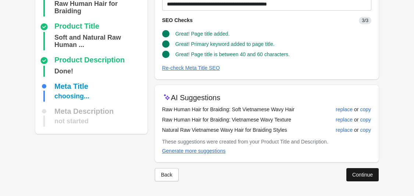
click at [302, 177] on div "Continue" at bounding box center [362, 175] width 21 height 6
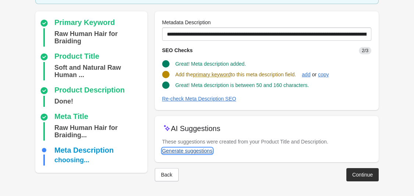
click at [193, 152] on div "Generate suggestions" at bounding box center [187, 151] width 50 height 6
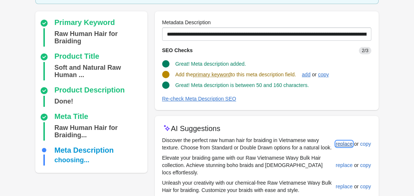
click at [302, 142] on div "replace" at bounding box center [344, 144] width 17 height 6
type input "**********"
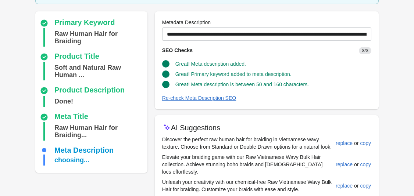
scroll to position [109, 0]
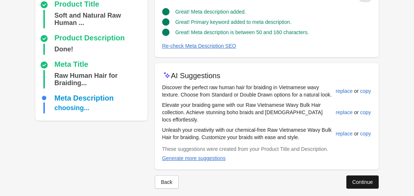
click at [302, 179] on button "Continue" at bounding box center [362, 182] width 32 height 13
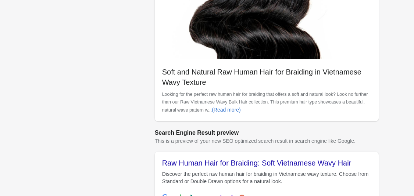
scroll to position [317, 0]
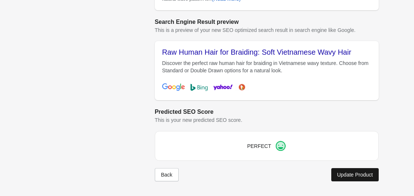
click at [302, 176] on div "Update Product" at bounding box center [355, 175] width 36 height 6
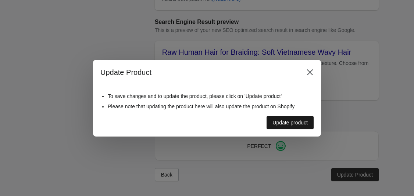
click at [302, 122] on div "Update product" at bounding box center [290, 123] width 35 height 6
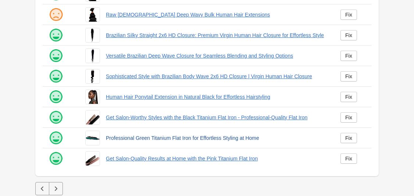
scroll to position [209, 0]
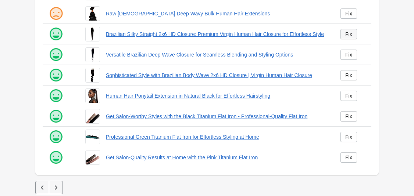
click at [302, 34] on div "Fix" at bounding box center [348, 34] width 7 height 6
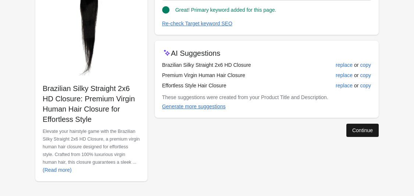
click at [302, 129] on button "Continue" at bounding box center [362, 130] width 32 height 13
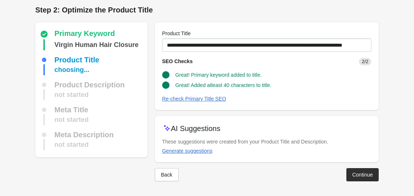
scroll to position [3, 0]
drag, startPoint x: 356, startPoint y: 174, endPoint x: 355, endPoint y: 170, distance: 4.2
click at [302, 174] on div "Continue" at bounding box center [362, 175] width 21 height 6
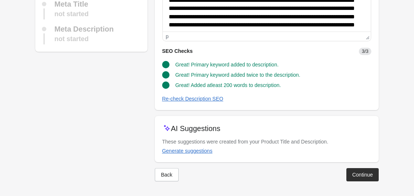
click at [302, 179] on button "Continue" at bounding box center [362, 174] width 32 height 13
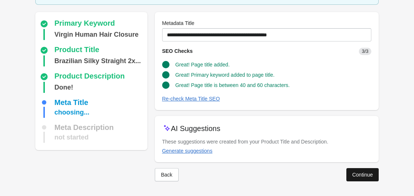
click at [302, 175] on button "Continue" at bounding box center [362, 174] width 32 height 13
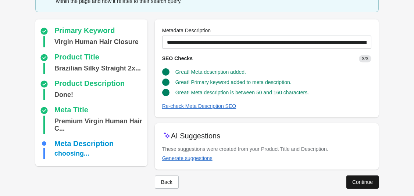
click at [302, 187] on button "Continue" at bounding box center [362, 182] width 32 height 13
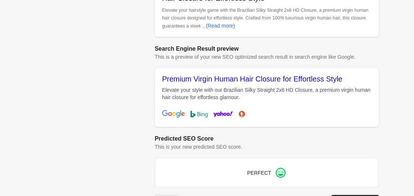
scroll to position [298, 0]
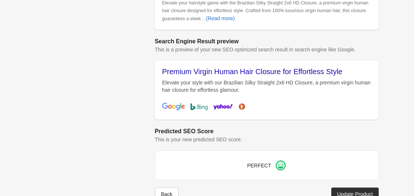
click at [302, 191] on button "Update Product" at bounding box center [354, 194] width 47 height 13
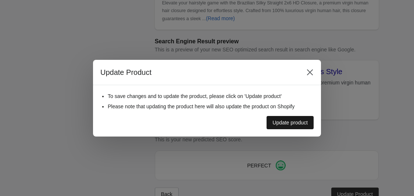
click at [297, 126] on button "Update product" at bounding box center [290, 122] width 47 height 13
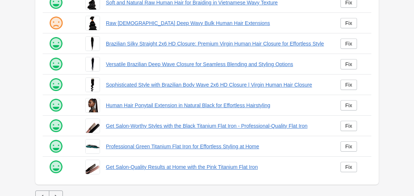
scroll to position [199, 0]
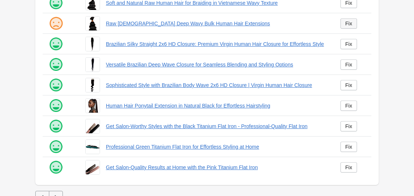
click at [302, 27] on link "Fix" at bounding box center [349, 23] width 17 height 10
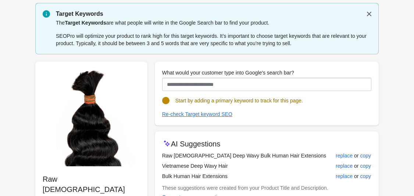
scroll to position [68, 0]
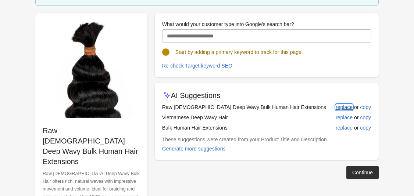
click at [302, 105] on div "replace" at bounding box center [344, 107] width 17 height 6
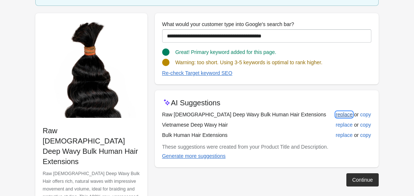
click at [302, 117] on div "replace" at bounding box center [344, 115] width 17 height 6
click at [302, 124] on div "replace" at bounding box center [344, 125] width 17 height 6
type input "**********"
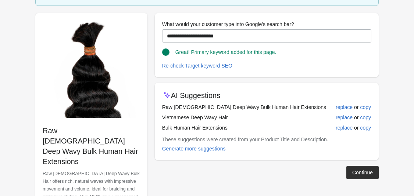
click at [302, 172] on div "Continue" at bounding box center [362, 173] width 21 height 6
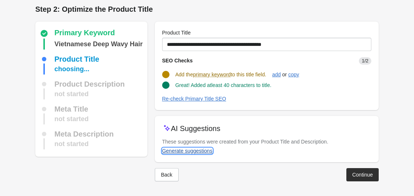
click at [199, 151] on div "Generate suggestions" at bounding box center [187, 151] width 50 height 6
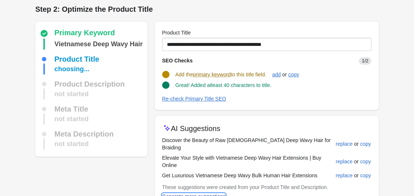
click at [211, 194] on div "Generate more suggestions" at bounding box center [194, 197] width 64 height 6
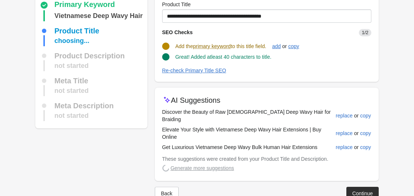
scroll to position [36, 0]
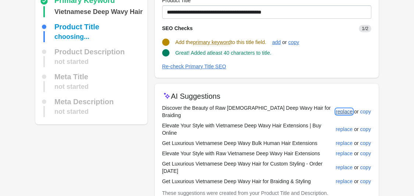
click at [302, 111] on div "replace" at bounding box center [344, 112] width 17 height 6
type input "**********"
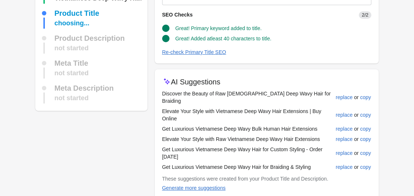
scroll to position [72, 0]
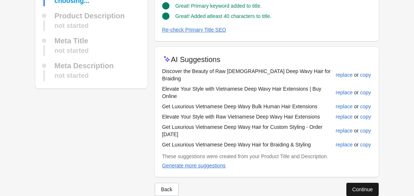
click at [302, 187] on div "Continue" at bounding box center [362, 190] width 21 height 6
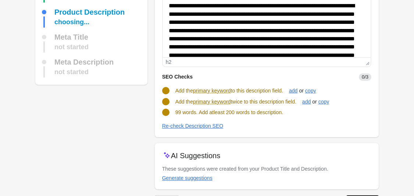
scroll to position [111, 0]
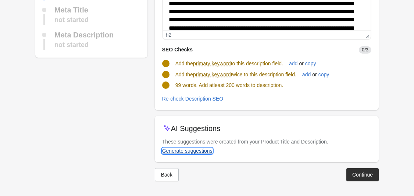
click at [193, 153] on div "Generate suggestions" at bounding box center [187, 151] width 50 height 6
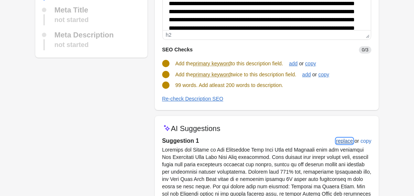
click at [302, 145] on button "replace" at bounding box center [344, 141] width 23 height 13
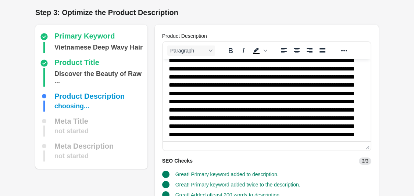
scroll to position [135, 0]
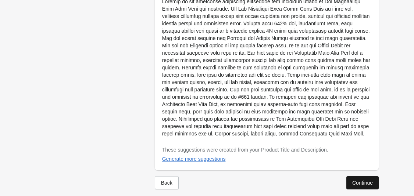
click at [302, 185] on div "Continue" at bounding box center [362, 183] width 21 height 6
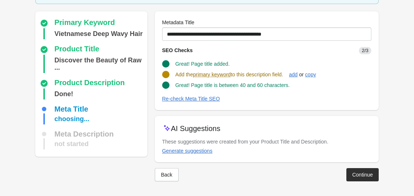
scroll to position [49, 0]
drag, startPoint x: 195, startPoint y: 154, endPoint x: 198, endPoint y: 150, distance: 4.0
click at [196, 153] on div "Generate suggestions" at bounding box center [187, 151] width 50 height 6
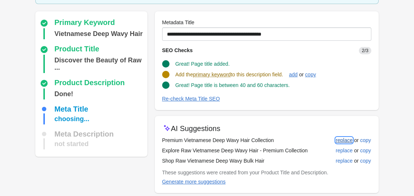
click at [302, 141] on div "replace" at bounding box center [344, 141] width 17 height 6
type input "**********"
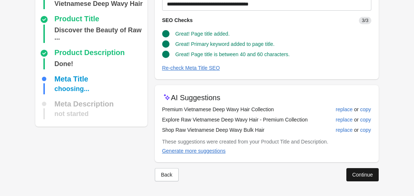
click at [302, 176] on div "Continue" at bounding box center [362, 175] width 21 height 6
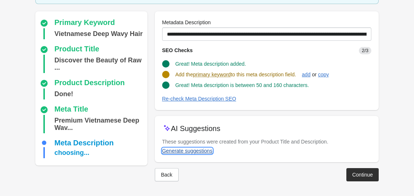
click at [202, 153] on div "Generate suggestions" at bounding box center [187, 151] width 50 height 6
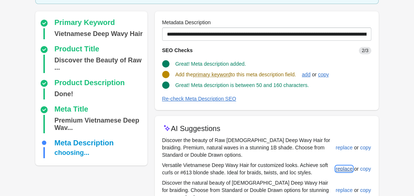
click at [302, 170] on div "replace" at bounding box center [344, 169] width 17 height 6
type input "**********"
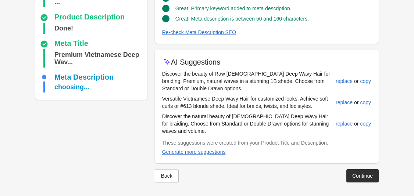
scroll to position [123, 0]
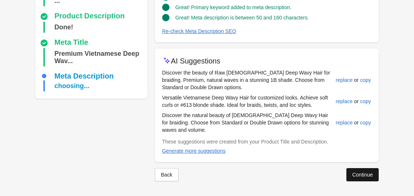
click at [302, 174] on div "Continue" at bounding box center [362, 175] width 21 height 6
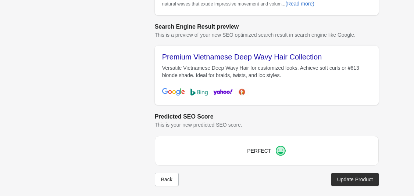
scroll to position [317, 0]
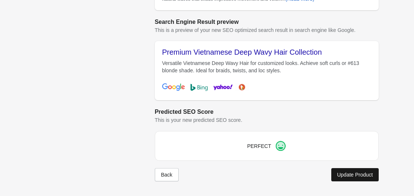
click at [302, 174] on div "Update Product" at bounding box center [355, 175] width 36 height 6
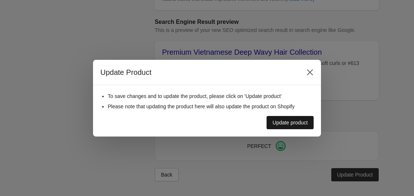
click at [297, 126] on button "Update product" at bounding box center [290, 122] width 47 height 13
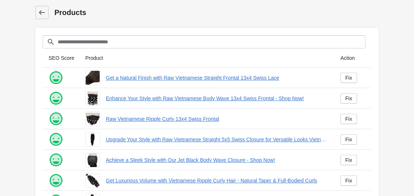
scroll to position [210, 0]
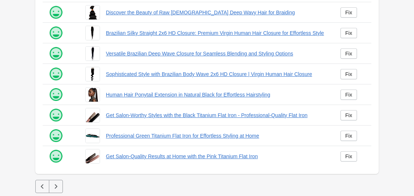
click at [40, 183] on icon "button" at bounding box center [42, 186] width 7 height 7
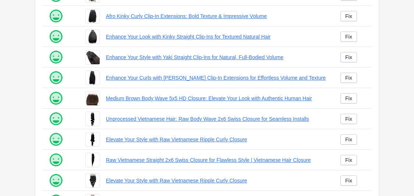
scroll to position [210, 0]
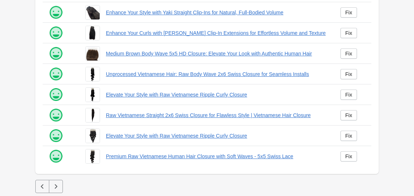
click at [57, 183] on button "button" at bounding box center [56, 186] width 14 height 13
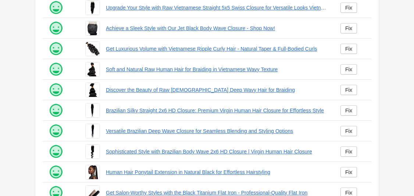
scroll to position [210, 0]
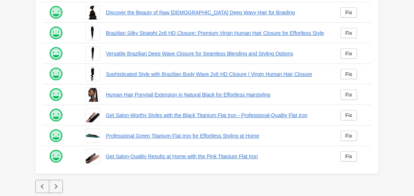
click at [55, 188] on icon "button" at bounding box center [55, 186] width 7 height 7
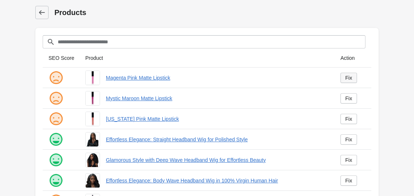
click at [302, 79] on div "Fix" at bounding box center [348, 78] width 7 height 6
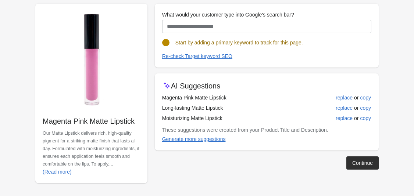
scroll to position [79, 0]
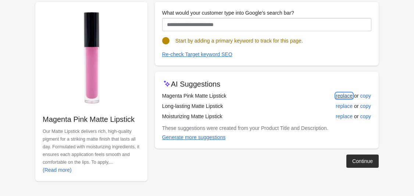
click at [302, 94] on div "replace" at bounding box center [344, 96] width 17 height 6
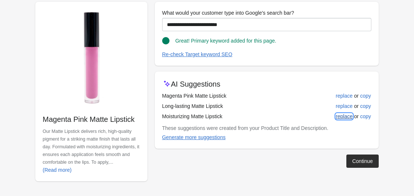
click at [302, 118] on div "replace" at bounding box center [344, 117] width 17 height 6
type input "**********"
click at [302, 162] on div "Continue" at bounding box center [362, 162] width 21 height 6
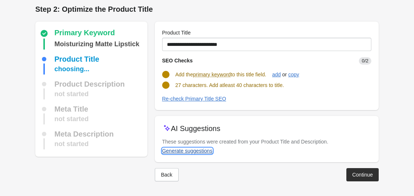
click at [189, 155] on button "Generate suggestions" at bounding box center [187, 151] width 56 height 13
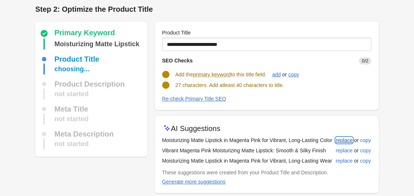
click at [302, 143] on div "replace" at bounding box center [344, 141] width 17 height 6
type input "**********"
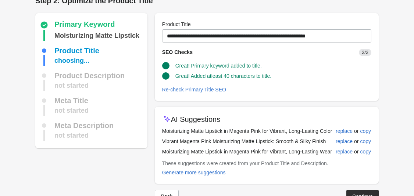
scroll to position [48, 0]
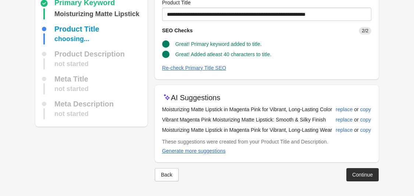
click at [302, 173] on div "Continue" at bounding box center [362, 175] width 21 height 6
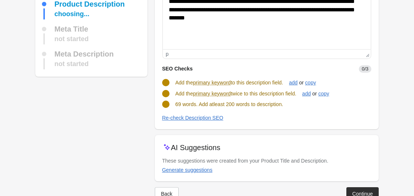
scroll to position [103, 0]
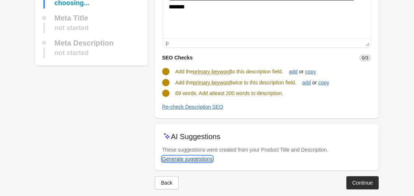
click at [185, 159] on div "Generate suggestions" at bounding box center [187, 159] width 50 height 6
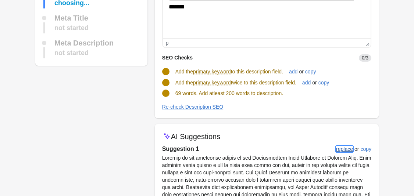
click at [302, 145] on button "replace" at bounding box center [344, 149] width 23 height 13
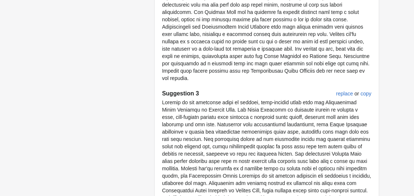
scroll to position [536, 0]
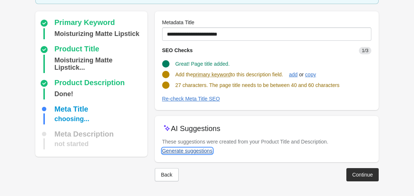
click at [190, 154] on button "Generate suggestions" at bounding box center [187, 151] width 56 height 13
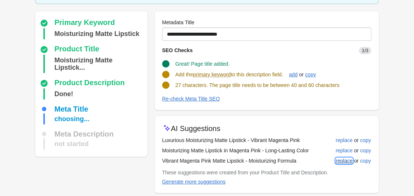
drag, startPoint x: 355, startPoint y: 166, endPoint x: 351, endPoint y: 162, distance: 5.5
click at [302, 165] on button "replace" at bounding box center [344, 160] width 23 height 13
click at [302, 161] on div "replace or copy" at bounding box center [351, 161] width 40 height 8
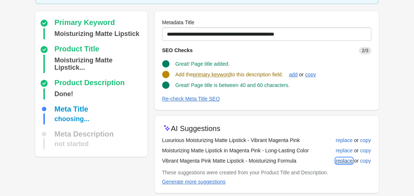
click at [302, 161] on div "replace" at bounding box center [344, 161] width 17 height 6
click at [302, 148] on div "replace" at bounding box center [344, 151] width 17 height 6
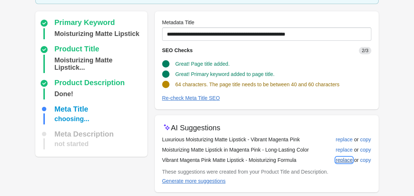
click at [302, 163] on button "replace" at bounding box center [344, 160] width 23 height 13
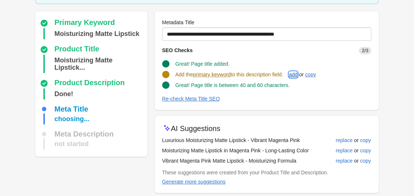
click at [298, 73] on div "add" at bounding box center [293, 75] width 8 height 6
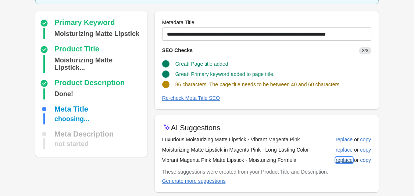
click at [302, 156] on button "replace" at bounding box center [344, 160] width 23 height 13
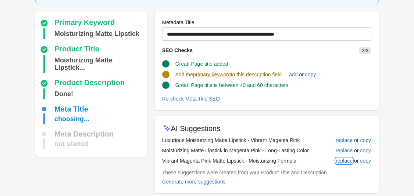
click at [302, 160] on div "replace" at bounding box center [344, 161] width 17 height 6
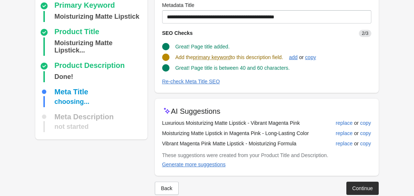
scroll to position [80, 0]
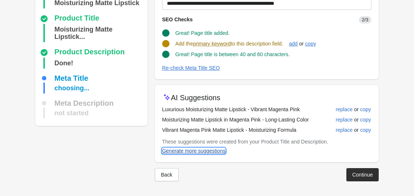
click at [210, 153] on div "Generate more suggestions" at bounding box center [194, 151] width 64 height 6
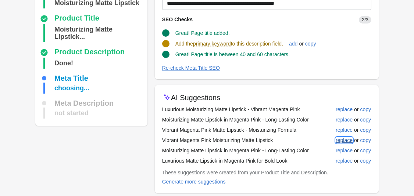
click at [302, 143] on div "replace" at bounding box center [344, 141] width 17 height 6
type input "**********"
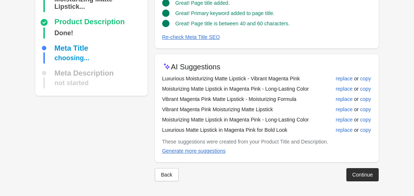
click at [302, 175] on div "Continue" at bounding box center [362, 175] width 21 height 6
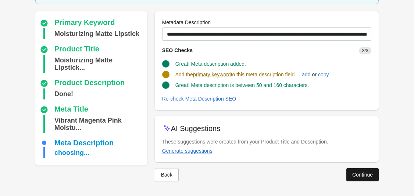
scroll to position [56, 0]
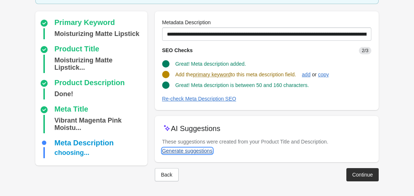
click at [198, 154] on button "Generate suggestions" at bounding box center [187, 151] width 56 height 13
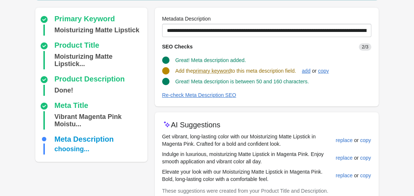
scroll to position [64, 0]
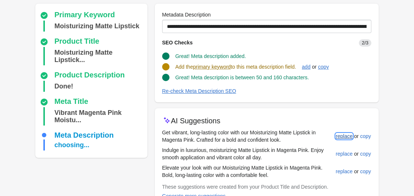
click at [302, 137] on div "replace" at bounding box center [344, 137] width 17 height 6
type input "**********"
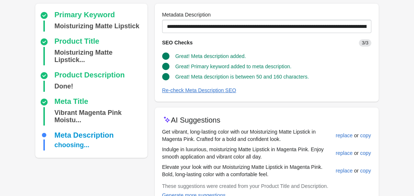
scroll to position [109, 0]
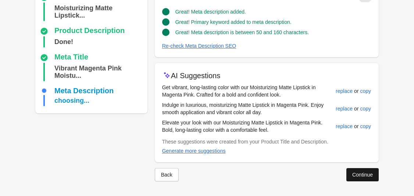
click at [302, 173] on button "Continue" at bounding box center [362, 174] width 32 height 13
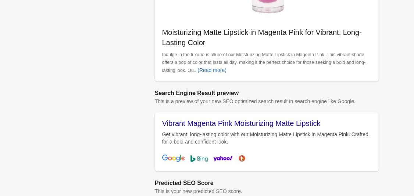
scroll to position [317, 0]
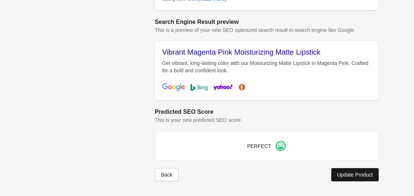
click at [302, 177] on div "Update Product" at bounding box center [355, 175] width 36 height 6
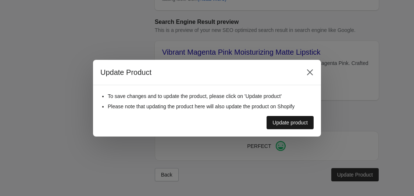
click at [291, 124] on div "Update product" at bounding box center [290, 123] width 35 height 6
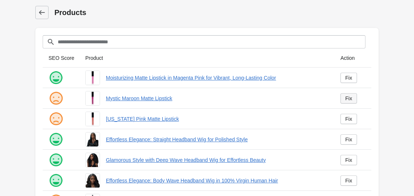
click at [302, 102] on link "Fix" at bounding box center [349, 98] width 17 height 10
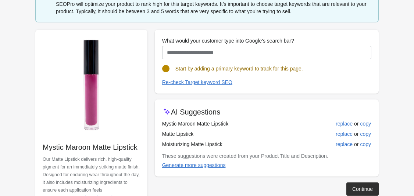
scroll to position [79, 0]
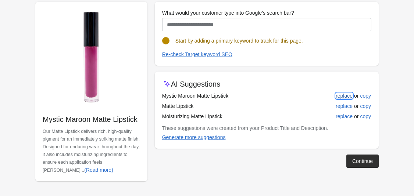
click at [302, 96] on div "replace" at bounding box center [344, 96] width 17 height 6
type input "**********"
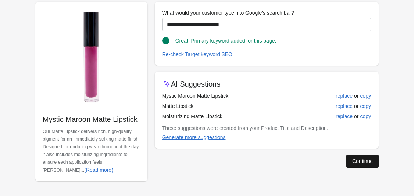
click at [302, 155] on button "Continue" at bounding box center [362, 161] width 32 height 13
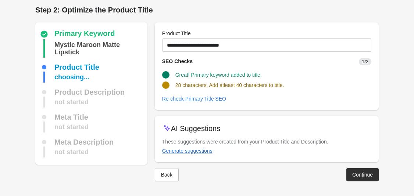
scroll to position [3, 0]
click at [192, 153] on div "Generate suggestions" at bounding box center [187, 151] width 50 height 6
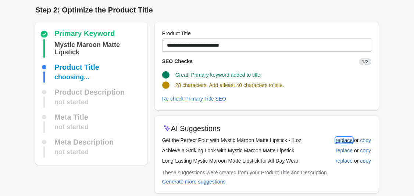
click at [302, 141] on div "replace" at bounding box center [344, 141] width 17 height 6
type input "**********"
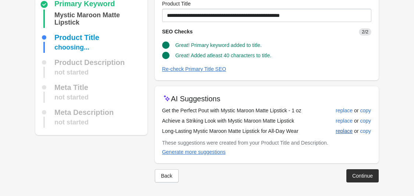
scroll to position [33, 0]
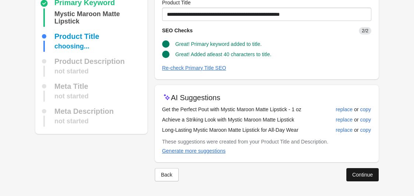
click at [302, 173] on div "Continue" at bounding box center [362, 175] width 21 height 6
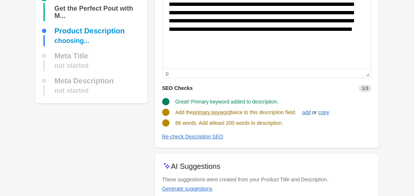
scroll to position [90, 0]
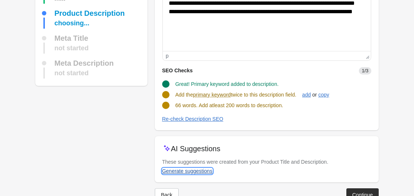
click at [201, 170] on div "Generate suggestions" at bounding box center [187, 171] width 50 height 6
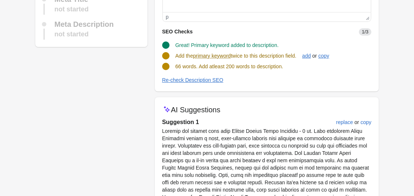
scroll to position [157, 0]
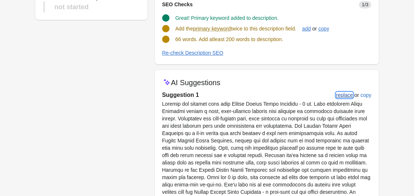
click at [302, 97] on div "replace" at bounding box center [344, 95] width 17 height 6
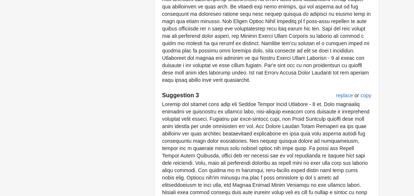
scroll to position [499, 0]
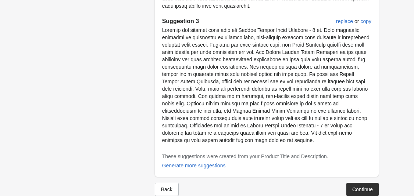
click at [302, 187] on div "Continue" at bounding box center [362, 190] width 21 height 6
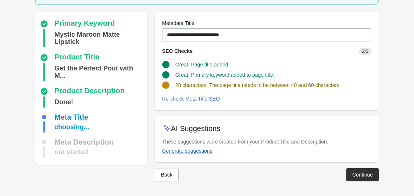
scroll to position [48, 0]
click at [200, 149] on div "Generate suggestions" at bounding box center [187, 151] width 50 height 6
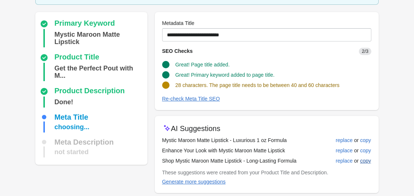
scroll to position [48, 0]
click at [349, 161] on div "replace" at bounding box center [344, 161] width 17 height 6
type input "**********"
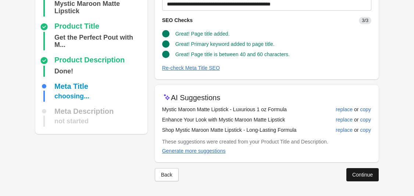
click at [356, 176] on div "Continue" at bounding box center [362, 175] width 21 height 6
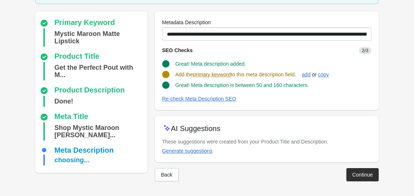
scroll to position [56, 0]
click at [204, 154] on div "Generate suggestions" at bounding box center [187, 151] width 50 height 6
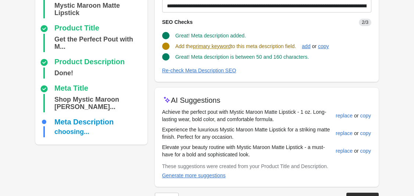
scroll to position [90, 0]
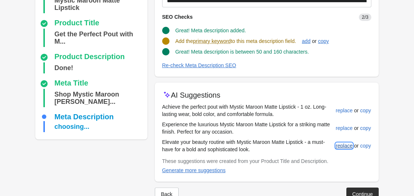
click at [348, 150] on button "replace" at bounding box center [344, 145] width 23 height 13
type input "**********"
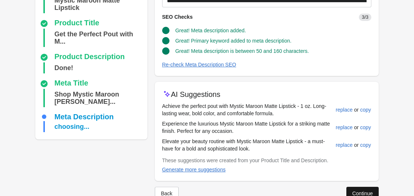
click at [356, 189] on button "Continue" at bounding box center [362, 193] width 32 height 13
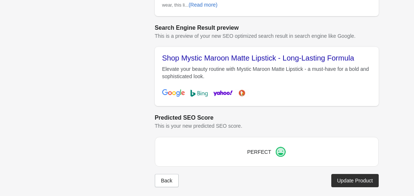
scroll to position [307, 0]
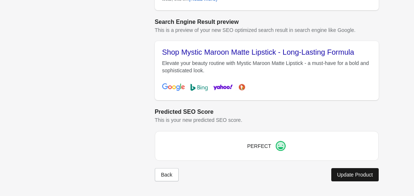
click at [346, 179] on button "Update Product" at bounding box center [354, 174] width 47 height 13
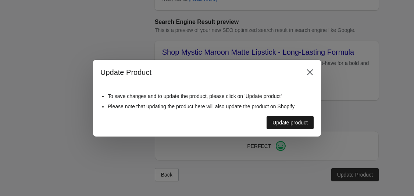
click at [284, 121] on div "Update product" at bounding box center [290, 123] width 35 height 6
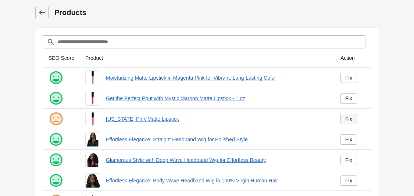
click at [349, 119] on div "Fix" at bounding box center [348, 119] width 7 height 6
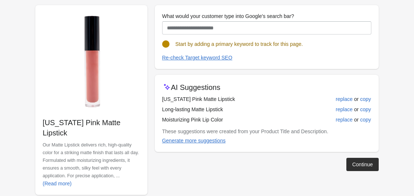
scroll to position [79, 0]
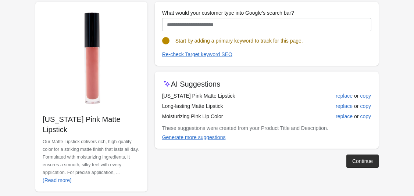
drag, startPoint x: 362, startPoint y: 158, endPoint x: 331, endPoint y: 108, distance: 58.9
click at [331, 108] on div "What would your customer type into Google's search bar? Start by adding a prima…" at bounding box center [267, 85] width 224 height 166
click at [344, 98] on div "replace" at bounding box center [344, 96] width 17 height 6
type input "**********"
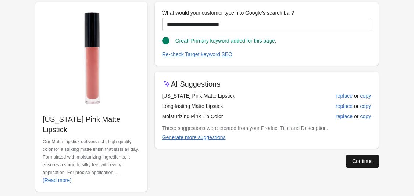
click at [358, 167] on button "Continue" at bounding box center [362, 161] width 32 height 13
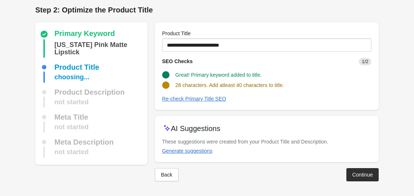
scroll to position [3, 0]
click at [206, 153] on div "Generate suggestions" at bounding box center [187, 151] width 50 height 6
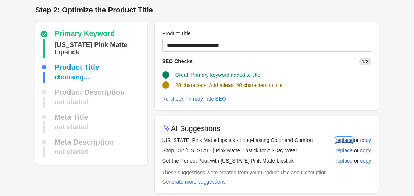
click at [345, 143] on div "replace" at bounding box center [344, 141] width 17 height 6
type input "**********"
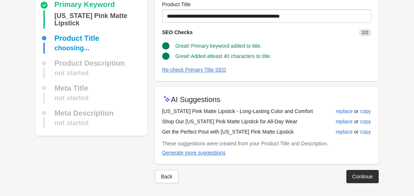
scroll to position [33, 0]
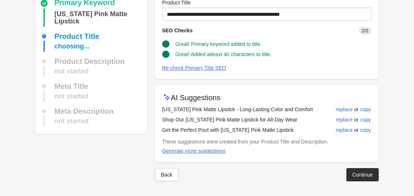
drag, startPoint x: 369, startPoint y: 175, endPoint x: 369, endPoint y: 170, distance: 4.4
click at [369, 173] on div "Continue" at bounding box center [362, 175] width 21 height 6
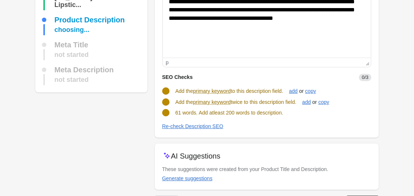
scroll to position [111, 0]
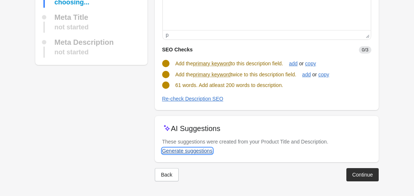
click at [198, 152] on div "Generate suggestions" at bounding box center [187, 151] width 50 height 6
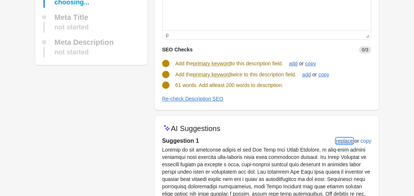
click at [342, 143] on div "replace" at bounding box center [344, 141] width 17 height 6
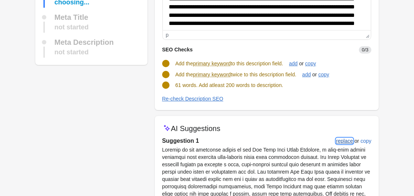
scroll to position [0, 0]
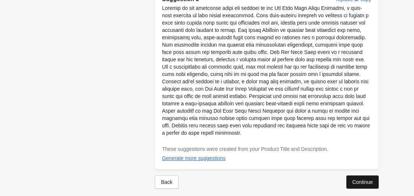
click at [356, 179] on button "Continue" at bounding box center [362, 182] width 32 height 13
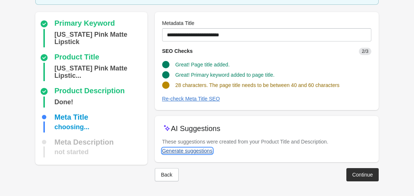
click at [195, 150] on div "Generate suggestions" at bounding box center [187, 151] width 50 height 6
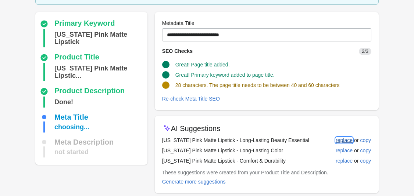
click at [338, 141] on div "replace" at bounding box center [344, 141] width 17 height 6
type input "**********"
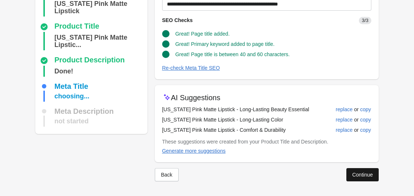
click at [357, 177] on div "Continue" at bounding box center [362, 175] width 21 height 6
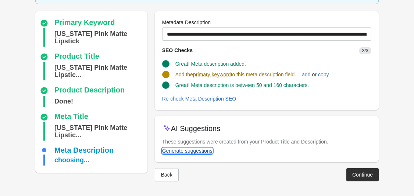
click at [197, 150] on div "Generate suggestions" at bounding box center [187, 151] width 50 height 6
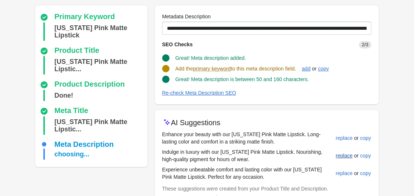
scroll to position [97, 0]
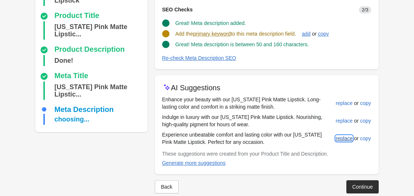
click at [340, 140] on div "replace" at bounding box center [344, 139] width 17 height 6
type input "**********"
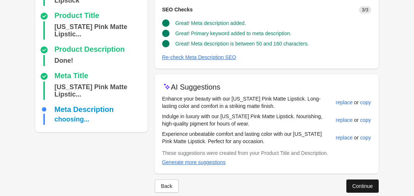
click at [362, 181] on button "Continue" at bounding box center [362, 186] width 32 height 13
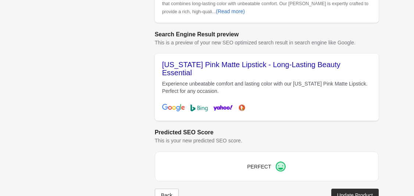
scroll to position [307, 0]
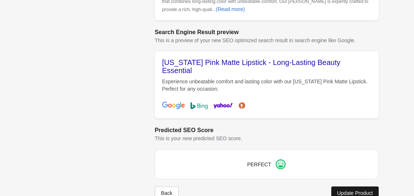
click at [355, 191] on div "Update Product" at bounding box center [355, 194] width 36 height 6
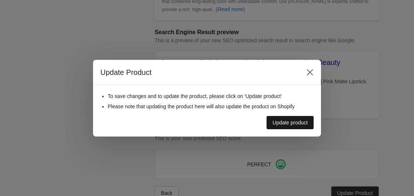
click at [308, 125] on button "Update product" at bounding box center [290, 122] width 47 height 13
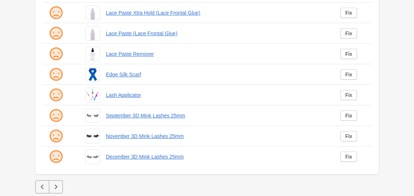
scroll to position [210, 0]
click at [53, 188] on icon "button" at bounding box center [55, 186] width 7 height 7
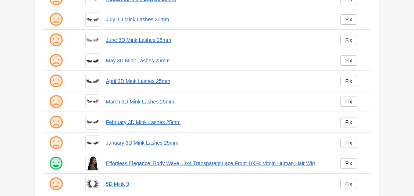
scroll to position [210, 0]
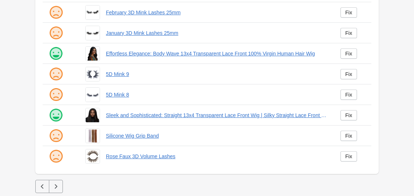
click at [57, 184] on icon "button" at bounding box center [55, 186] width 7 height 7
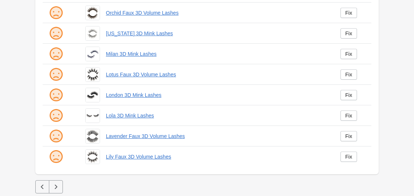
scroll to position [210, 0]
click at [59, 185] on icon "button" at bounding box center [55, 186] width 7 height 7
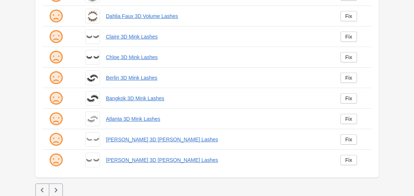
scroll to position [210, 0]
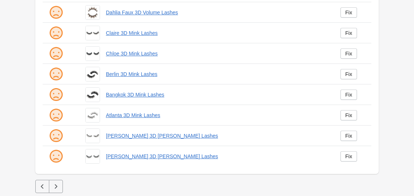
click at [49, 189] on div at bounding box center [207, 186] width 344 height 13
click at [54, 189] on icon "button" at bounding box center [55, 186] width 7 height 7
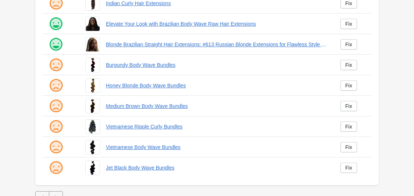
scroll to position [210, 0]
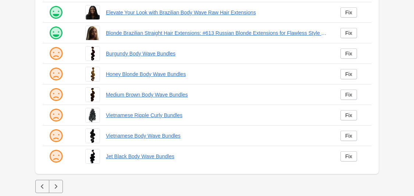
click at [59, 184] on icon "button" at bounding box center [55, 186] width 7 height 7
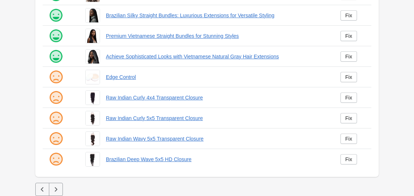
scroll to position [210, 0]
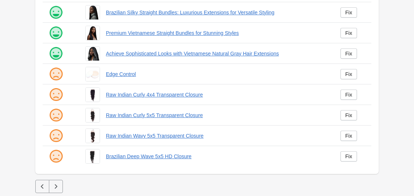
click at [58, 184] on icon "button" at bounding box center [55, 186] width 7 height 7
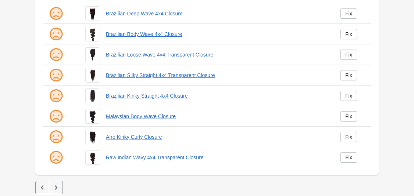
scroll to position [210, 0]
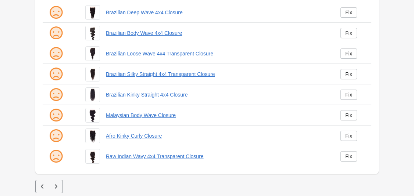
click at [58, 182] on button "button" at bounding box center [56, 186] width 14 height 13
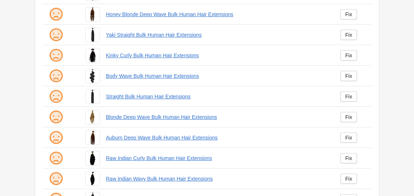
scroll to position [210, 0]
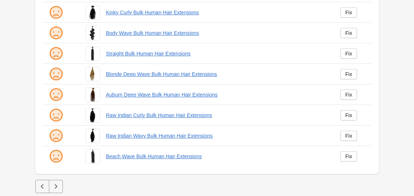
click at [60, 181] on button "button" at bounding box center [56, 186] width 14 height 13
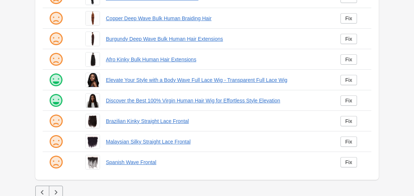
scroll to position [210, 0]
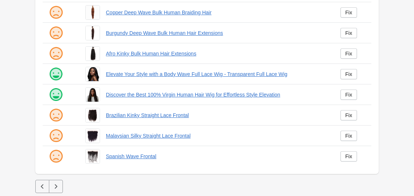
click at [60, 185] on button "button" at bounding box center [56, 186] width 14 height 13
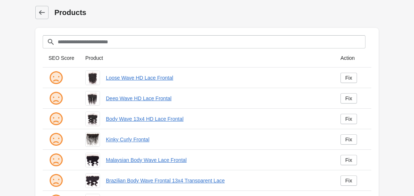
scroll to position [210, 0]
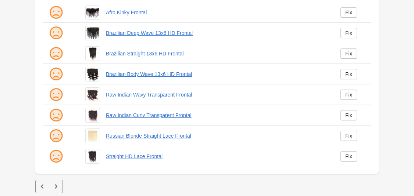
click at [56, 185] on icon "button" at bounding box center [55, 186] width 7 height 7
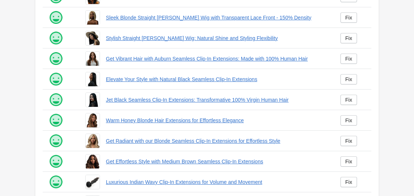
scroll to position [210, 0]
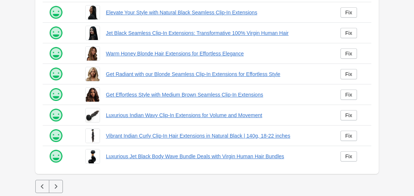
click at [41, 182] on button "button" at bounding box center [42, 186] width 14 height 13
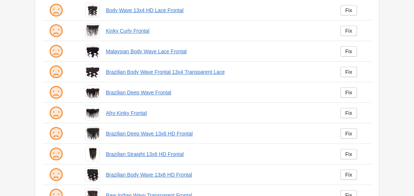
scroll to position [210, 0]
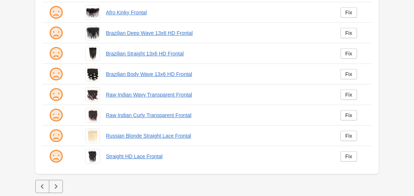
click at [40, 183] on icon "button" at bounding box center [42, 186] width 7 height 7
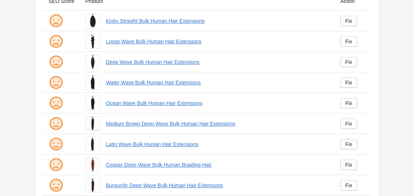
scroll to position [210, 0]
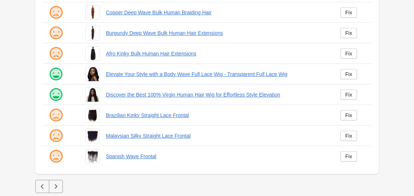
click at [42, 190] on button "button" at bounding box center [42, 186] width 14 height 13
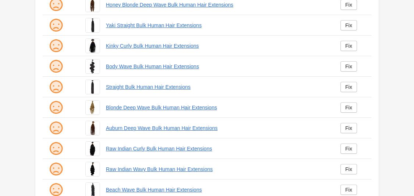
scroll to position [210, 0]
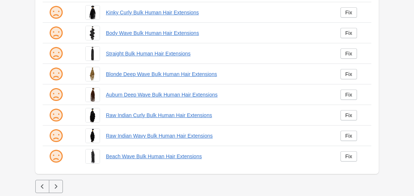
click at [44, 186] on icon "button" at bounding box center [42, 186] width 7 height 7
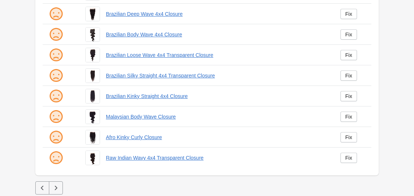
scroll to position [210, 0]
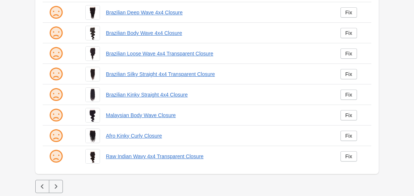
click at [43, 186] on icon "button" at bounding box center [42, 186] width 7 height 7
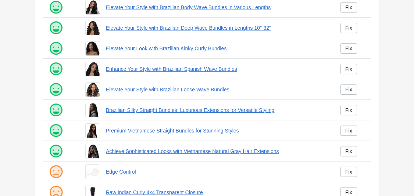
scroll to position [210, 0]
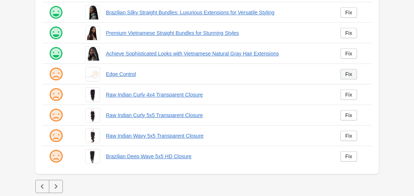
click at [353, 76] on link "Fix" at bounding box center [349, 74] width 17 height 10
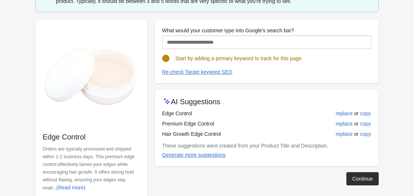
scroll to position [65, 0]
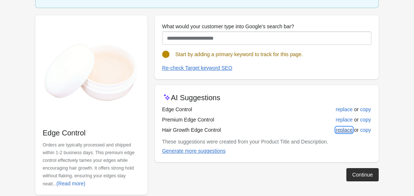
click at [346, 131] on div "replace" at bounding box center [344, 130] width 17 height 6
type input "**********"
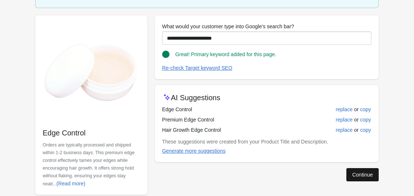
click at [366, 173] on button "Continue" at bounding box center [362, 174] width 32 height 13
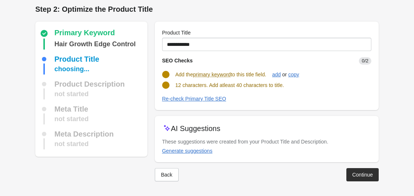
scroll to position [3, 0]
click at [202, 152] on div "Generate suggestions" at bounding box center [187, 151] width 50 height 6
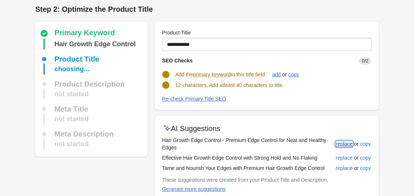
click at [338, 144] on div "replace" at bounding box center [344, 144] width 17 height 6
type input "**********"
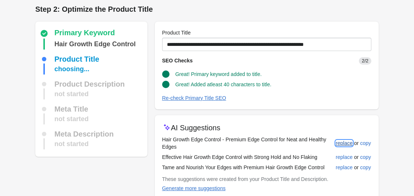
click at [339, 143] on div "replace" at bounding box center [344, 144] width 17 height 6
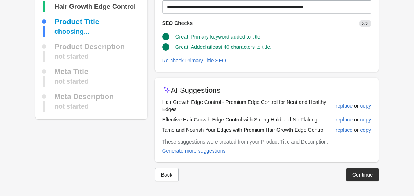
click at [365, 176] on div "Continue" at bounding box center [362, 175] width 21 height 6
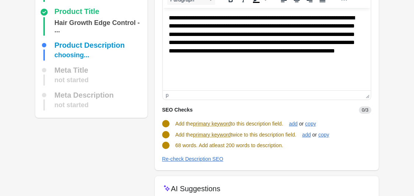
scroll to position [88, 0]
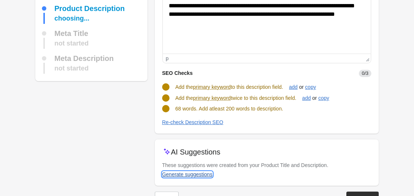
click at [202, 177] on div "Generate suggestions" at bounding box center [187, 175] width 50 height 6
click at [184, 175] on turbo-frame "Generate suggestions" at bounding box center [191, 177] width 59 height 6
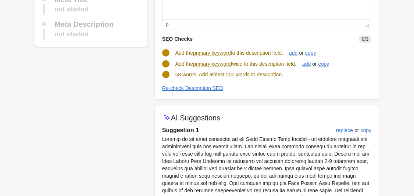
scroll to position [142, 0]
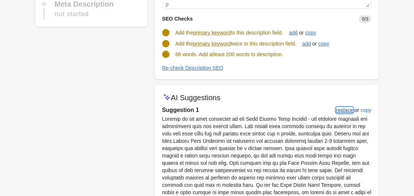
click at [341, 113] on button "replace" at bounding box center [344, 110] width 23 height 13
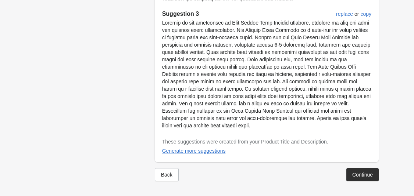
click at [355, 169] on button "Continue" at bounding box center [362, 174] width 32 height 13
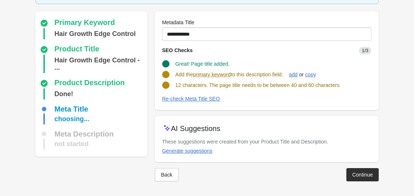
scroll to position [49, 0]
click at [188, 149] on div "Generate suggestions" at bounding box center [187, 151] width 50 height 6
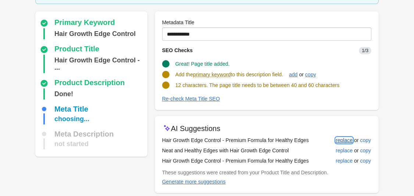
click at [337, 142] on div "replace" at bounding box center [344, 141] width 17 height 6
type input "**********"
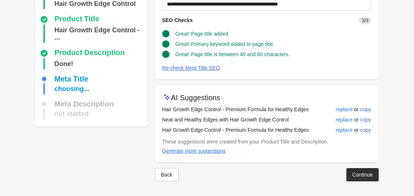
click at [358, 171] on button "Continue" at bounding box center [362, 174] width 32 height 13
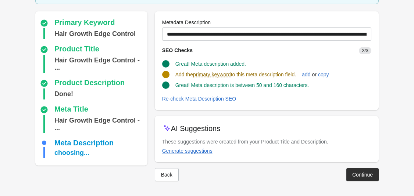
scroll to position [56, 0]
click at [196, 153] on div "Generate suggestions" at bounding box center [187, 151] width 50 height 6
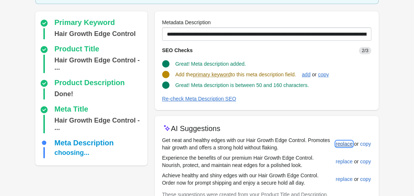
click at [344, 143] on div "replace" at bounding box center [344, 144] width 17 height 6
type input "**********"
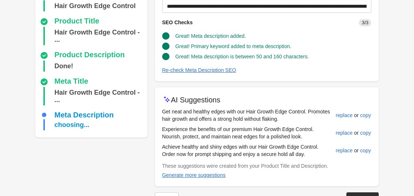
scroll to position [88, 0]
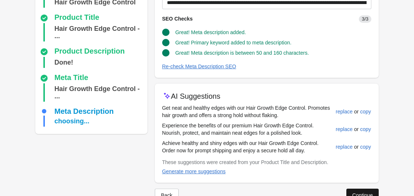
click at [353, 193] on div "Continue" at bounding box center [362, 196] width 21 height 6
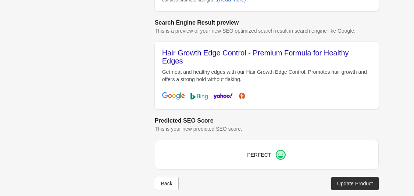
scroll to position [317, 0]
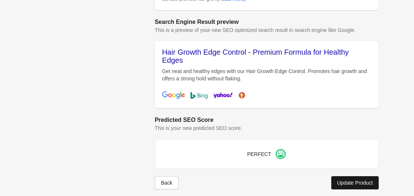
click at [346, 180] on div "Update Product" at bounding box center [355, 183] width 36 height 6
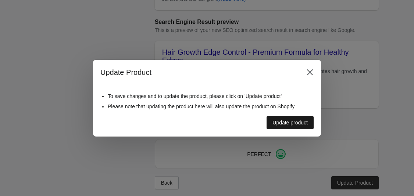
click at [296, 123] on div "Update product" at bounding box center [290, 123] width 35 height 6
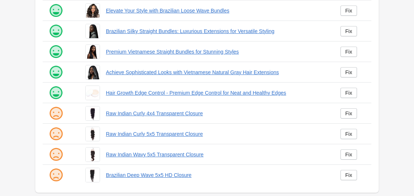
scroll to position [210, 0]
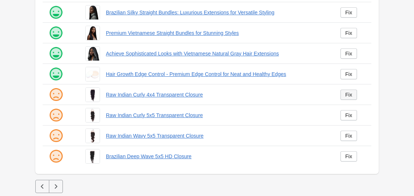
click at [347, 95] on div "Fix" at bounding box center [348, 95] width 7 height 6
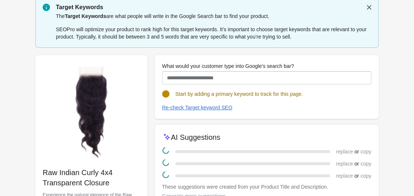
scroll to position [89, 0]
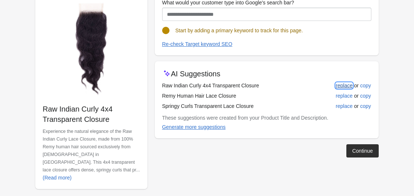
click at [343, 88] on div "replace" at bounding box center [344, 86] width 17 height 6
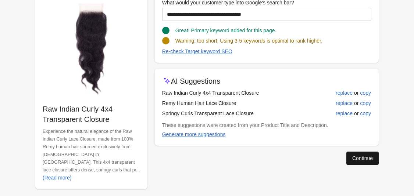
click at [354, 157] on div "Continue" at bounding box center [362, 159] width 21 height 6
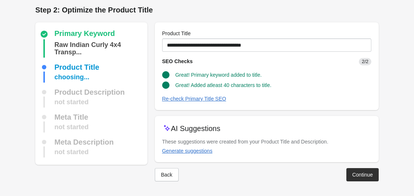
scroll to position [3, 0]
click at [167, 178] on button "Back" at bounding box center [167, 174] width 24 height 13
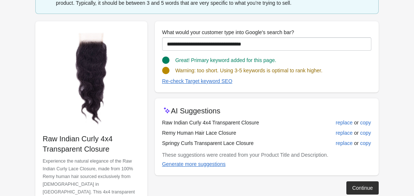
scroll to position [68, 0]
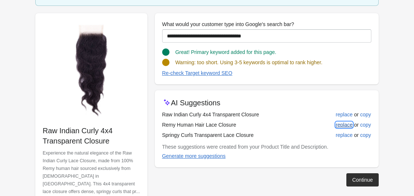
click at [340, 125] on div "replace" at bounding box center [344, 125] width 17 height 6
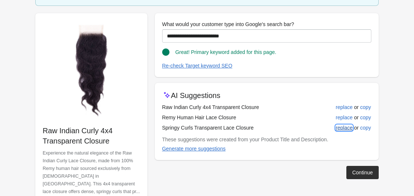
click at [343, 128] on div "replace" at bounding box center [344, 128] width 17 height 6
type input "**********"
click at [355, 174] on div "Continue" at bounding box center [362, 173] width 21 height 6
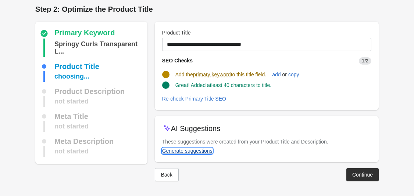
click at [186, 149] on div "Generate suggestions" at bounding box center [187, 151] width 50 height 6
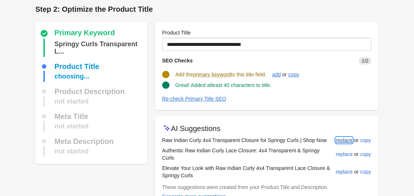
click at [341, 141] on div "replace" at bounding box center [344, 141] width 17 height 6
click at [339, 153] on div "replace" at bounding box center [344, 155] width 17 height 6
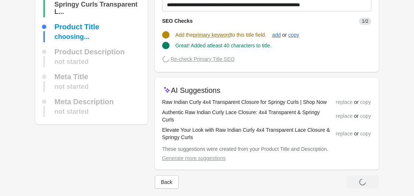
scroll to position [42, 0]
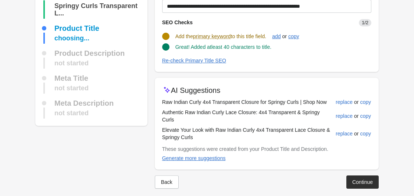
click at [363, 189] on div at bounding box center [207, 195] width 344 height 12
click at [359, 179] on div "Continue" at bounding box center [362, 182] width 21 height 6
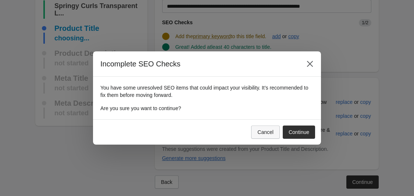
click at [277, 137] on button "Cancel" at bounding box center [265, 132] width 29 height 13
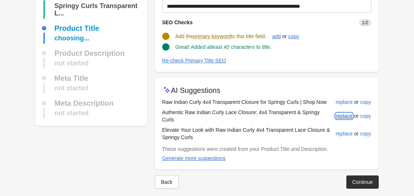
click at [341, 114] on div "replace" at bounding box center [344, 116] width 17 height 6
click at [340, 131] on div "replace" at bounding box center [344, 134] width 17 height 6
click at [345, 110] on button "replace" at bounding box center [344, 116] width 23 height 13
click at [345, 103] on div "replace or copy" at bounding box center [353, 102] width 35 height 8
click at [281, 40] on button "add" at bounding box center [276, 36] width 14 height 13
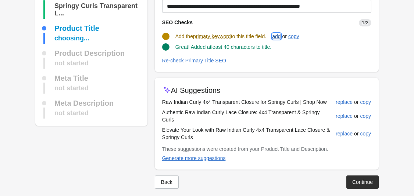
type input "**********"
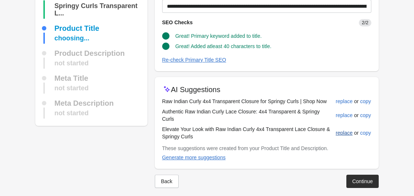
scroll to position [41, 0]
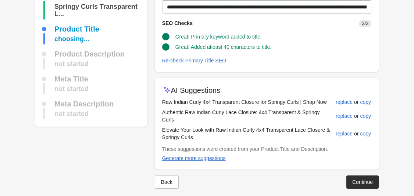
drag, startPoint x: 360, startPoint y: 178, endPoint x: 357, endPoint y: 171, distance: 7.7
click at [360, 179] on div "Continue" at bounding box center [362, 182] width 21 height 6
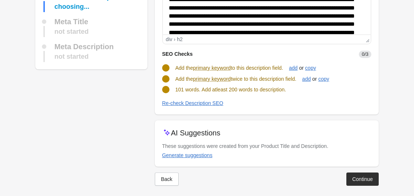
scroll to position [111, 0]
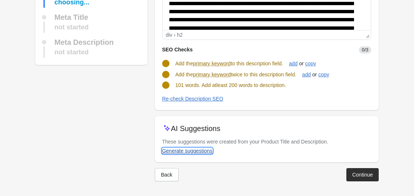
click at [206, 152] on div "Generate suggestions" at bounding box center [187, 151] width 50 height 6
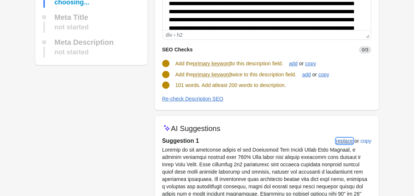
click at [339, 143] on button "replace" at bounding box center [344, 141] width 23 height 13
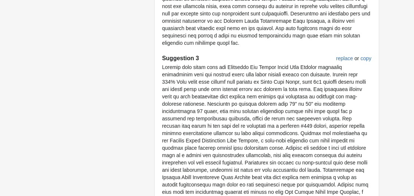
scroll to position [565, 0]
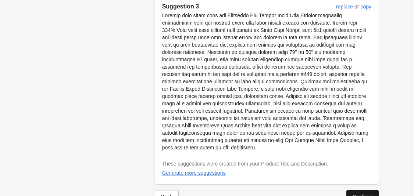
click at [358, 194] on div "Continue" at bounding box center [362, 197] width 21 height 6
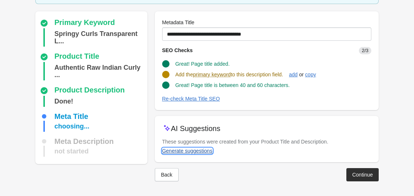
click at [189, 155] on button "Generate suggestions" at bounding box center [187, 151] width 56 height 13
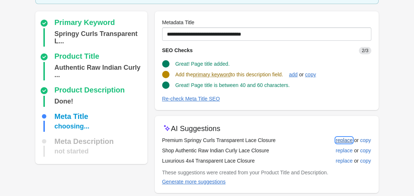
click at [342, 141] on div "replace" at bounding box center [344, 141] width 17 height 6
type input "**********"
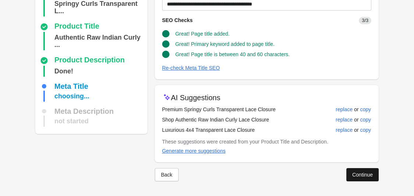
click at [362, 173] on div "Continue" at bounding box center [362, 175] width 21 height 6
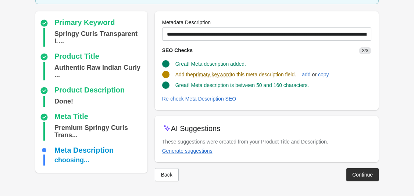
scroll to position [56, 0]
click at [202, 156] on button "Generate suggestions" at bounding box center [187, 151] width 56 height 13
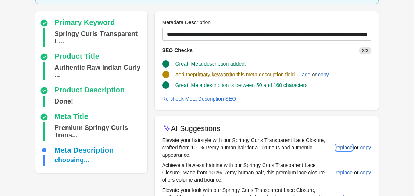
click at [352, 151] on button "replace" at bounding box center [344, 147] width 23 height 13
type input "**********"
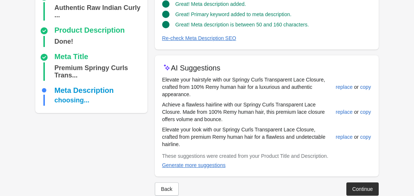
scroll to position [123, 0]
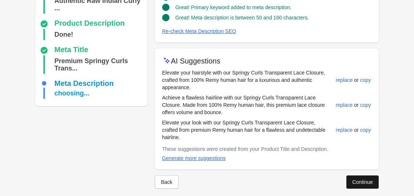
click at [356, 179] on div "Continue" at bounding box center [362, 182] width 21 height 6
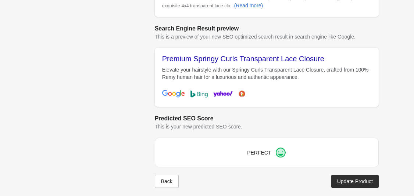
scroll to position [317, 0]
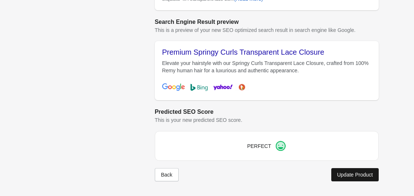
click at [339, 176] on div "Update Product" at bounding box center [355, 175] width 36 height 6
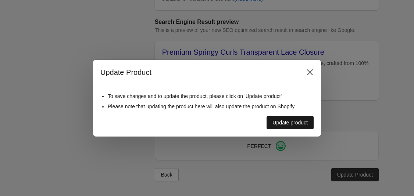
click at [295, 125] on div "Update product" at bounding box center [290, 123] width 35 height 6
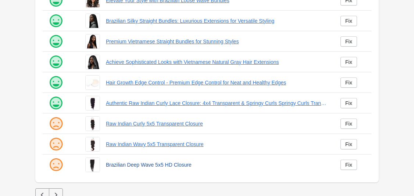
scroll to position [210, 0]
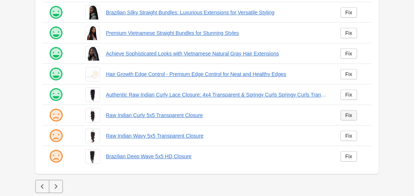
click at [343, 114] on link "Fix" at bounding box center [349, 115] width 17 height 10
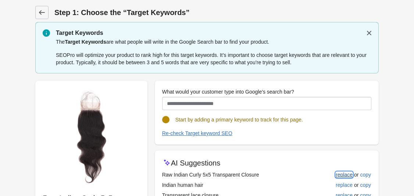
click at [341, 176] on div "replace" at bounding box center [344, 175] width 17 height 6
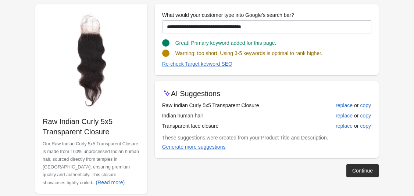
scroll to position [77, 0]
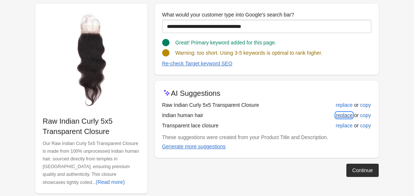
click at [339, 115] on div "replace" at bounding box center [344, 116] width 17 height 6
type input "**********"
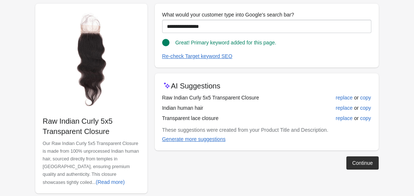
drag, startPoint x: 360, startPoint y: 168, endPoint x: 358, endPoint y: 163, distance: 5.1
click at [360, 167] on button "Continue" at bounding box center [362, 163] width 32 height 13
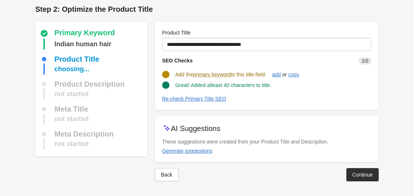
scroll to position [3, 0]
click at [192, 152] on div "Generate suggestions" at bounding box center [187, 151] width 50 height 6
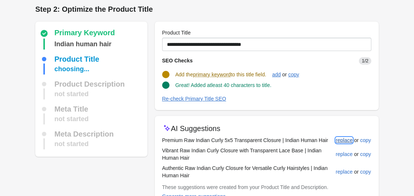
click at [344, 143] on div "replace" at bounding box center [344, 141] width 17 height 6
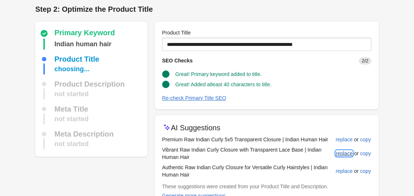
click at [344, 156] on div "replace" at bounding box center [344, 154] width 17 height 6
type input "**********"
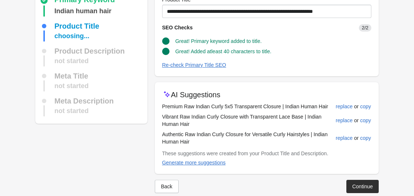
scroll to position [48, 0]
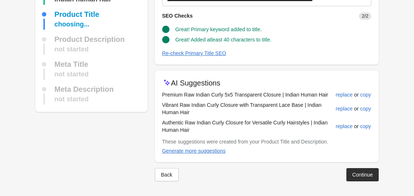
drag, startPoint x: 356, startPoint y: 181, endPoint x: 357, endPoint y: 177, distance: 3.8
click at [356, 180] on button "Continue" at bounding box center [362, 174] width 32 height 13
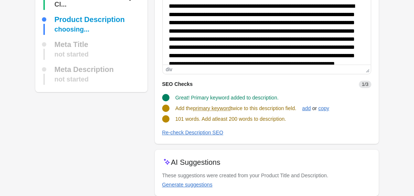
scroll to position [82, 0]
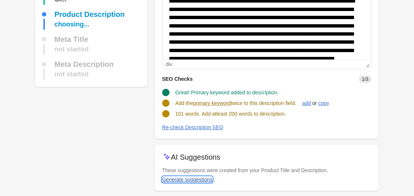
click at [204, 179] on div "Generate suggestions" at bounding box center [187, 180] width 50 height 6
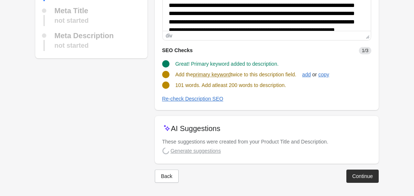
scroll to position [112, 0]
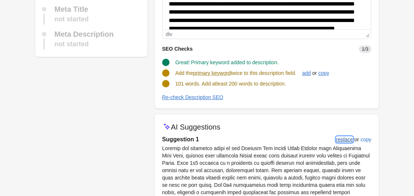
click at [353, 141] on button "replace" at bounding box center [344, 139] width 23 height 13
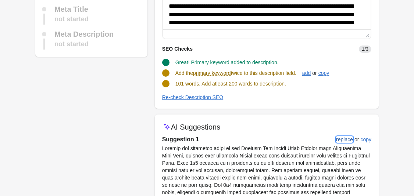
scroll to position [0, 0]
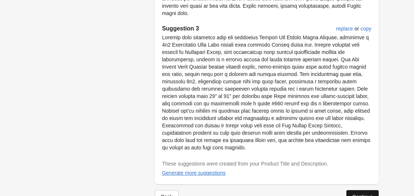
click at [360, 194] on div "Continue" at bounding box center [362, 197] width 21 height 6
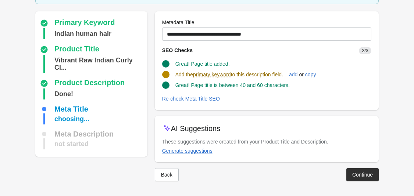
scroll to position [49, 0]
click at [193, 154] on div "Generate suggestions" at bounding box center [187, 151] width 50 height 6
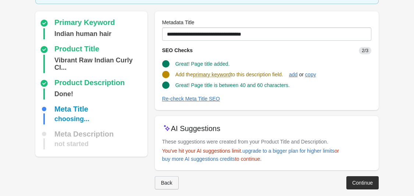
click at [169, 182] on div "Back" at bounding box center [166, 183] width 11 height 6
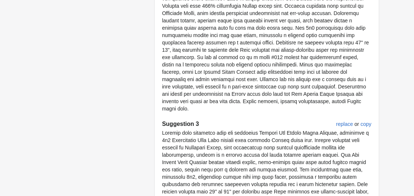
scroll to position [499, 0]
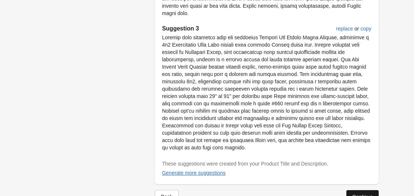
click at [352, 194] on div "Continue" at bounding box center [362, 197] width 21 height 6
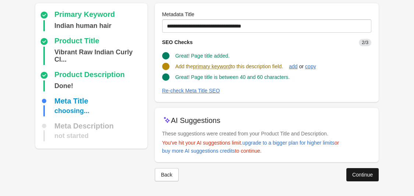
scroll to position [57, 0]
click at [298, 68] on div "add" at bounding box center [293, 67] width 8 height 6
type input "**********"
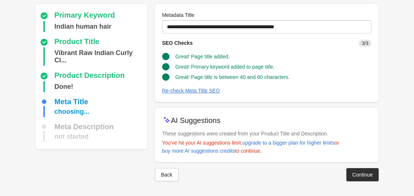
scroll to position [56, 0]
click at [359, 175] on div "Continue" at bounding box center [362, 175] width 21 height 6
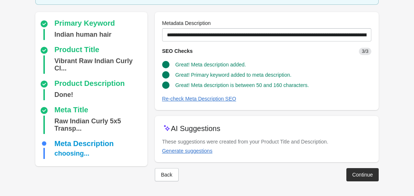
click at [362, 177] on div "Continue" at bounding box center [362, 175] width 21 height 6
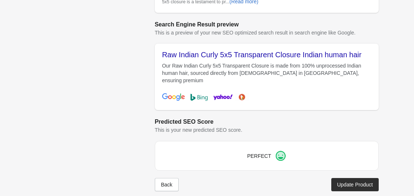
scroll to position [317, 0]
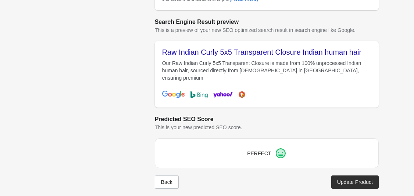
click at [353, 179] on div "Update Product" at bounding box center [355, 182] width 36 height 6
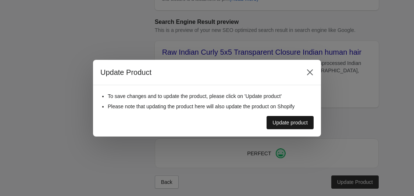
click at [303, 120] on div "Update product" at bounding box center [290, 123] width 35 height 6
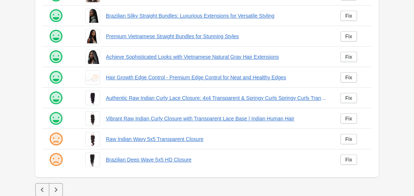
scroll to position [210, 0]
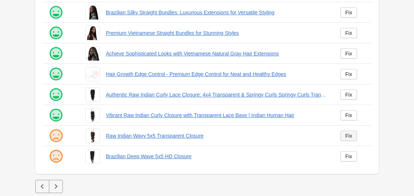
click at [343, 137] on link "Fix" at bounding box center [349, 136] width 17 height 10
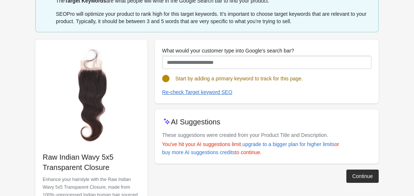
scroll to position [42, 0]
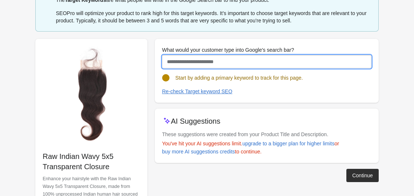
click at [260, 66] on input "What would your customer type into Google's search bar?" at bounding box center [266, 61] width 209 height 13
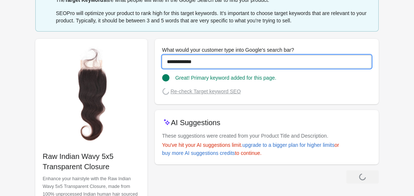
type input "**********"
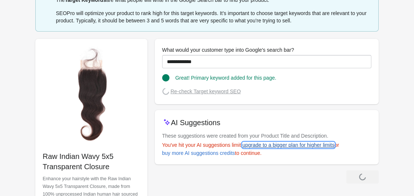
click at [245, 139] on link "upgrade to a bigger plan for higher limits" at bounding box center [288, 145] width 98 height 13
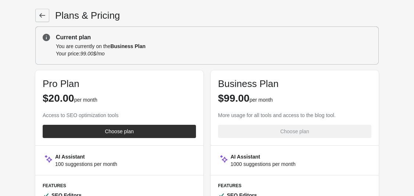
click at [42, 10] on link at bounding box center [42, 15] width 14 height 13
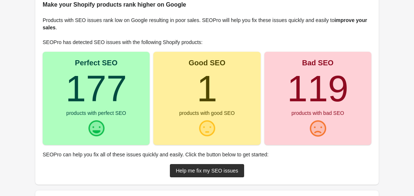
scroll to position [62, 0]
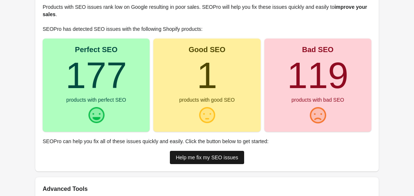
click at [225, 156] on div "Help me fix my SEO issues" at bounding box center [207, 158] width 63 height 6
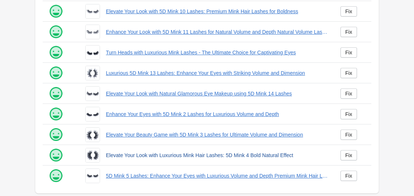
scroll to position [210, 0]
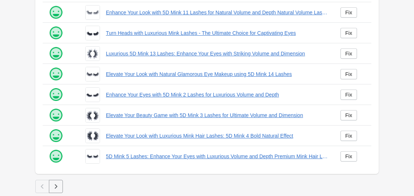
click at [58, 184] on icon "button" at bounding box center [55, 186] width 7 height 7
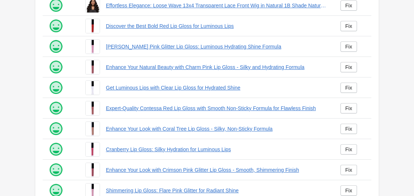
scroll to position [210, 0]
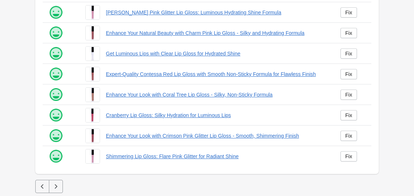
click at [59, 188] on icon "button" at bounding box center [55, 186] width 7 height 7
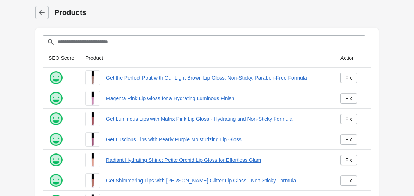
scroll to position [210, 0]
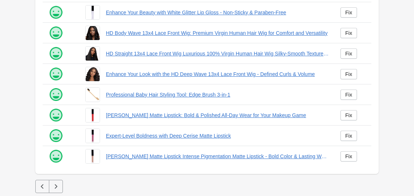
click at [59, 188] on icon "button" at bounding box center [55, 186] width 7 height 7
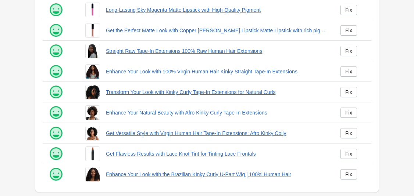
scroll to position [210, 0]
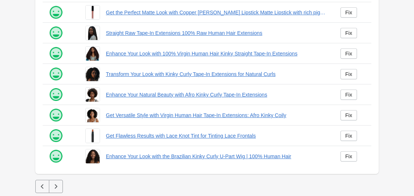
click at [56, 188] on icon "button" at bounding box center [55, 186] width 7 height 7
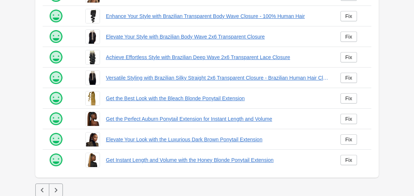
scroll to position [210, 0]
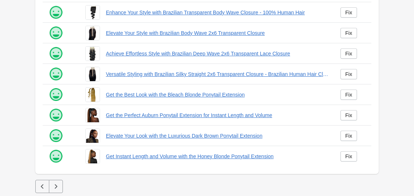
click at [53, 192] on button "button" at bounding box center [56, 186] width 14 height 13
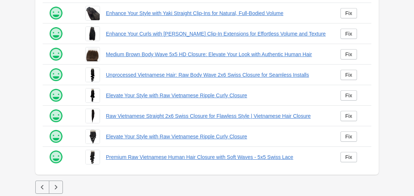
scroll to position [210, 0]
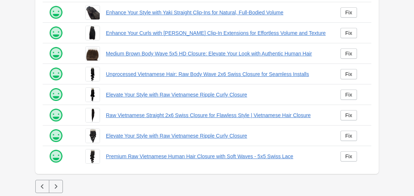
click at [57, 182] on button "button" at bounding box center [56, 186] width 14 height 13
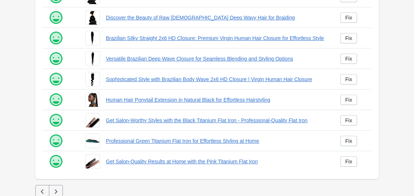
scroll to position [208, 0]
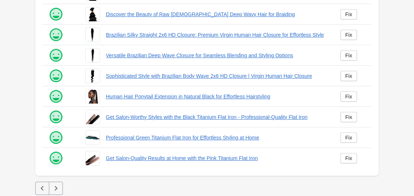
click at [57, 190] on icon "button" at bounding box center [55, 188] width 7 height 7
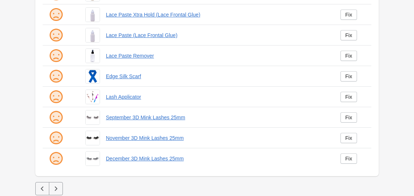
scroll to position [210, 0]
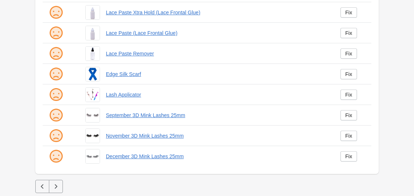
click at [57, 187] on icon "button" at bounding box center [56, 187] width 3 height 4
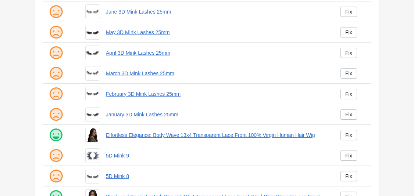
scroll to position [210, 0]
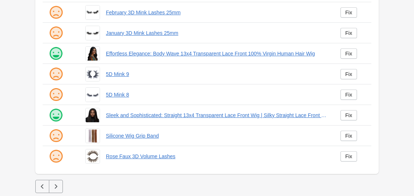
click at [55, 184] on icon "button" at bounding box center [55, 186] width 7 height 7
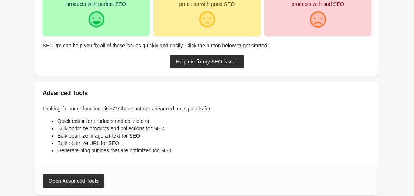
scroll to position [172, 0]
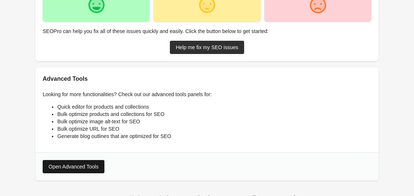
click at [83, 166] on div "Open Advanced Tools" at bounding box center [74, 167] width 50 height 6
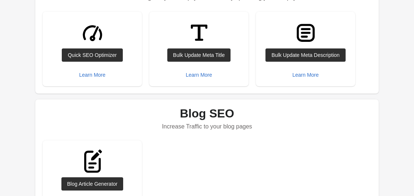
scroll to position [299, 0]
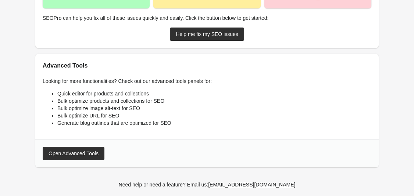
scroll to position [188, 0]
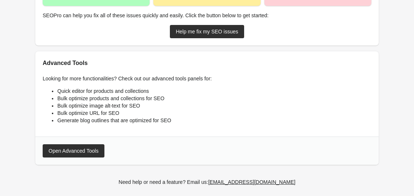
click at [68, 145] on button "Open Advanced Tools" at bounding box center [74, 151] width 62 height 13
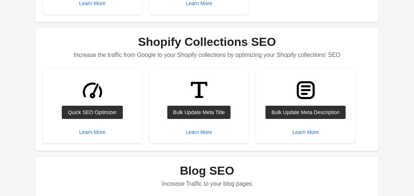
scroll to position [249, 0]
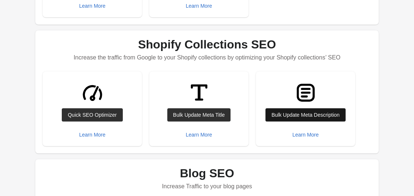
click at [294, 117] on div "Bulk Update Meta Description" at bounding box center [305, 115] width 68 height 6
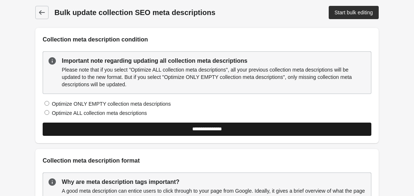
click at [182, 128] on input "**********" at bounding box center [207, 129] width 329 height 13
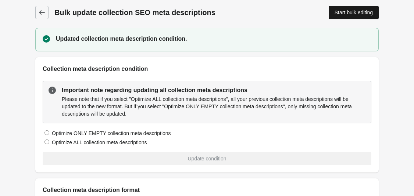
click at [338, 15] on link "Start bulk editing" at bounding box center [354, 12] width 50 height 13
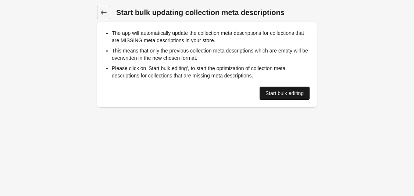
click at [275, 96] on link "Start bulk editing" at bounding box center [285, 93] width 50 height 13
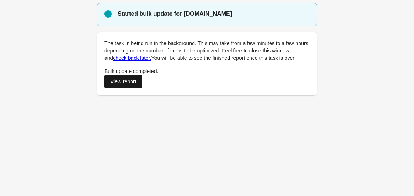
click at [125, 81] on div "View report" at bounding box center [123, 82] width 26 height 6
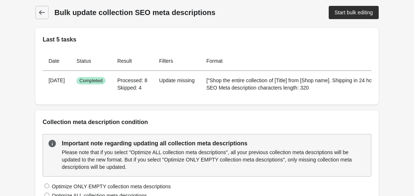
drag, startPoint x: 45, startPoint y: 12, endPoint x: 49, endPoint y: 9, distance: 4.8
click at [46, 11] on link at bounding box center [41, 12] width 13 height 13
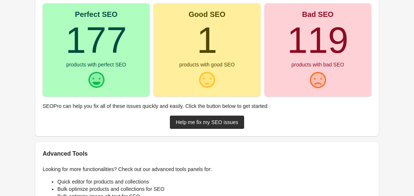
scroll to position [193, 0]
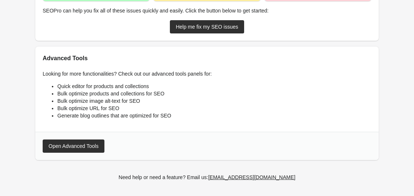
click at [93, 145] on div "Open Advanced Tools" at bounding box center [74, 146] width 50 height 6
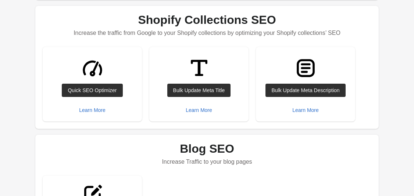
scroll to position [257, 0]
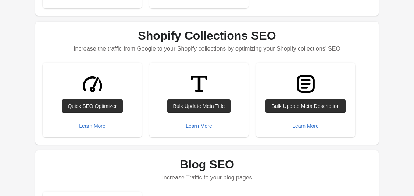
click at [103, 91] on img at bounding box center [93, 84] width 28 height 28
click at [107, 106] on div "Quick SEO Optimizer" at bounding box center [92, 106] width 49 height 6
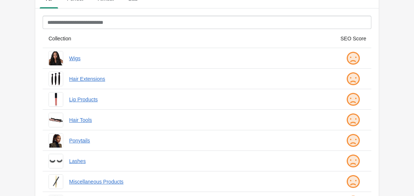
scroll to position [113, 0]
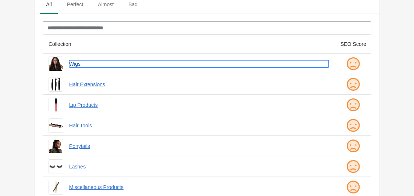
click at [74, 65] on link "Wigs" at bounding box center [199, 63] width 260 height 7
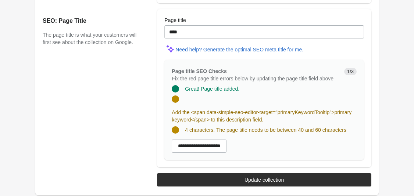
scroll to position [746, 0]
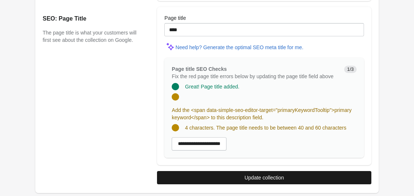
click at [228, 174] on button "Update collection" at bounding box center [264, 177] width 214 height 13
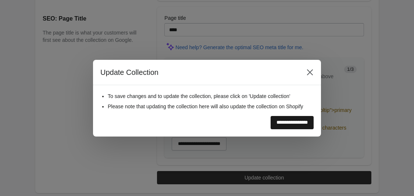
click at [274, 125] on input "**********" at bounding box center [292, 122] width 43 height 13
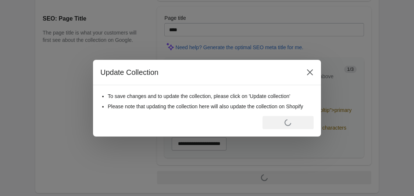
scroll to position [0, 0]
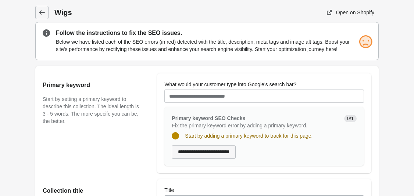
click at [226, 155] on input "**********" at bounding box center [204, 152] width 64 height 13
click at [41, 11] on icon at bounding box center [41, 12] width 7 height 7
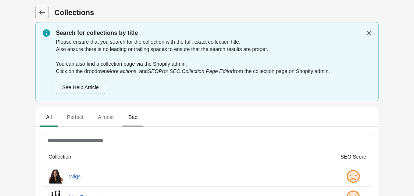
drag, startPoint x: 132, startPoint y: 116, endPoint x: 134, endPoint y: 112, distance: 4.9
click at [134, 114] on span "Bad" at bounding box center [132, 117] width 21 height 13
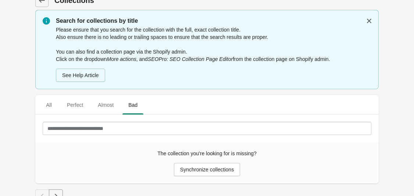
scroll to position [22, 0]
